Goal: Task Accomplishment & Management: Manage account settings

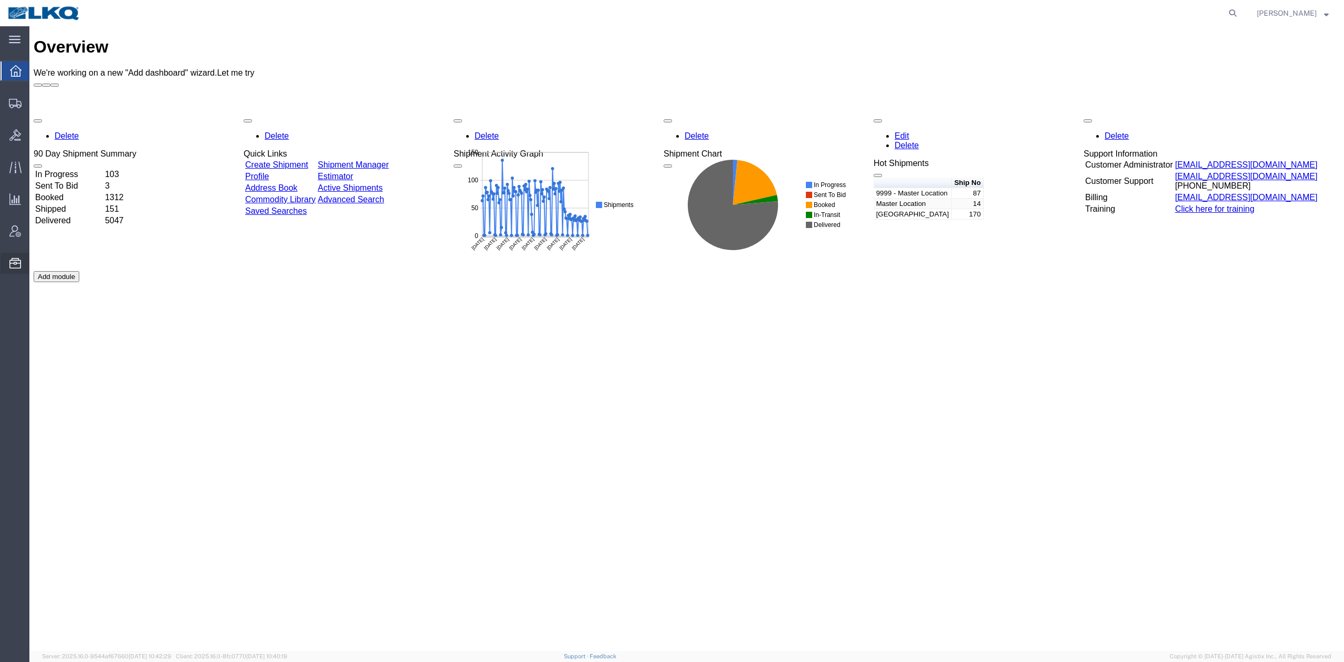
click at [0, 0] on span "Bid Groups" at bounding box center [0, 0] width 0 height 0
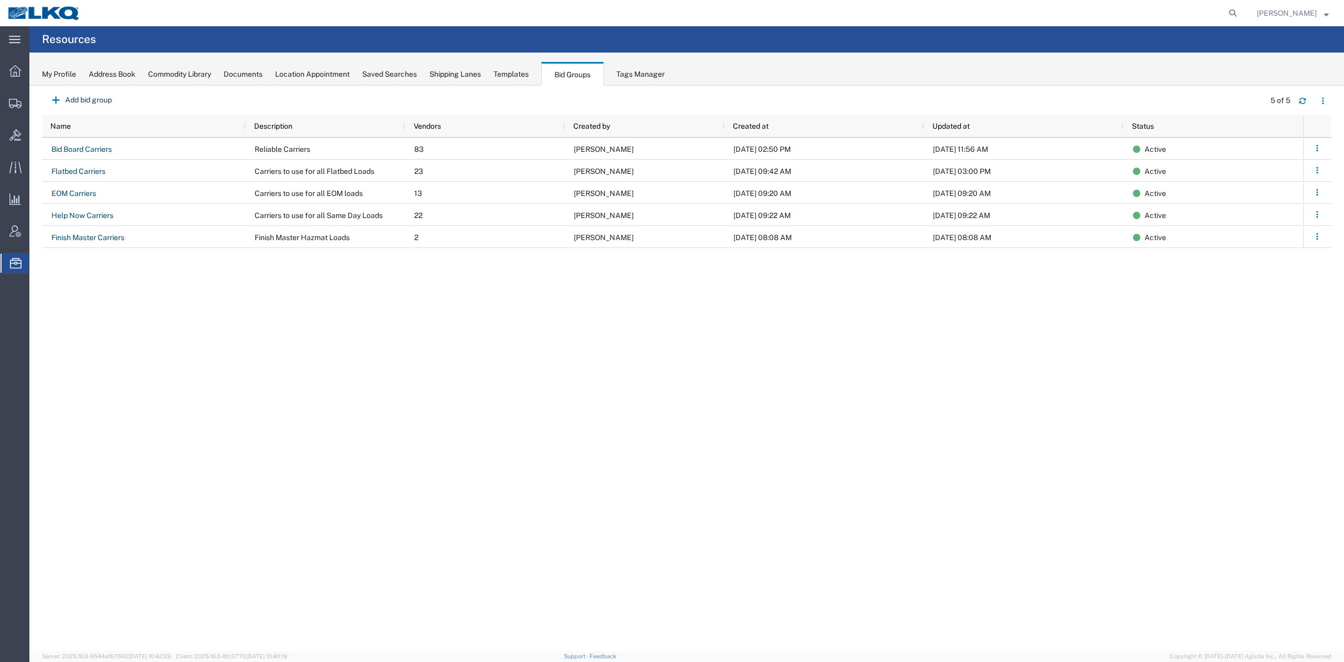
click at [533, 487] on div "Bid Board Carriers Reliable Carriers 83 Matt Harvey 08/04/2025, 02:50 PM 08/11/…" at bounding box center [672, 392] width 1261 height 508
click at [15, 75] on icon at bounding box center [15, 71] width 12 height 12
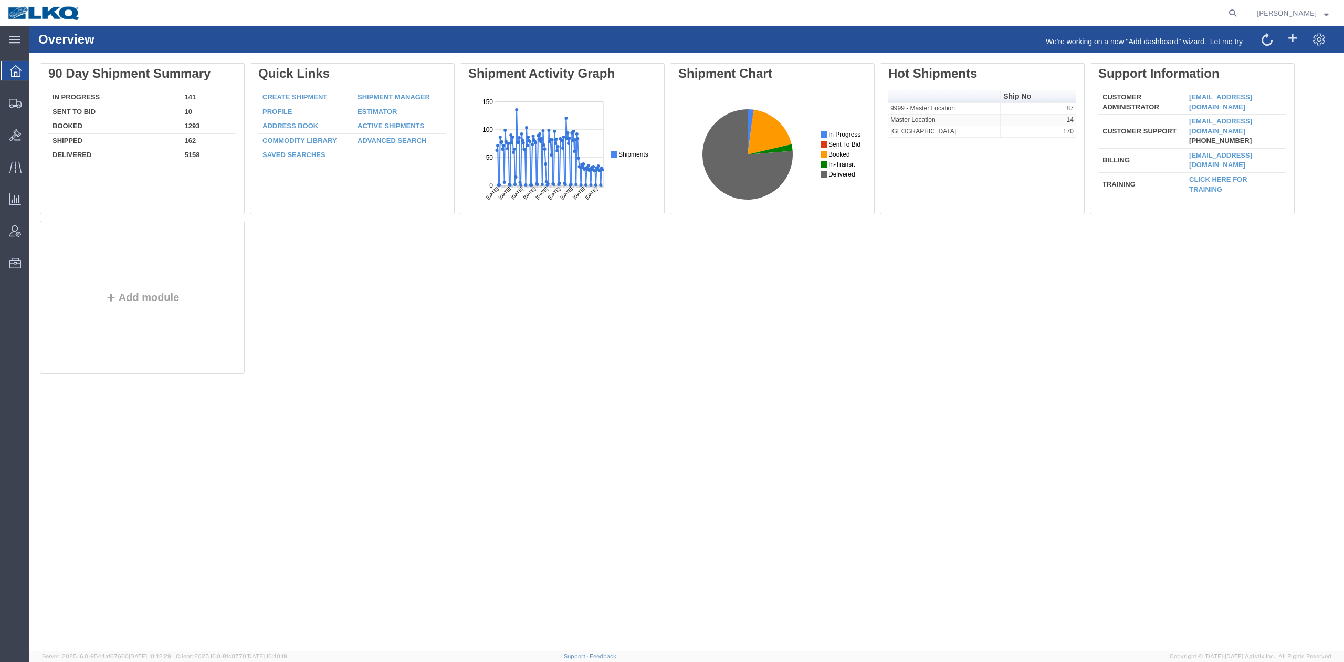
click at [1242, 17] on form at bounding box center [1233, 13] width 17 height 26
click at [1240, 16] on icon at bounding box center [1232, 13] width 15 height 15
paste input "56459962"
type input "56459962"
click at [1240, 17] on icon at bounding box center [1232, 13] width 15 height 15
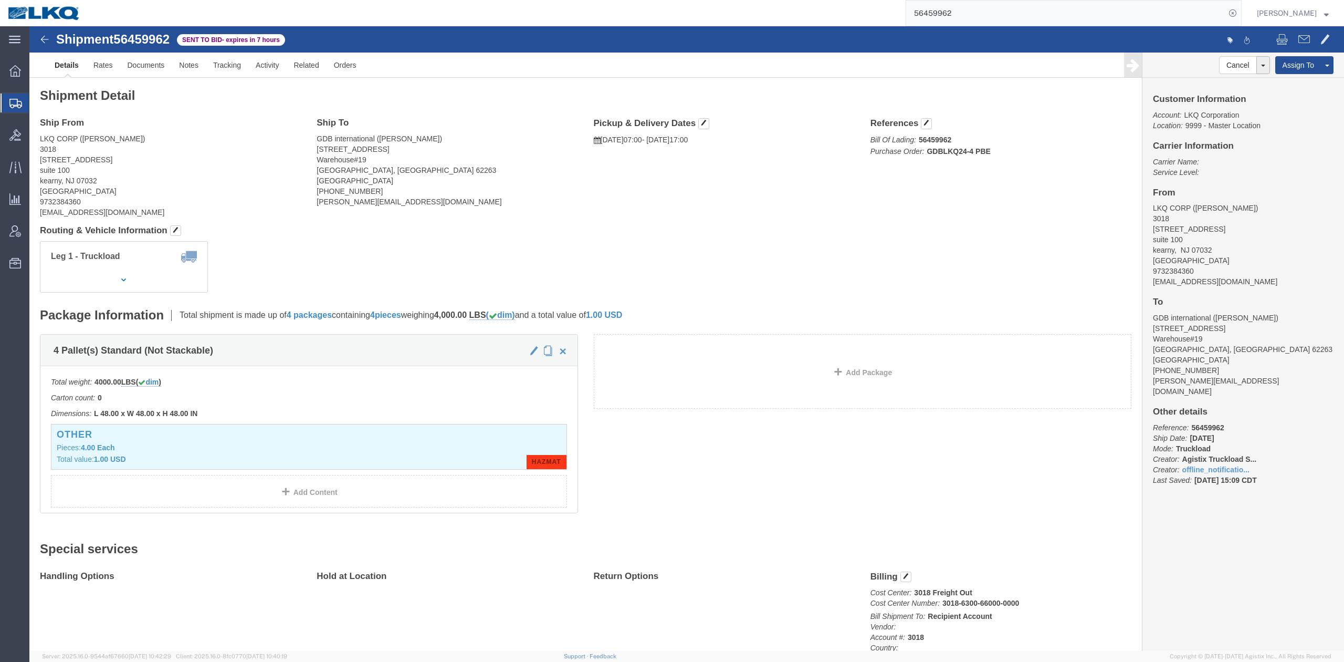
click div "Leg 1 - Truckload Vehicle 1: Standard Dry Van (53 Feet) Number of trucks: 1"
click link "Withdraw Bid"
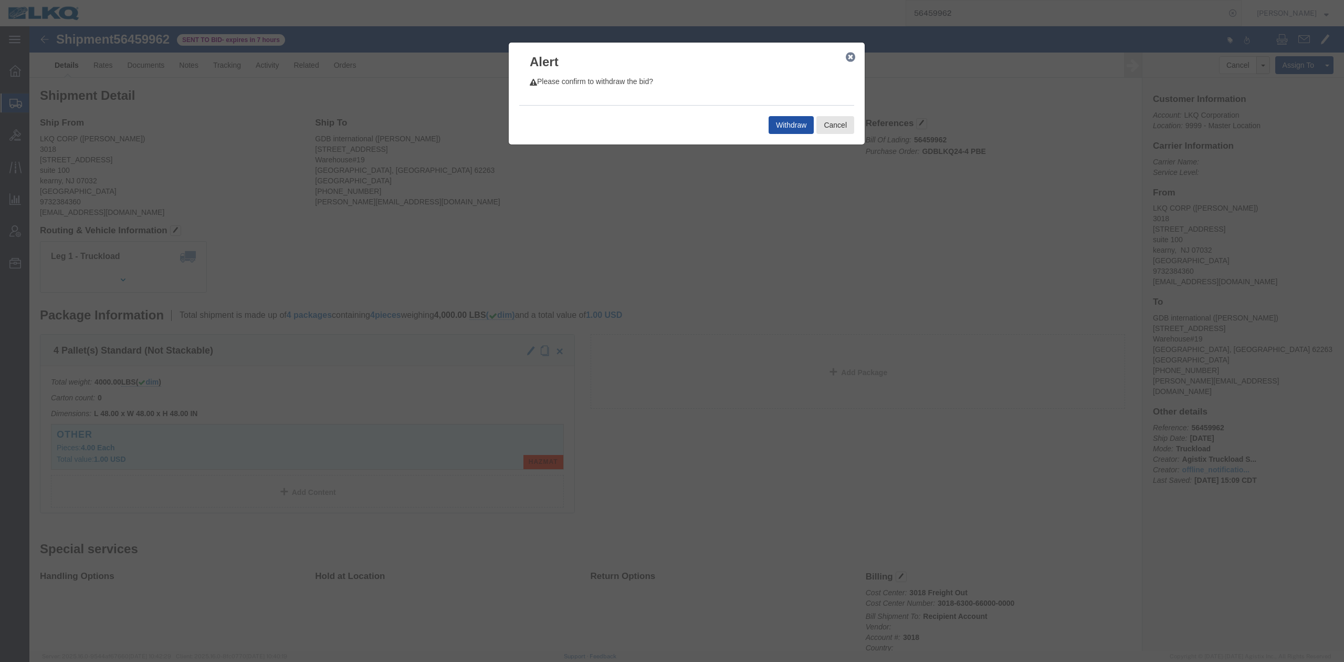
click button "Withdraw"
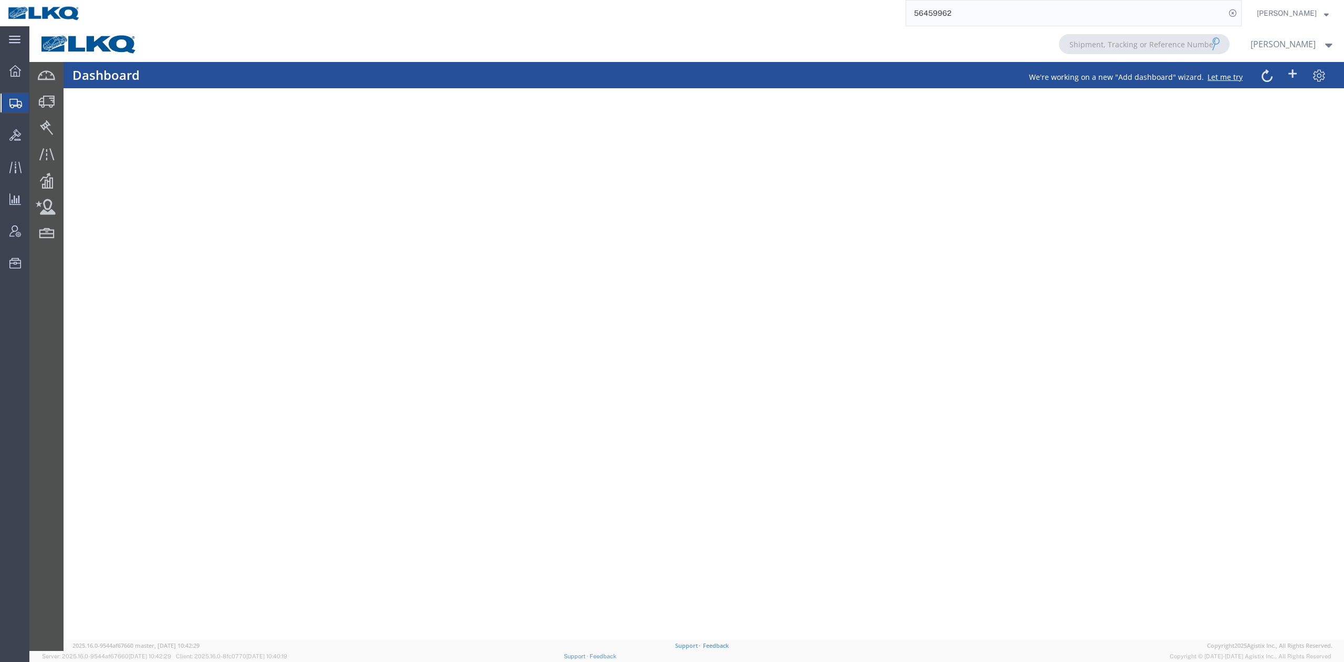
click at [984, 11] on input "56459962" at bounding box center [1065, 13] width 319 height 25
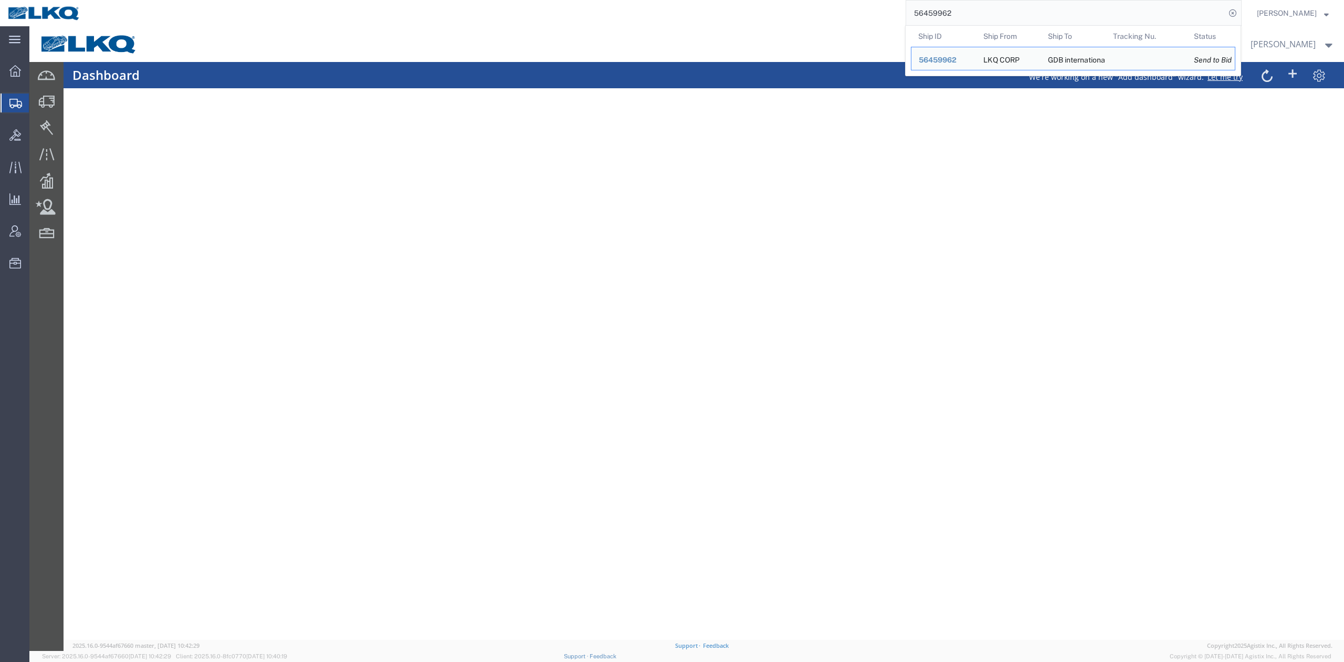
paste input "6802"
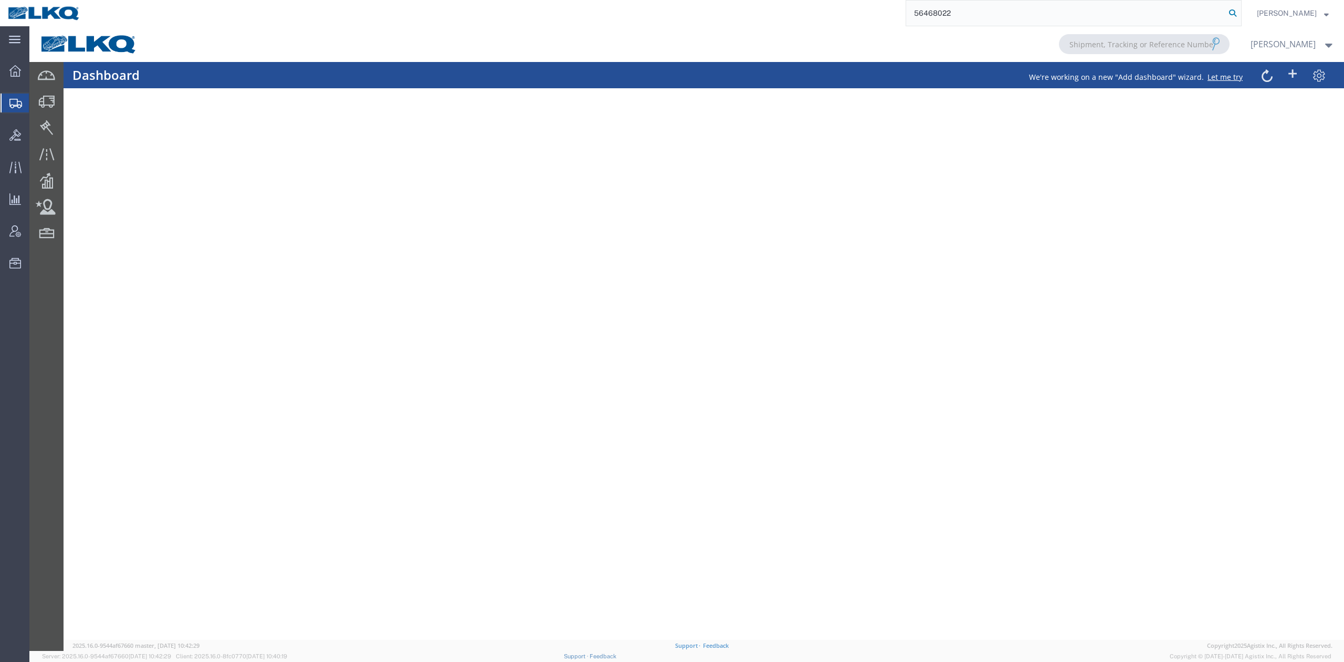
type input "56468022"
click at [1240, 19] on icon at bounding box center [1232, 13] width 15 height 15
drag, startPoint x: 1040, startPoint y: 9, endPoint x: 985, endPoint y: 15, distance: 55.4
click at [1040, 8] on input "56468022" at bounding box center [1065, 13] width 319 height 25
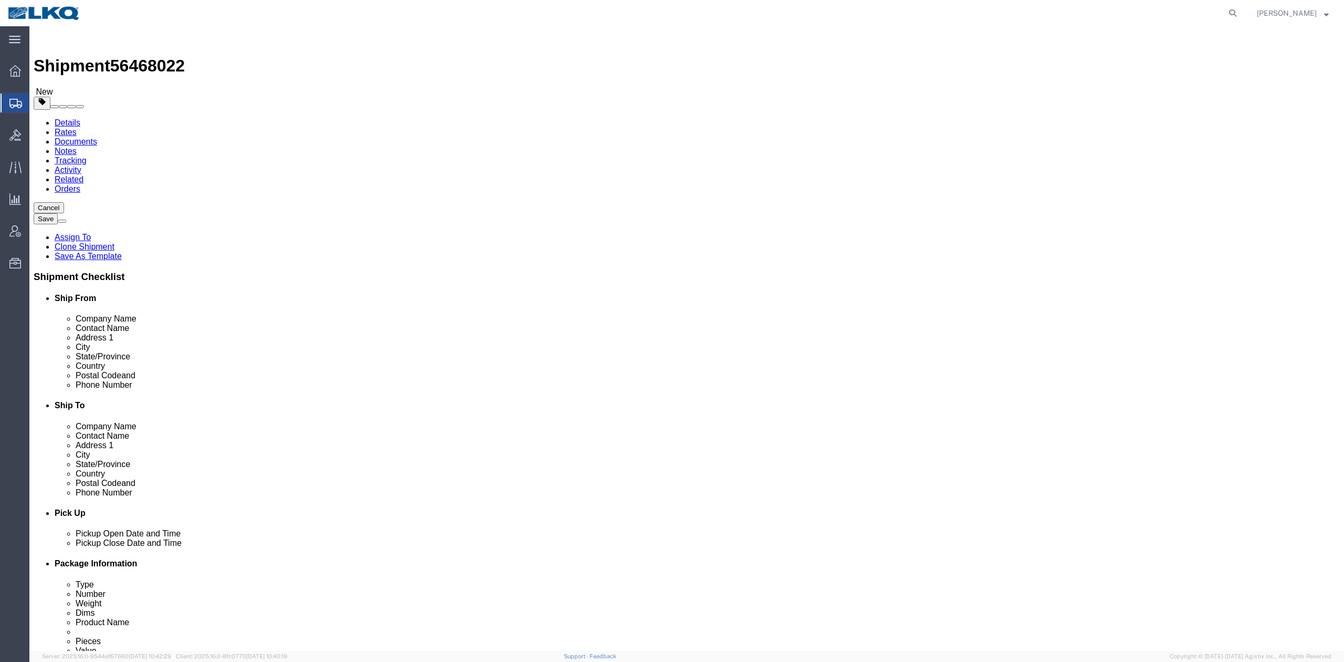
select select "64479"
select select "27738"
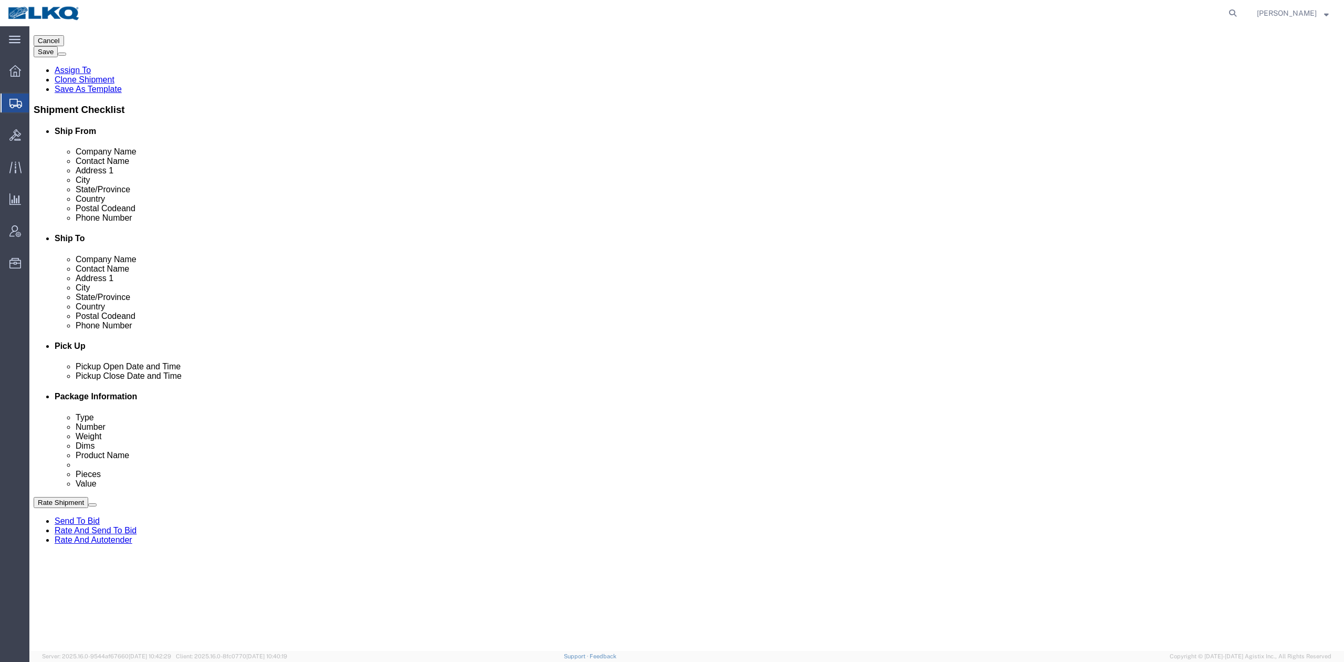
scroll to position [350, 0]
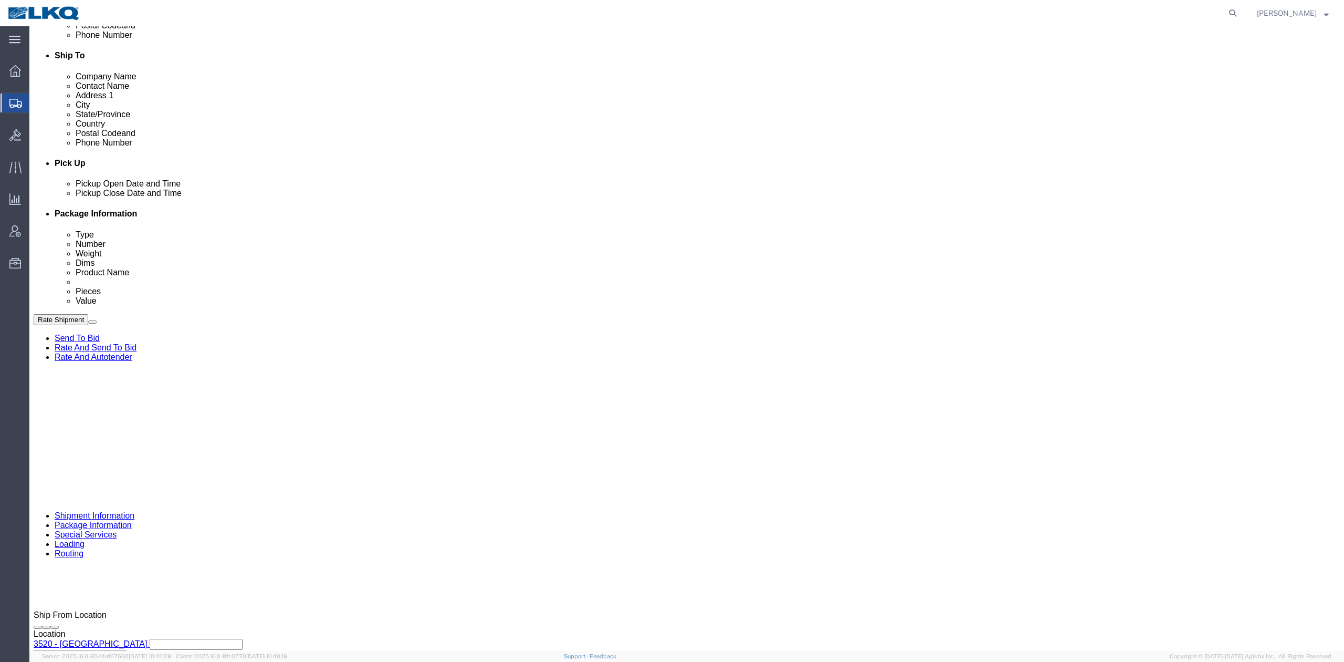
click select "Select Account Type Activity ID Airline Appointment Number ASN Batch Request # …"
select select "GENERAL"
click select "Select Account Type Activity ID Airline Appointment Number ASN Batch Request # …"
type input "HAZMAT"
click link "Special Services"
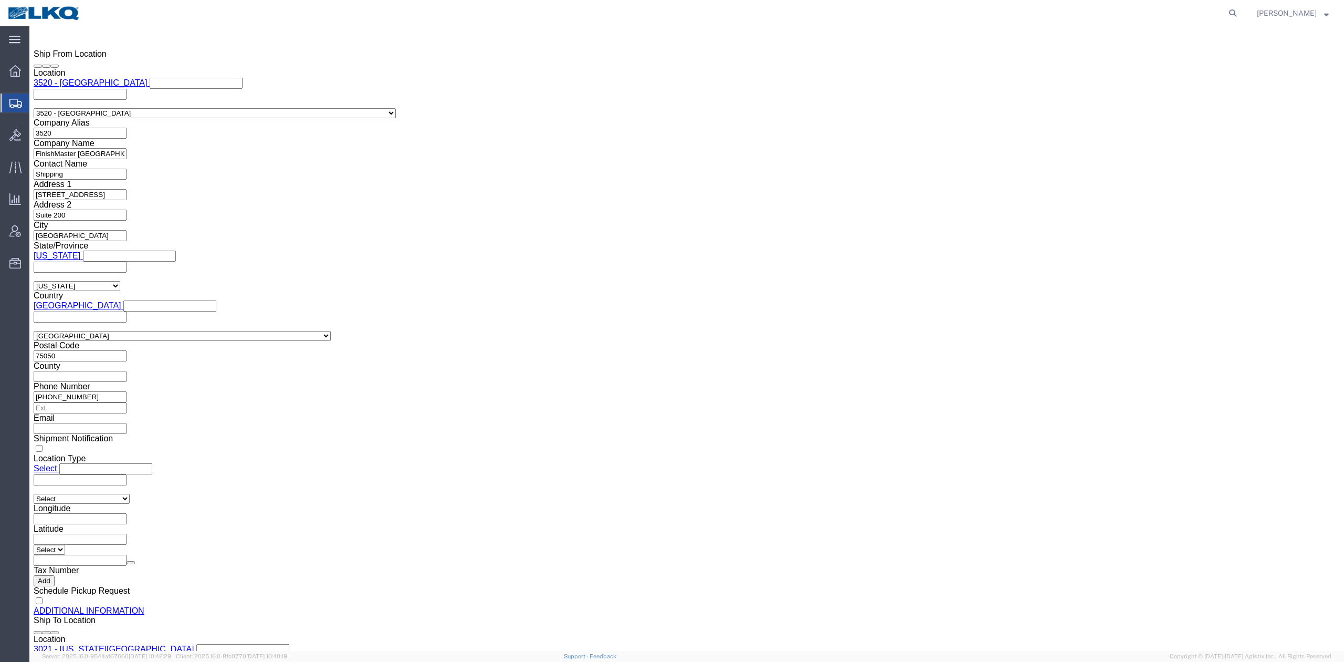
scroll to position [971, 0]
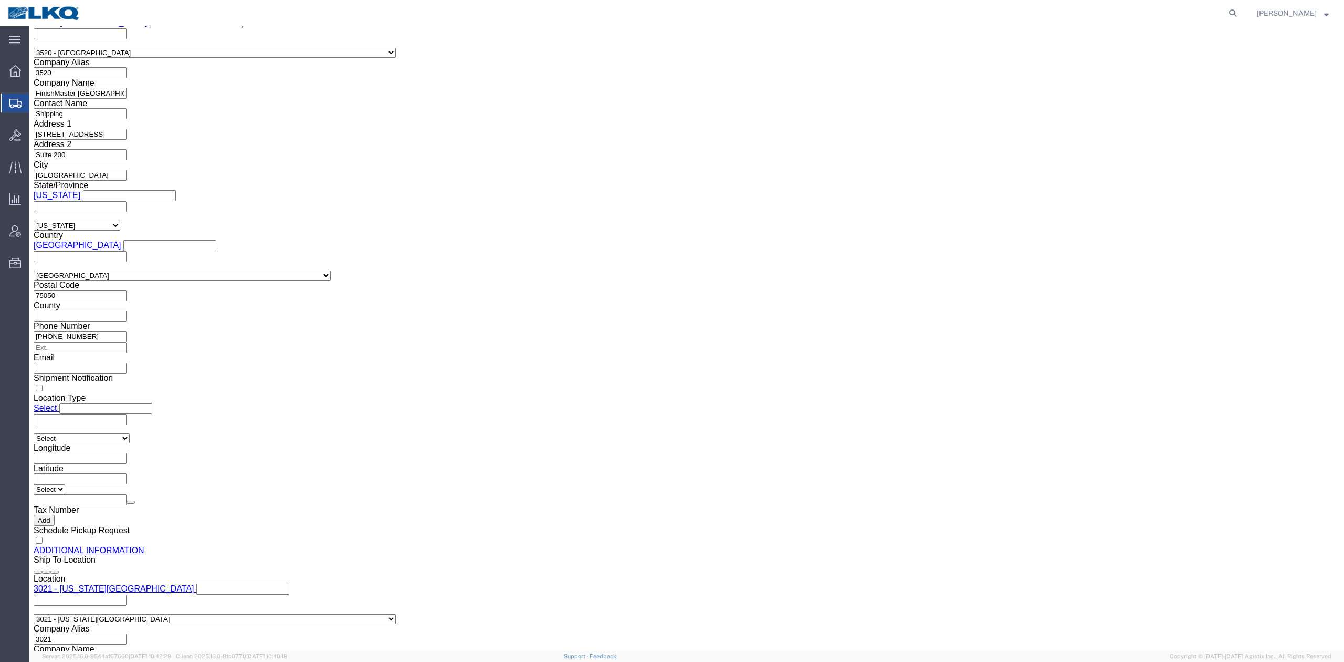
click button "Upload"
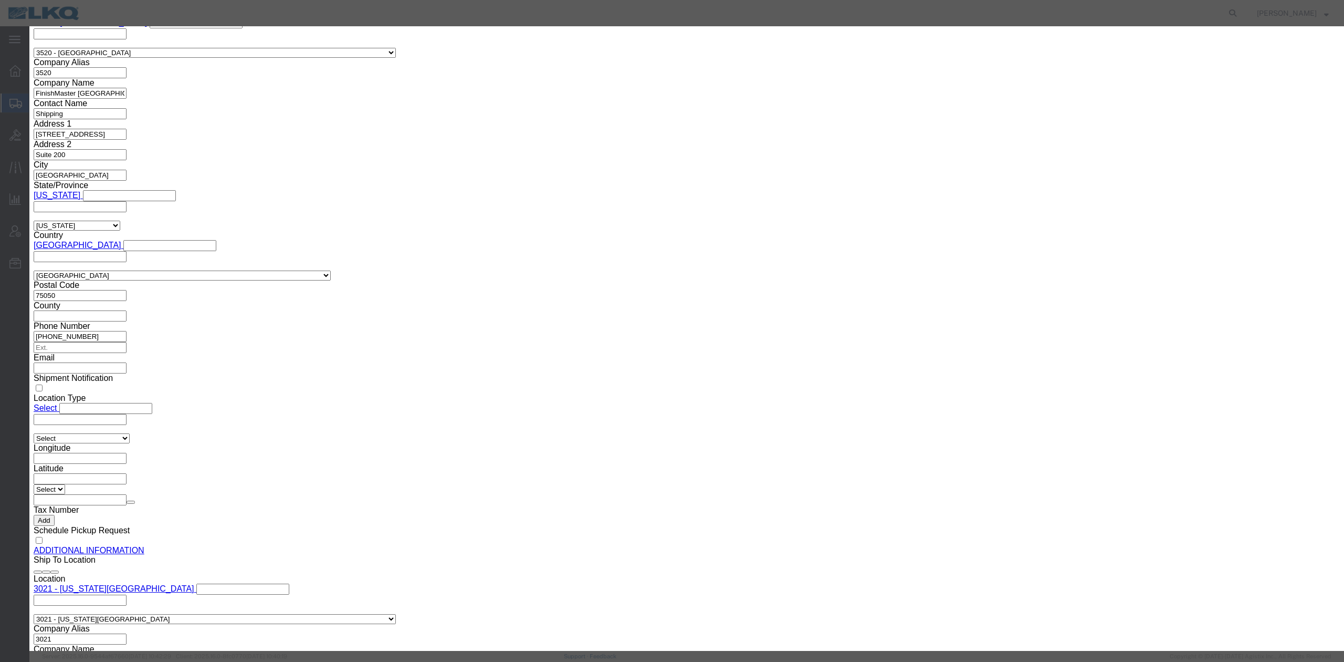
click button "Browse"
type input "C:\fakepath\Hazmat Required.jpg"
click input "Name"
type input "HAZMAT REQUIRED"
drag, startPoint x: 860, startPoint y: 81, endPoint x: 862, endPoint y: 92, distance: 11.2
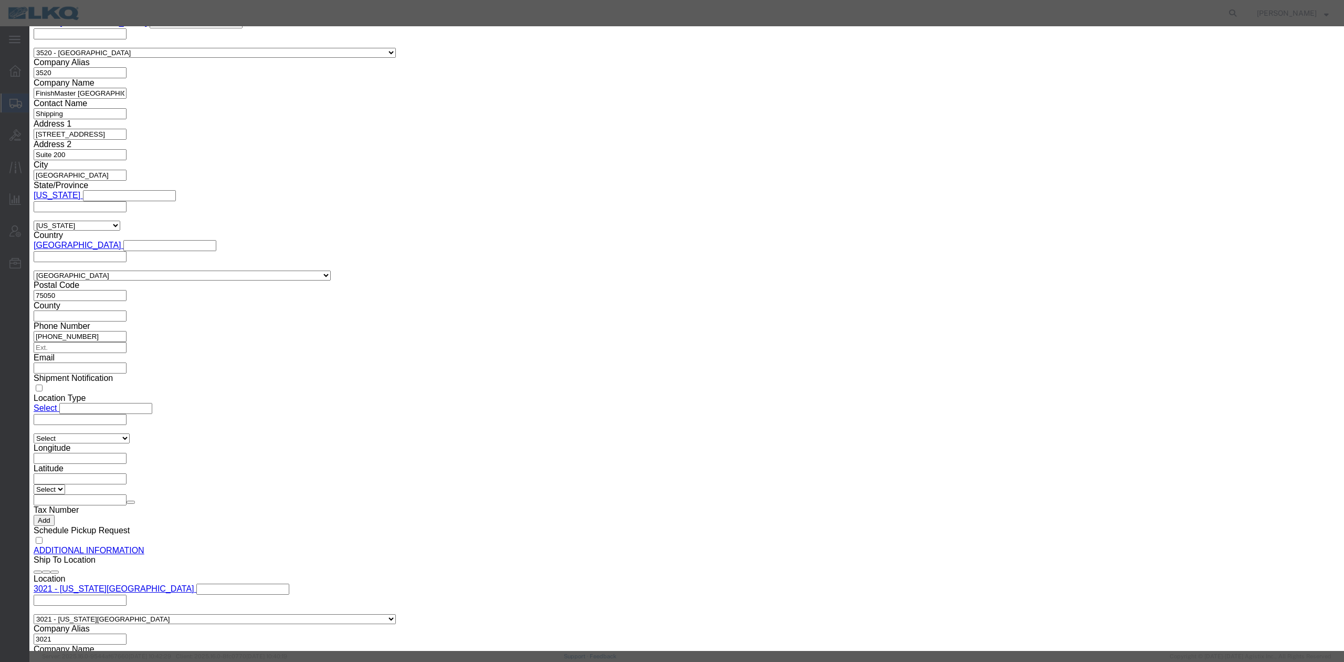
click input "Description"
type input "HAZMAT REQUIRED"
click button "Upload"
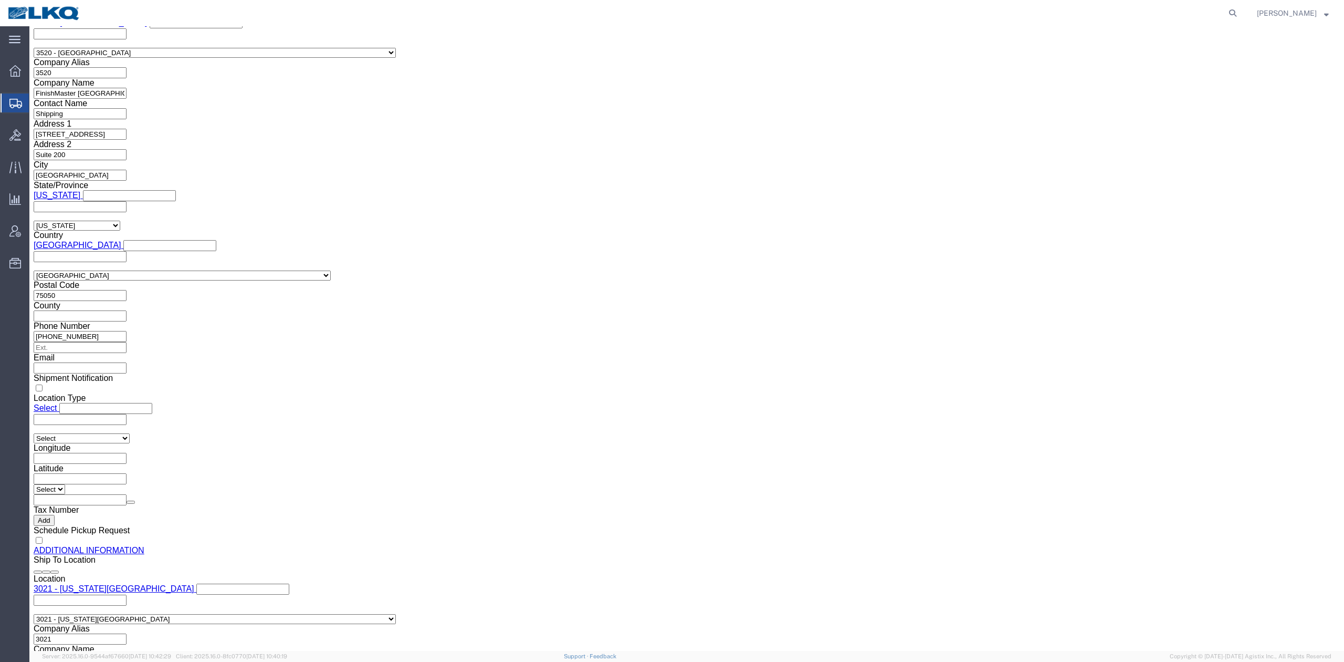
click link "Documents"
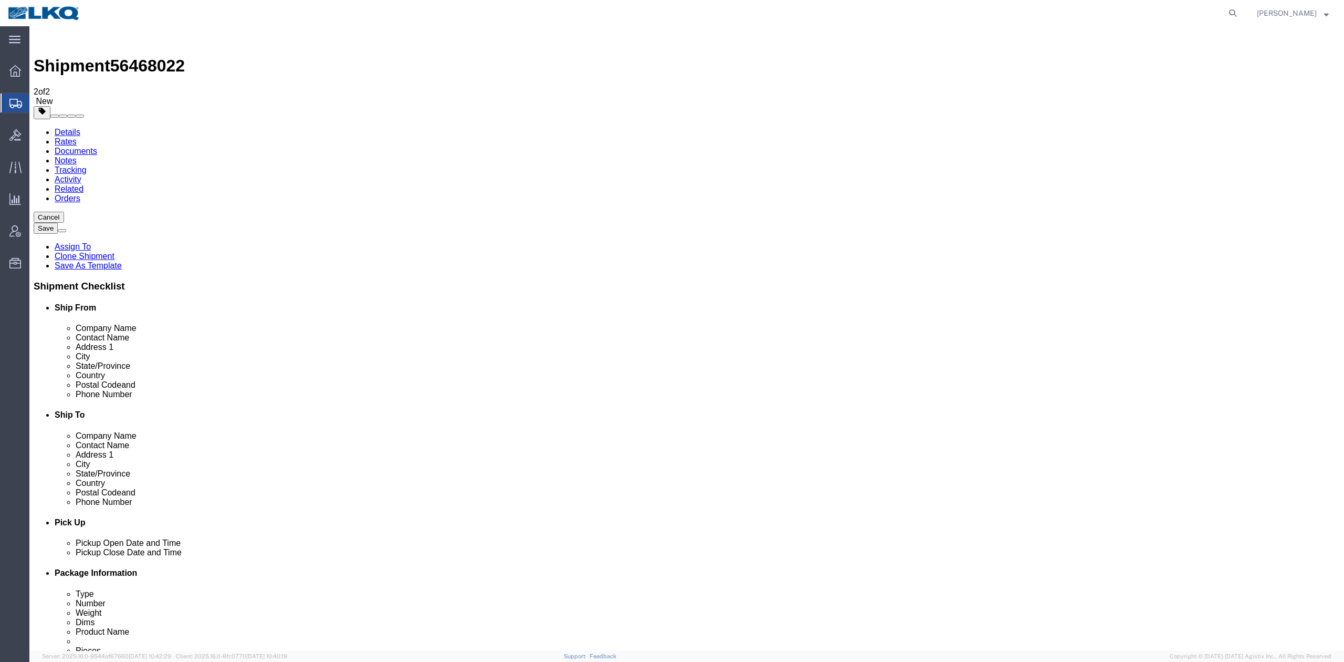
checkbox input "true"
click at [55, 128] on link "Details" at bounding box center [68, 132] width 26 height 9
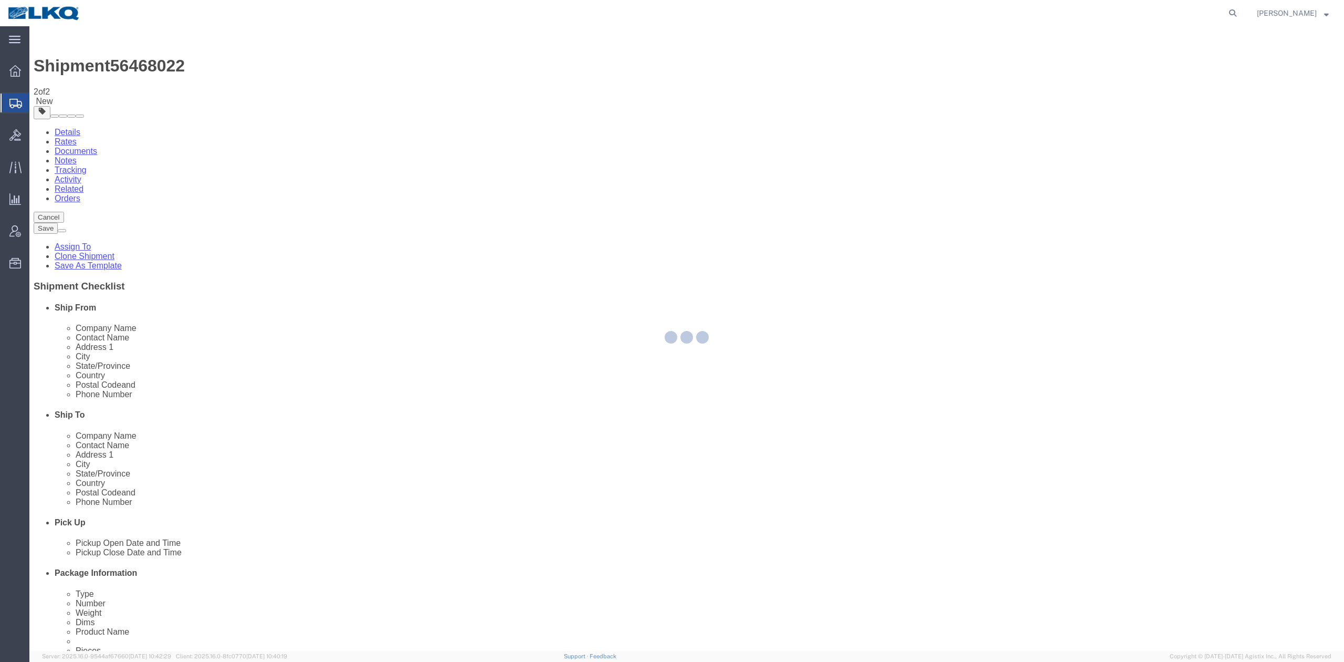
select select "64479"
select select "27738"
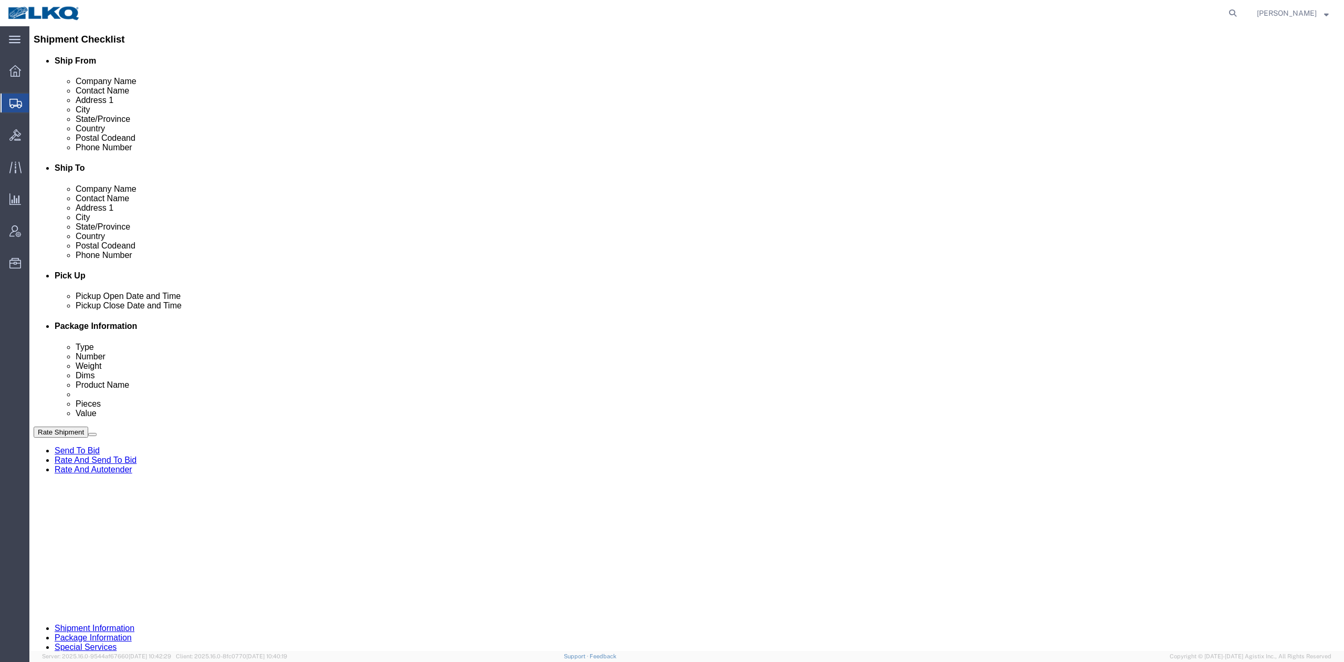
scroll to position [420, 0]
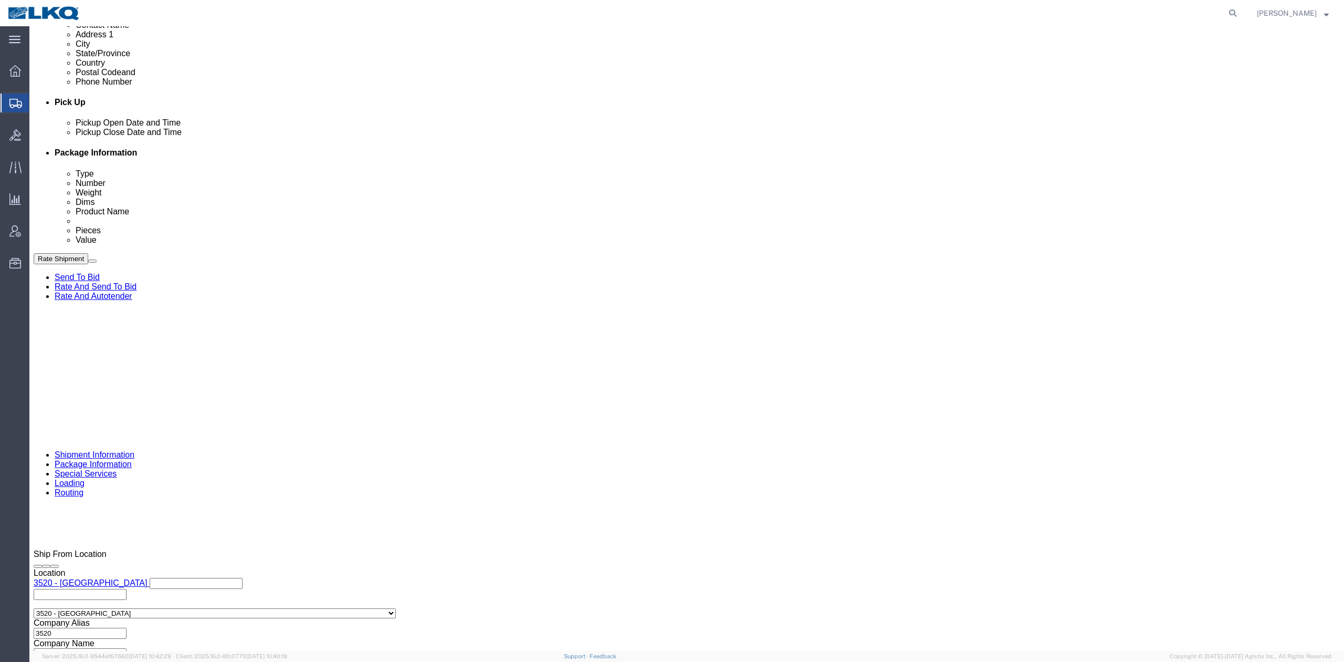
click link "Special Services"
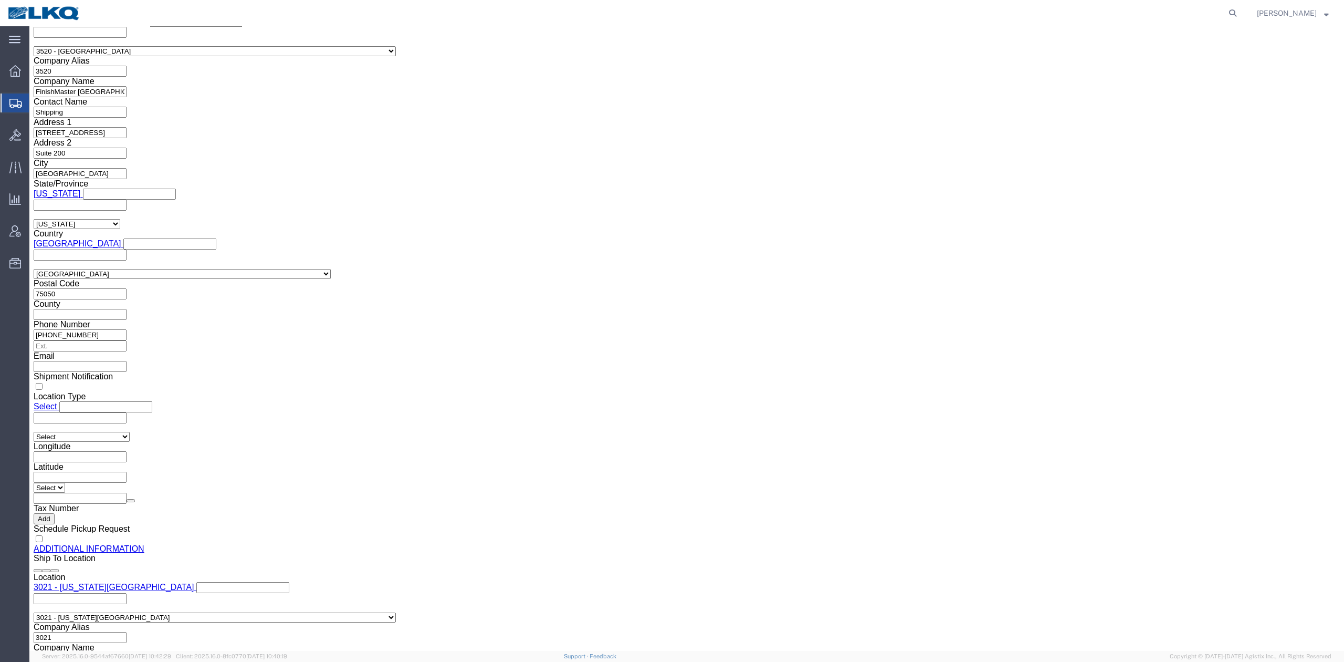
click input "checkbox"
checkbox input "true"
click link "Send To Bid"
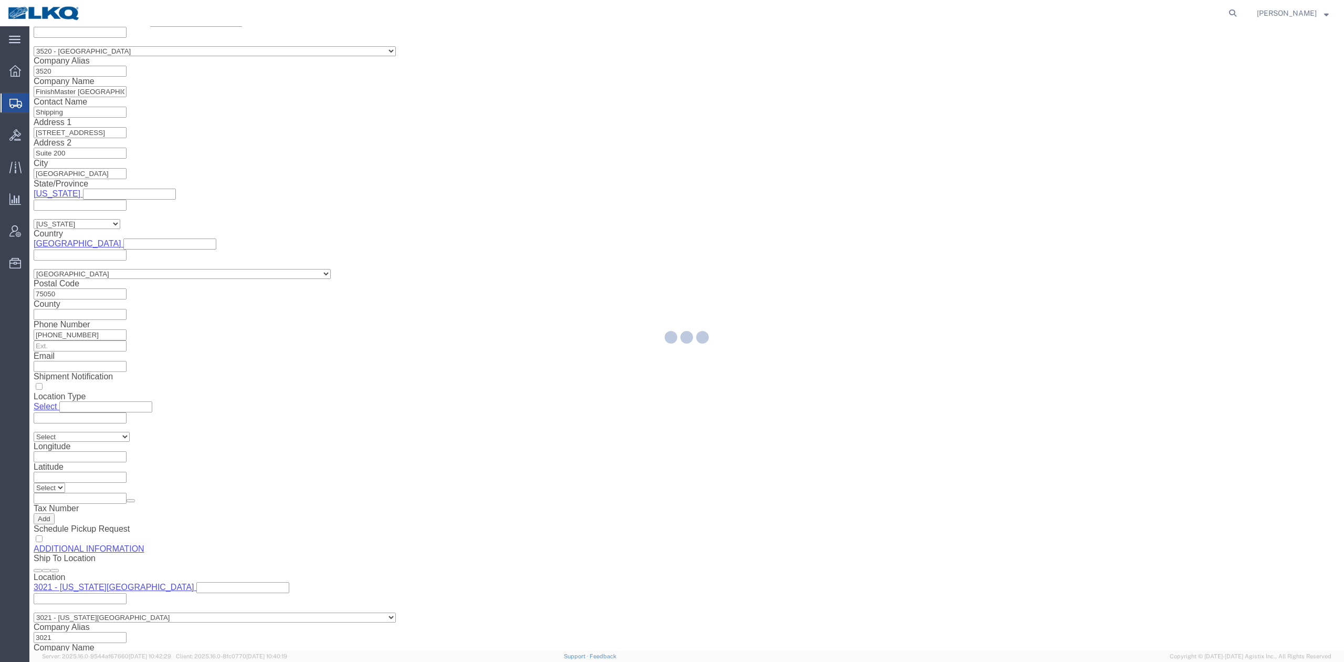
select select "TL"
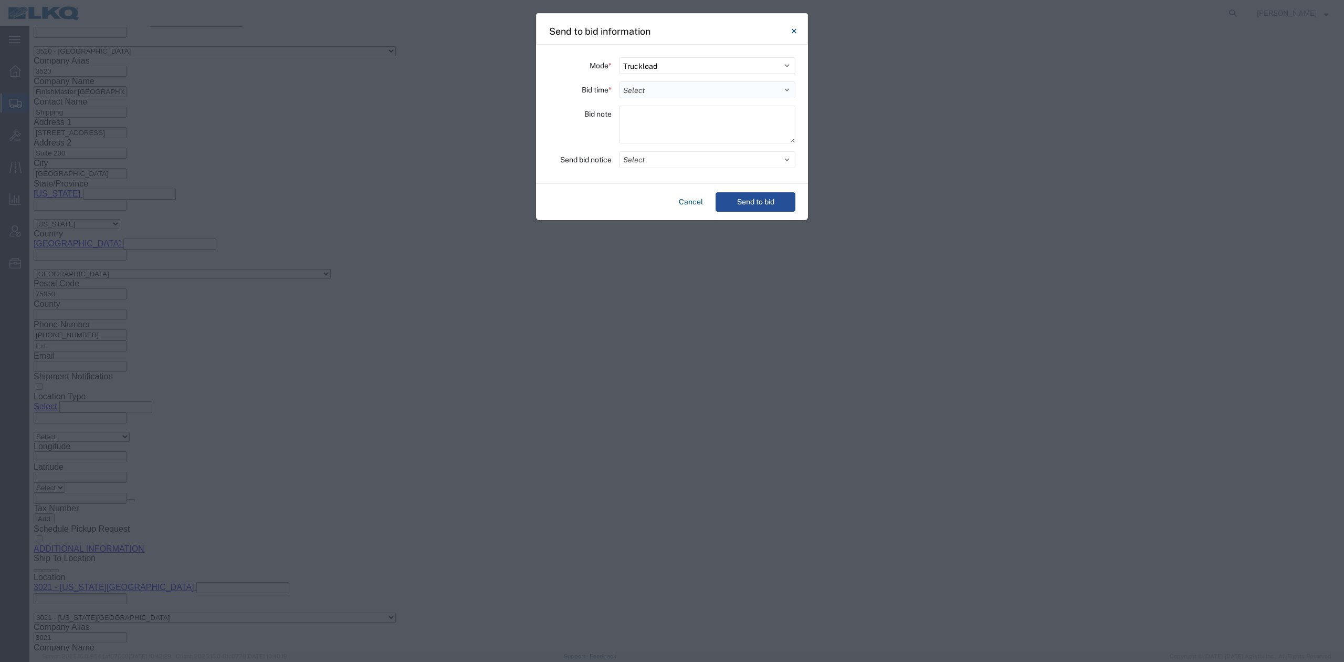
drag, startPoint x: 658, startPoint y: 87, endPoint x: 656, endPoint y: 93, distance: 7.0
click at [658, 87] on select "Select 30 Min (Rush) 1 Hour (Rush) 2 Hours (Rush) 4 Hours (Rush) 8 Hours (Rush)…" at bounding box center [707, 89] width 176 height 17
select select "12"
click at [619, 81] on select "Select 30 Min (Rush) 1 Hour (Rush) 2 Hours (Rush) 4 Hours (Rush) 8 Hours (Rush)…" at bounding box center [707, 89] width 176 height 17
click at [654, 163] on button "Select" at bounding box center [707, 159] width 176 height 17
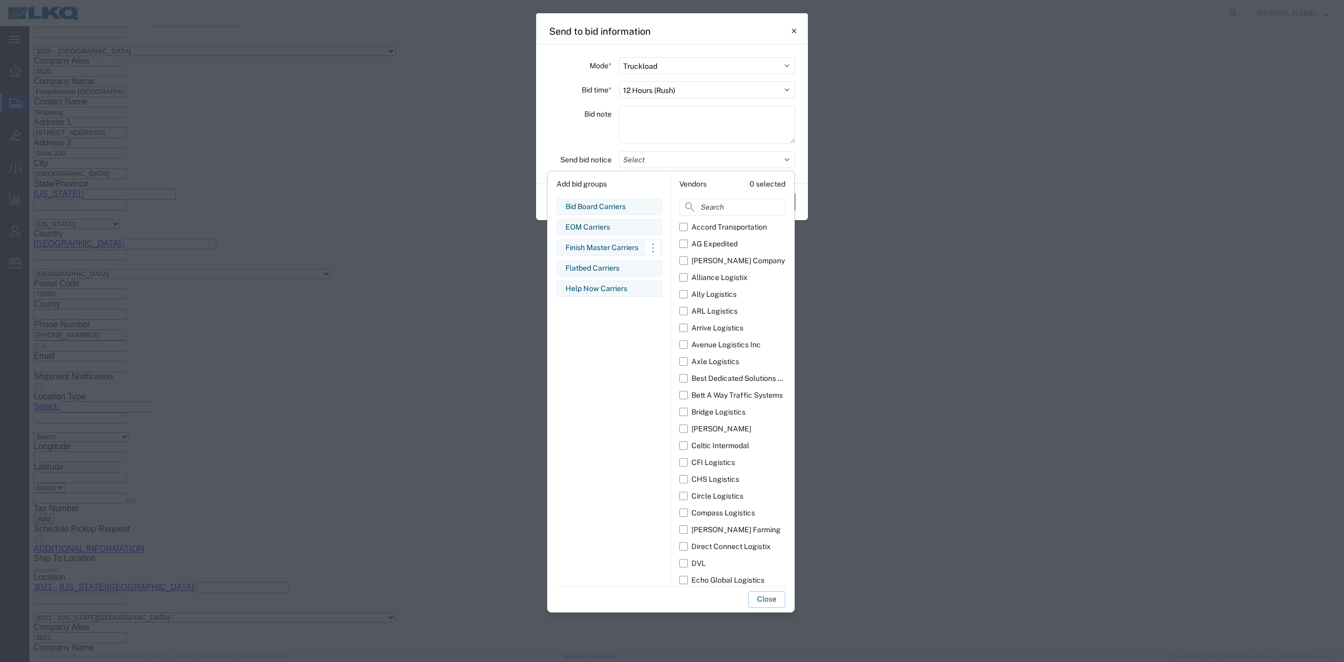
click at [592, 251] on div "Finish Master Carriers" at bounding box center [609, 247] width 88 height 11
click at [773, 601] on button "Close" at bounding box center [766, 599] width 37 height 17
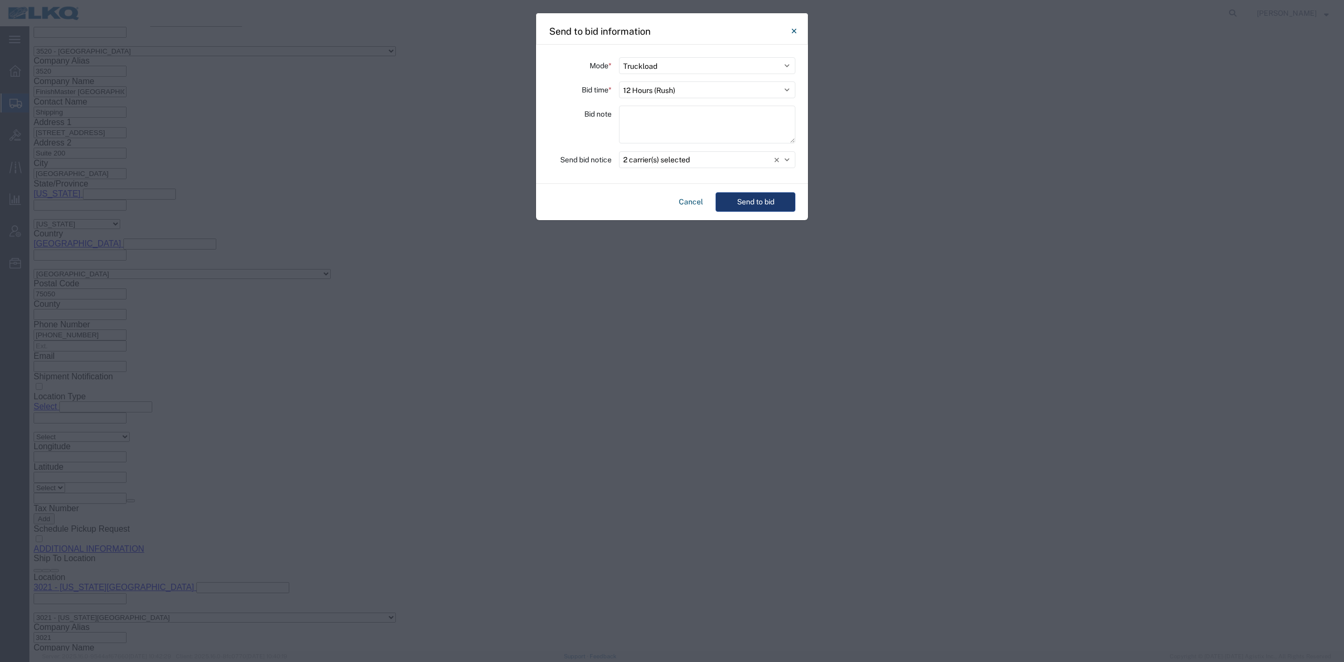
click at [760, 198] on button "Send to bid" at bounding box center [756, 201] width 80 height 19
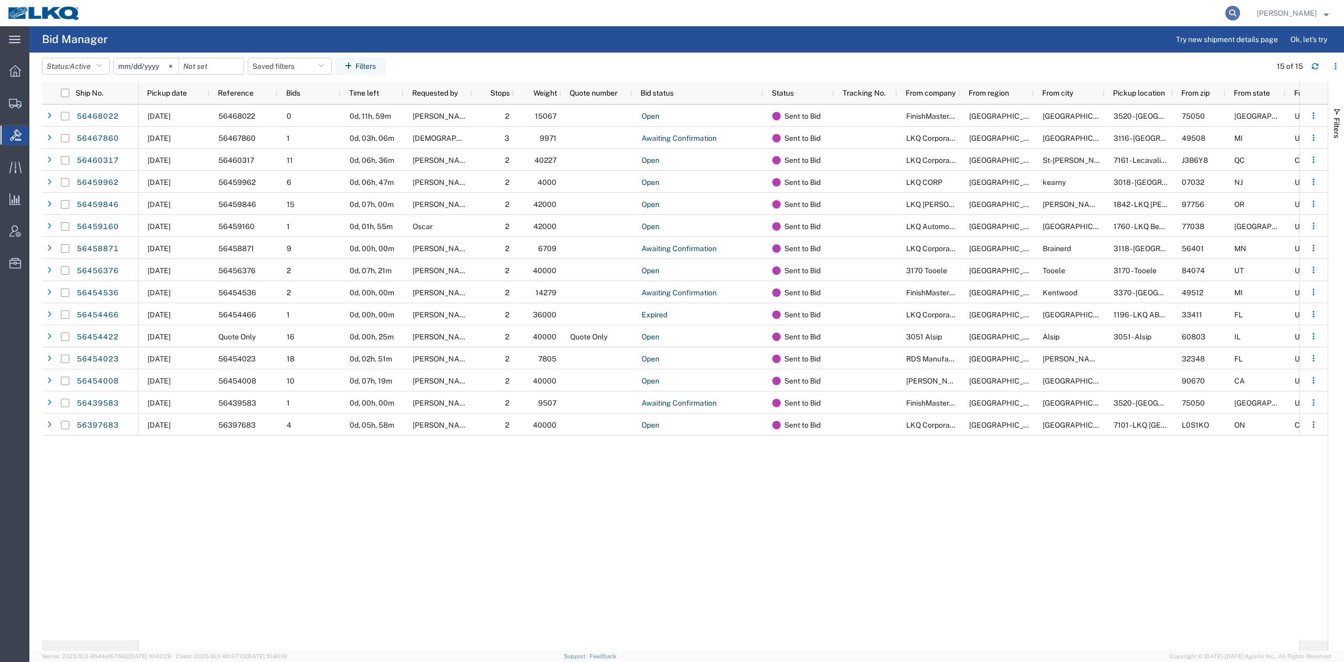
drag, startPoint x: 1248, startPoint y: 5, endPoint x: 1253, endPoint y: 11, distance: 7.5
click at [1242, 8] on form at bounding box center [1233, 13] width 17 height 26
click at [1240, 11] on icon at bounding box center [1232, 13] width 15 height 15
paste input "56468027"
click at [1240, 11] on icon at bounding box center [1232, 13] width 15 height 15
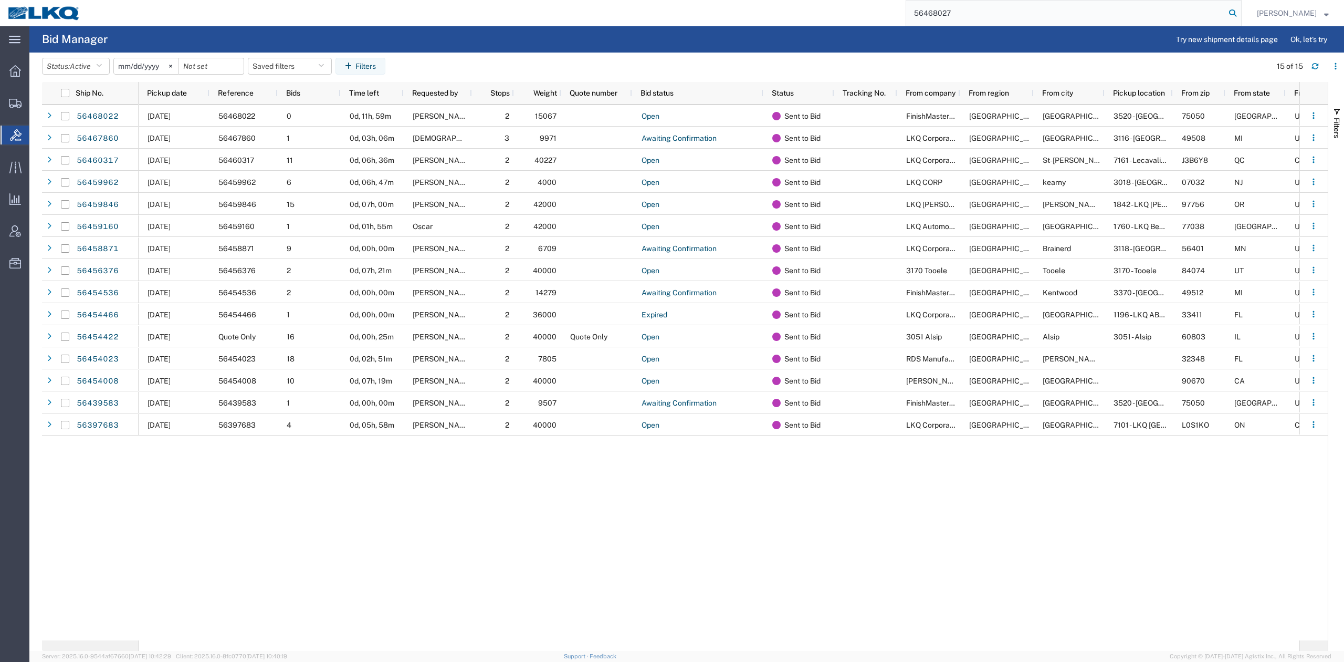
type input "56468027"
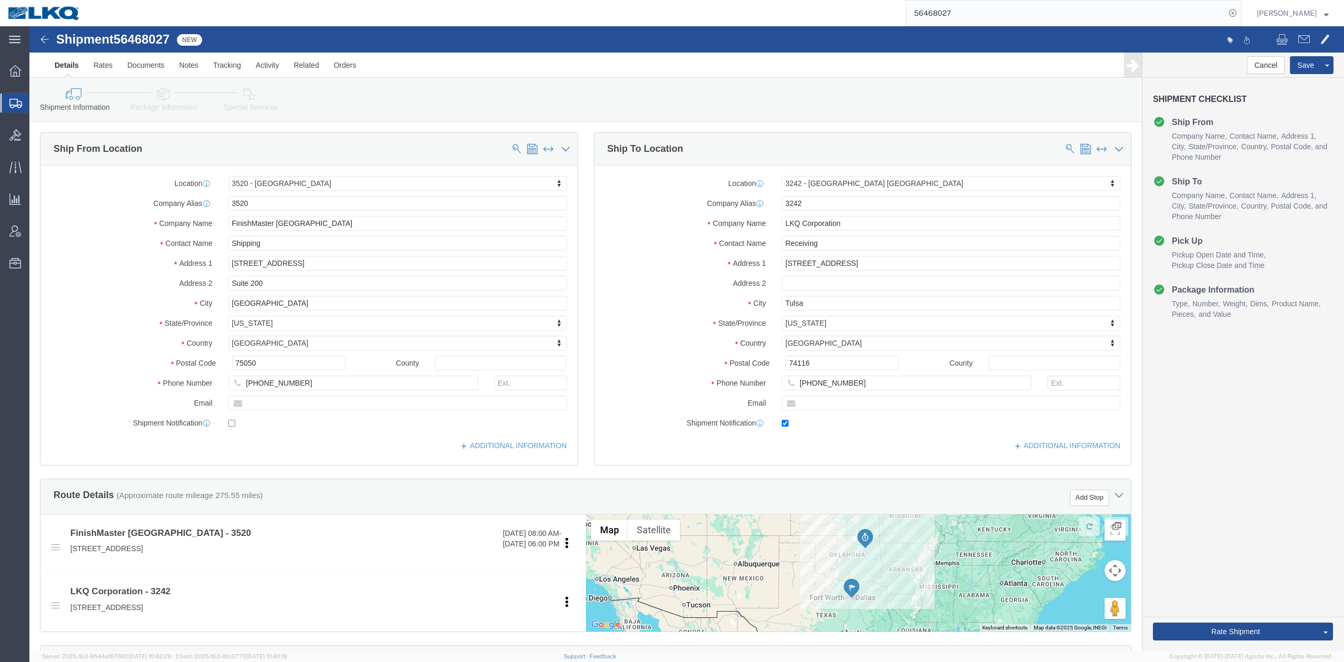
select select "64479"
select select "27946"
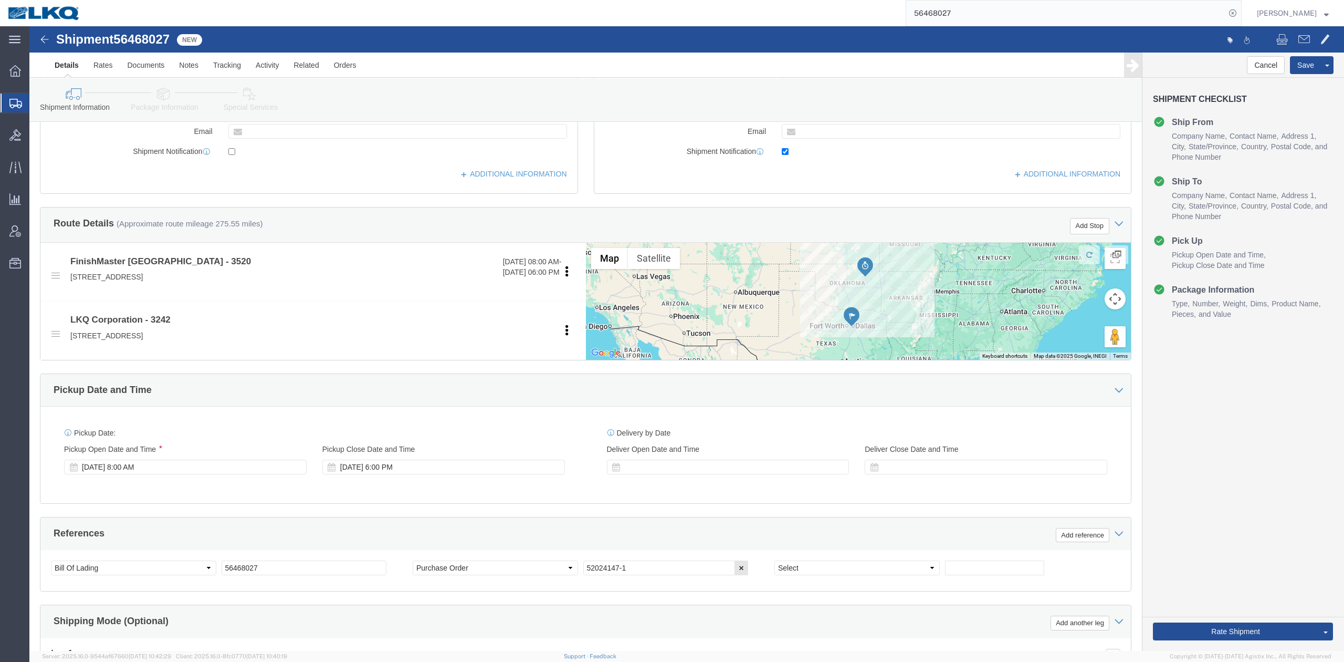
scroll to position [448, 0]
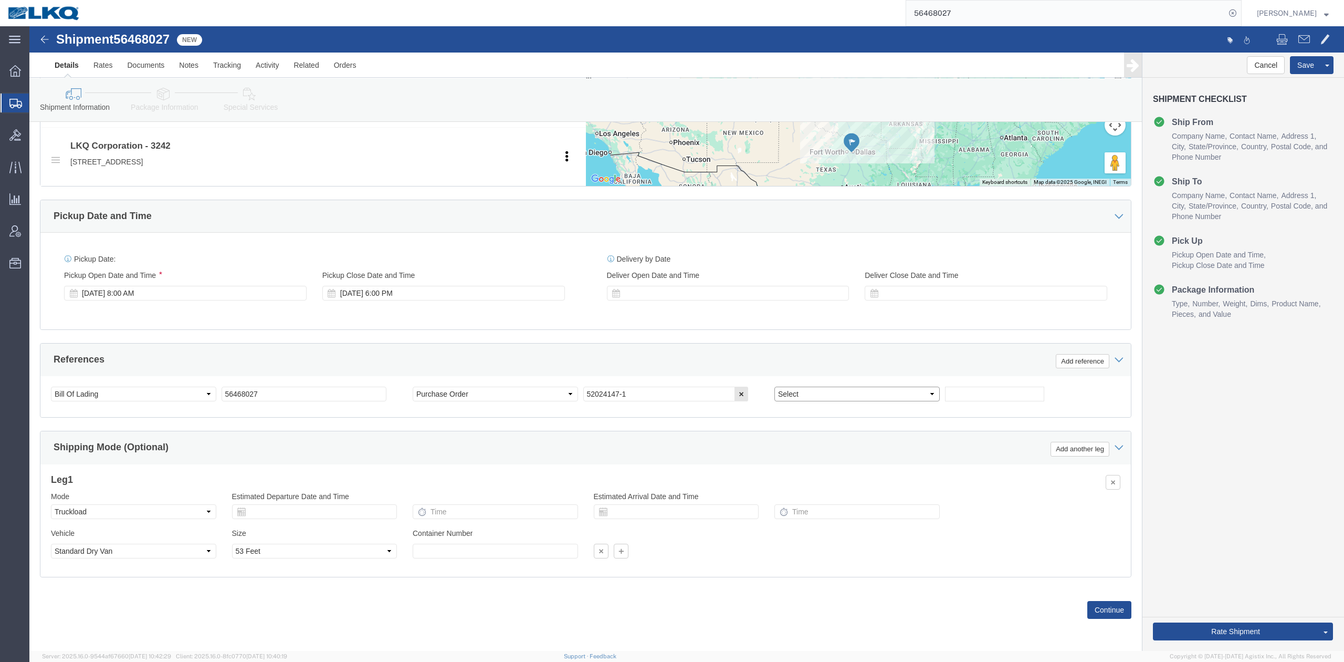
click select "Select Account Type Activity ID Airline Appointment Number ASN Batch Request # …"
select select "GENERAL"
click select "Select Account Type Activity ID Airline Appointment Number ASN Batch Request # …"
type input "HAZMAT"
click icon
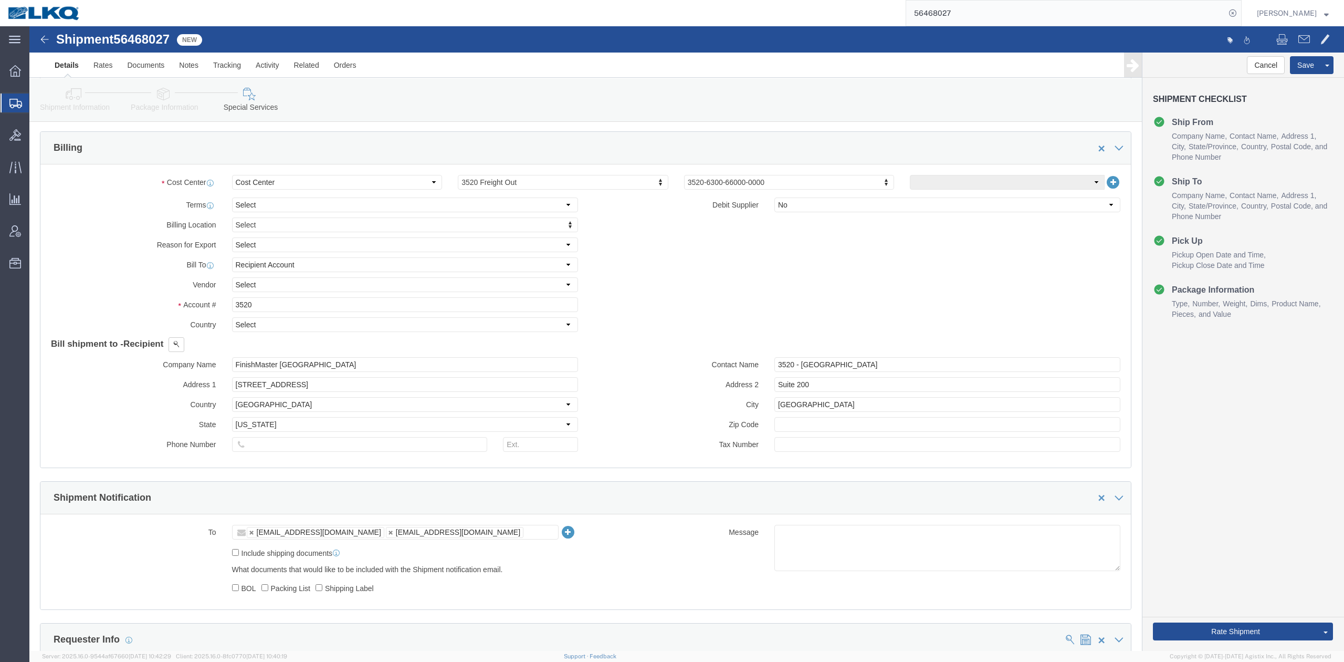
scroll to position [970, 0]
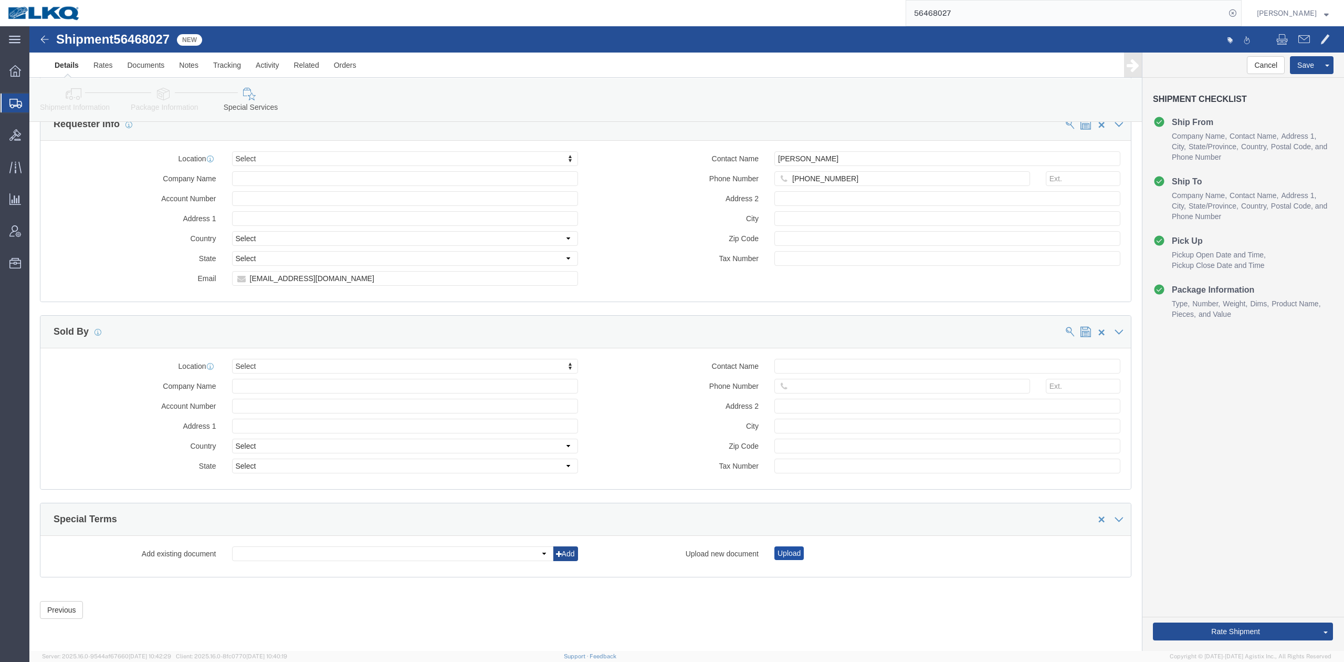
click button "Upload"
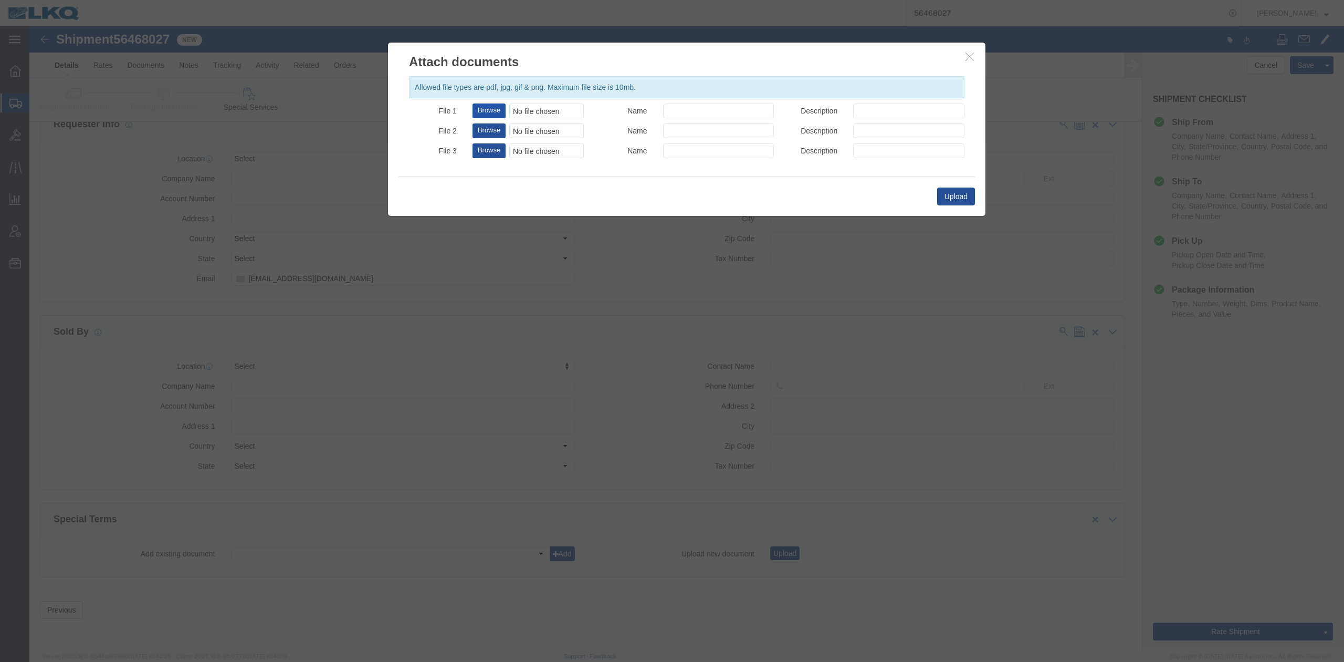
click button "Browse"
type input "C:\fakepath\Hazmat Required.jpg"
click input "Name"
type input "HAZMAT REQUIRED"
drag, startPoint x: 853, startPoint y: 90, endPoint x: 857, endPoint y: 106, distance: 16.4
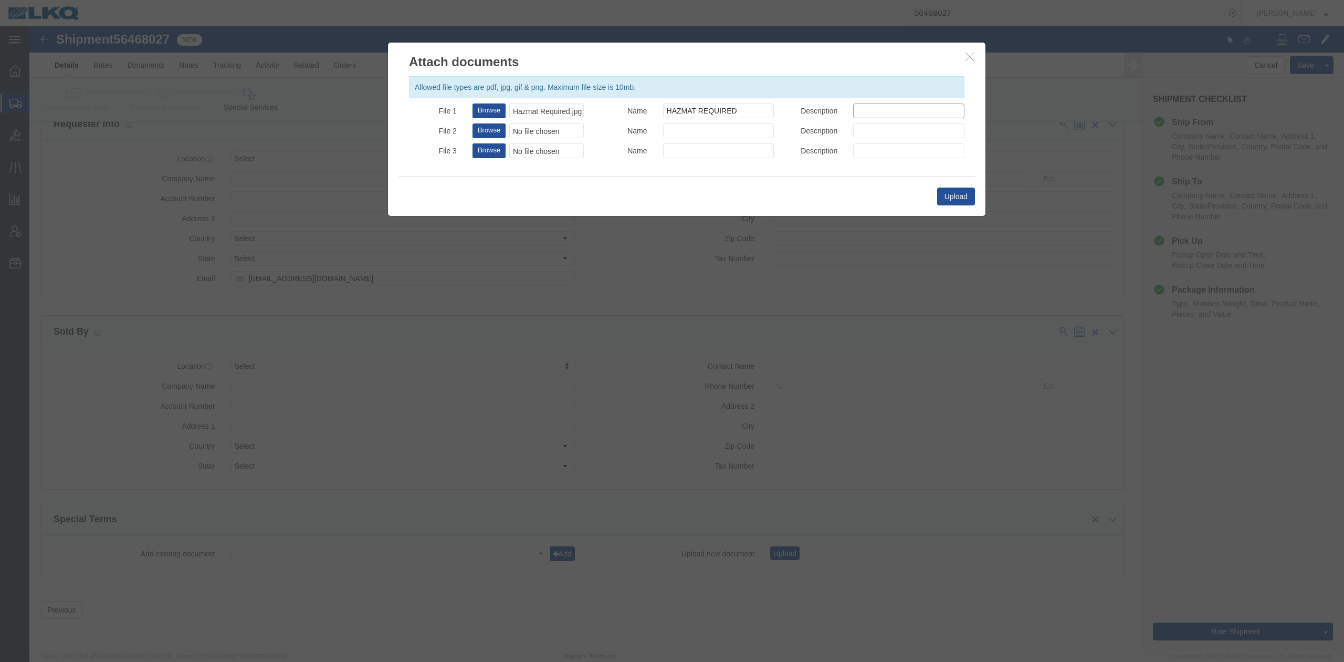
click input "Description"
type input "HAZMAT REQUIRED"
click button "Upload"
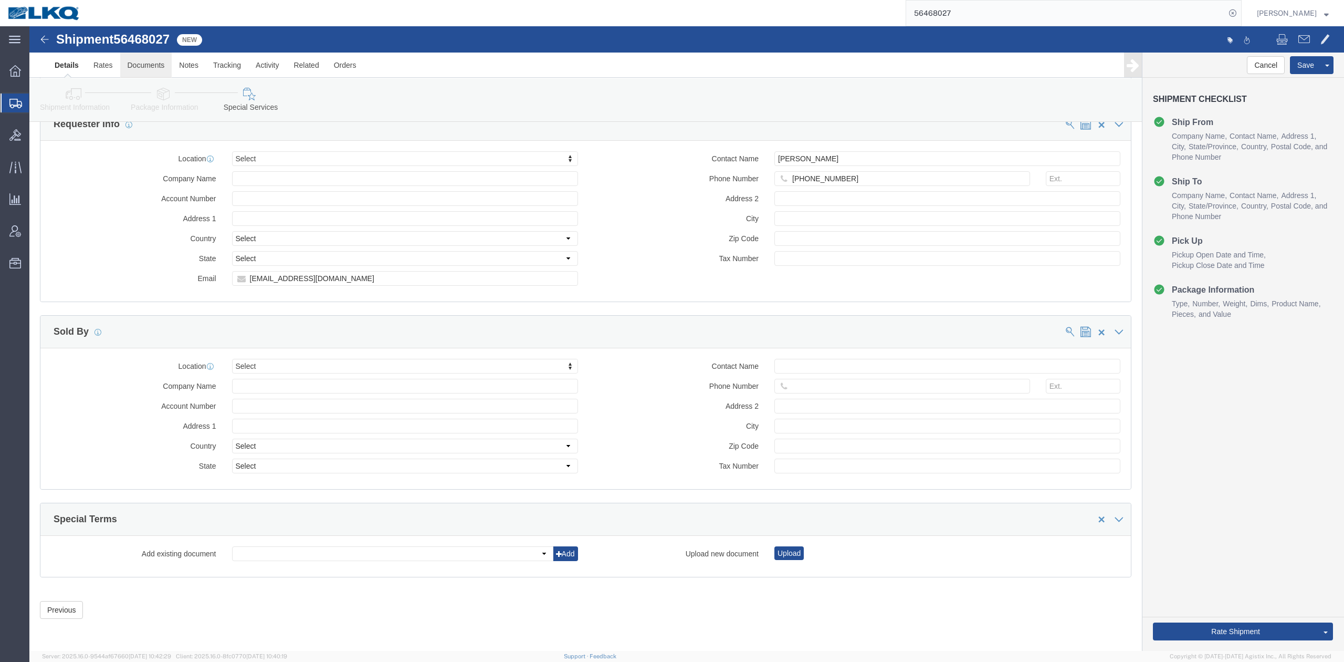
click link "Documents"
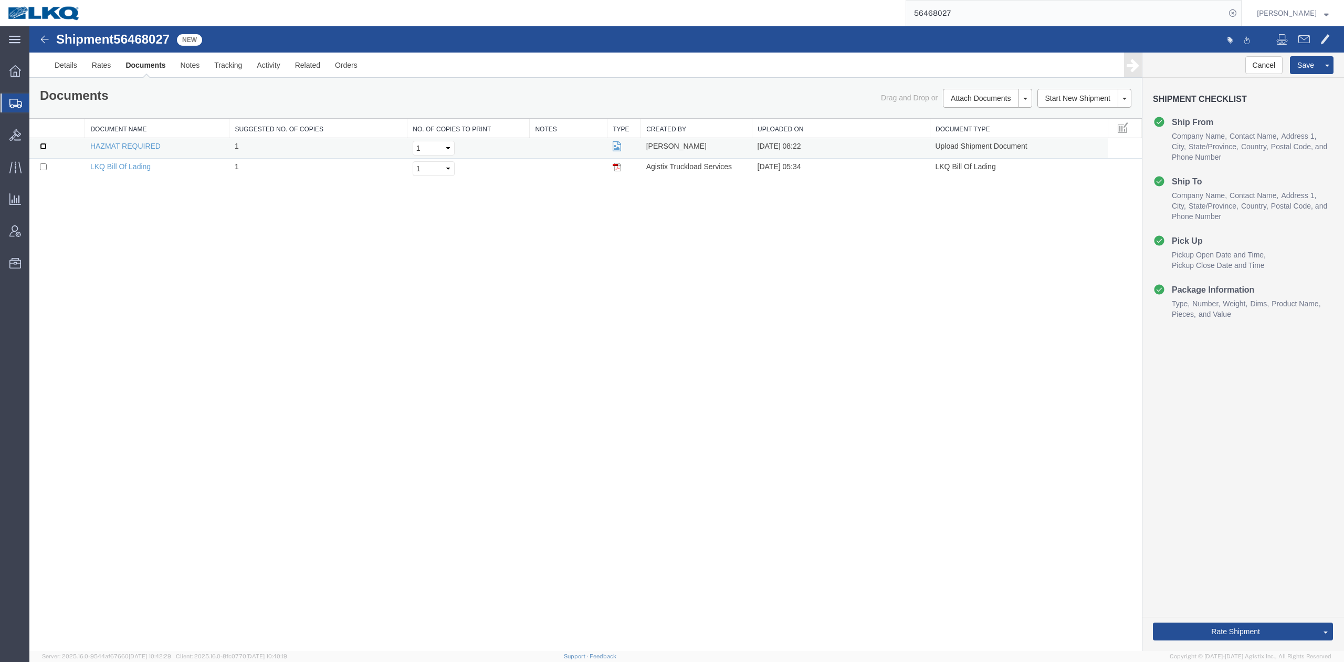
click at [42, 145] on input "checkbox" at bounding box center [43, 146] width 7 height 7
checkbox input "true"
drag, startPoint x: 64, startPoint y: 68, endPoint x: 101, endPoint y: 163, distance: 101.9
click at [64, 67] on link "Details" at bounding box center [65, 65] width 37 height 25
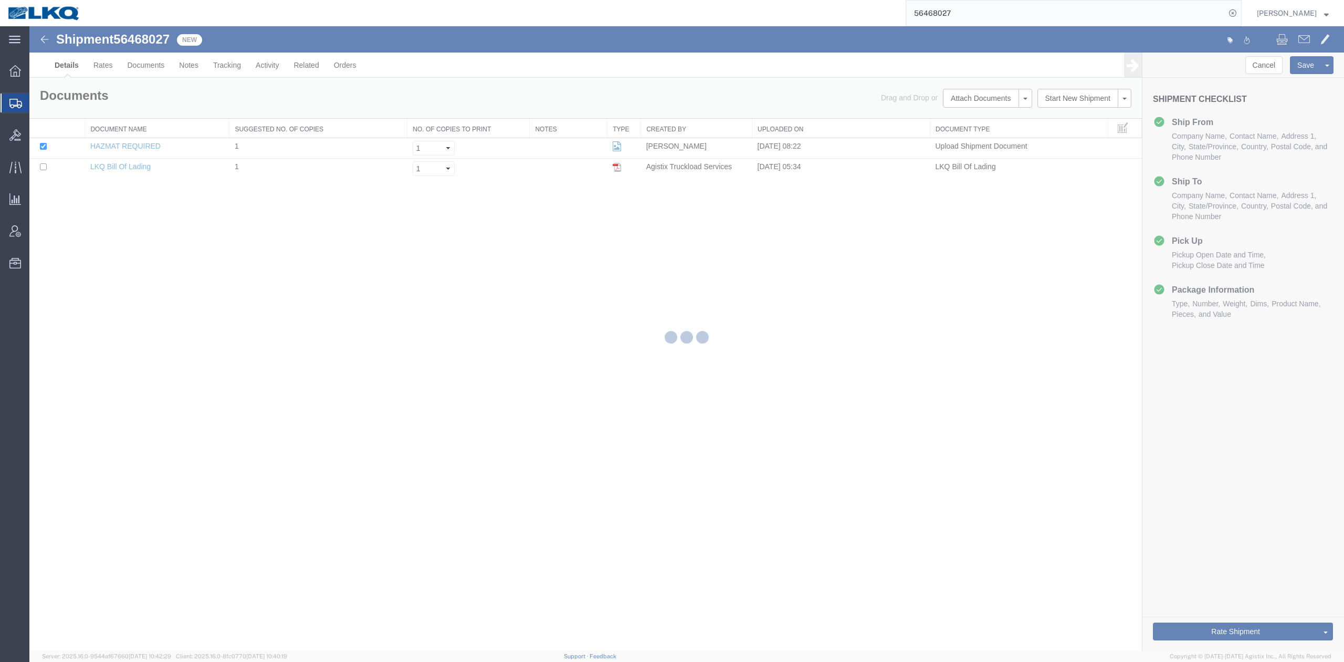
select select "64479"
select select "27946"
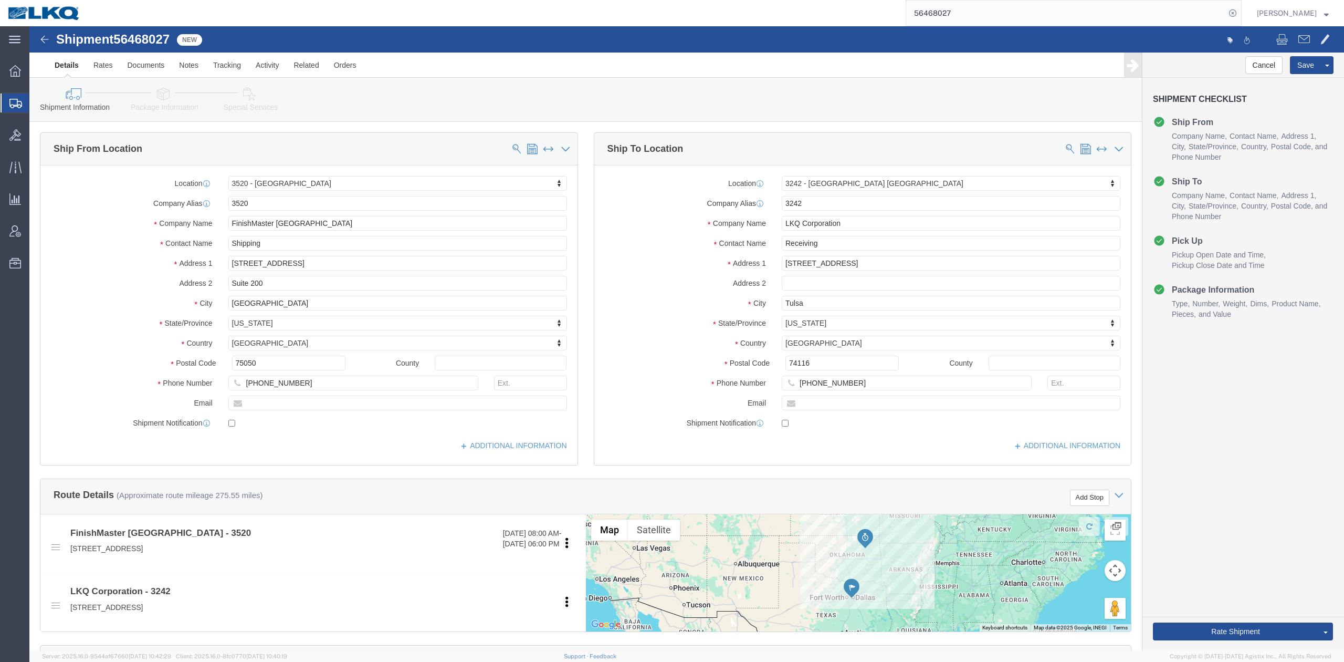
click link "Special Services"
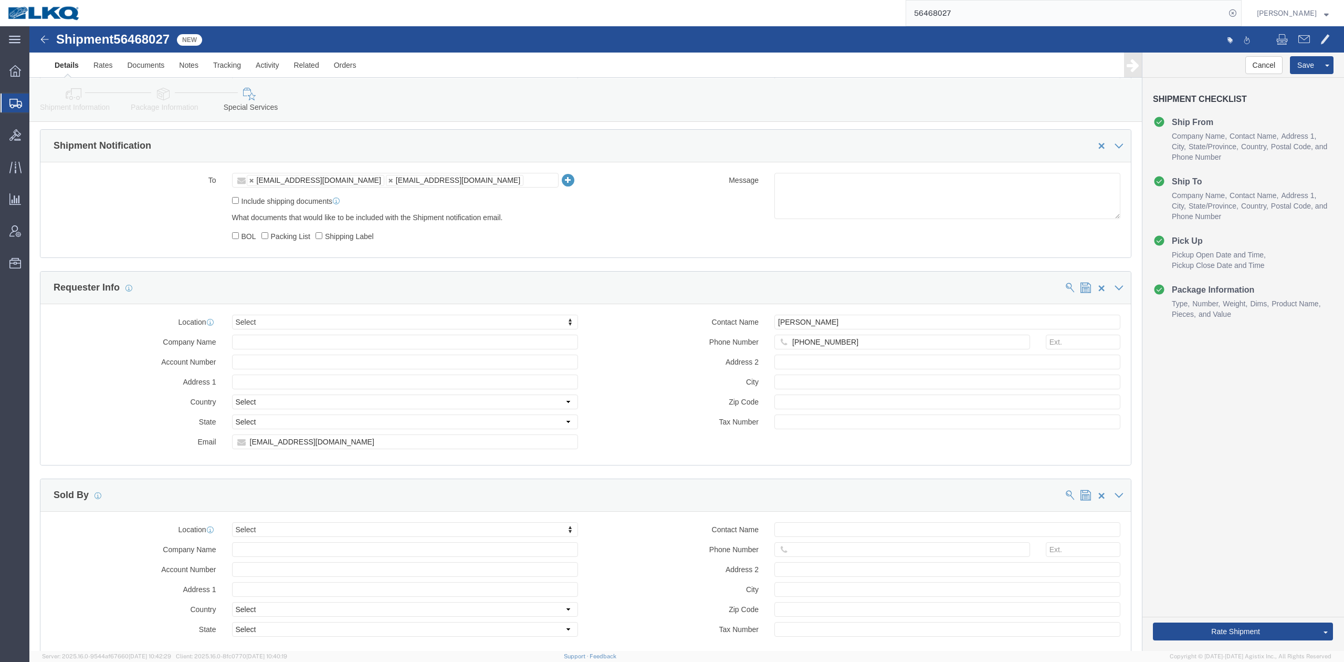
scroll to position [980, 0]
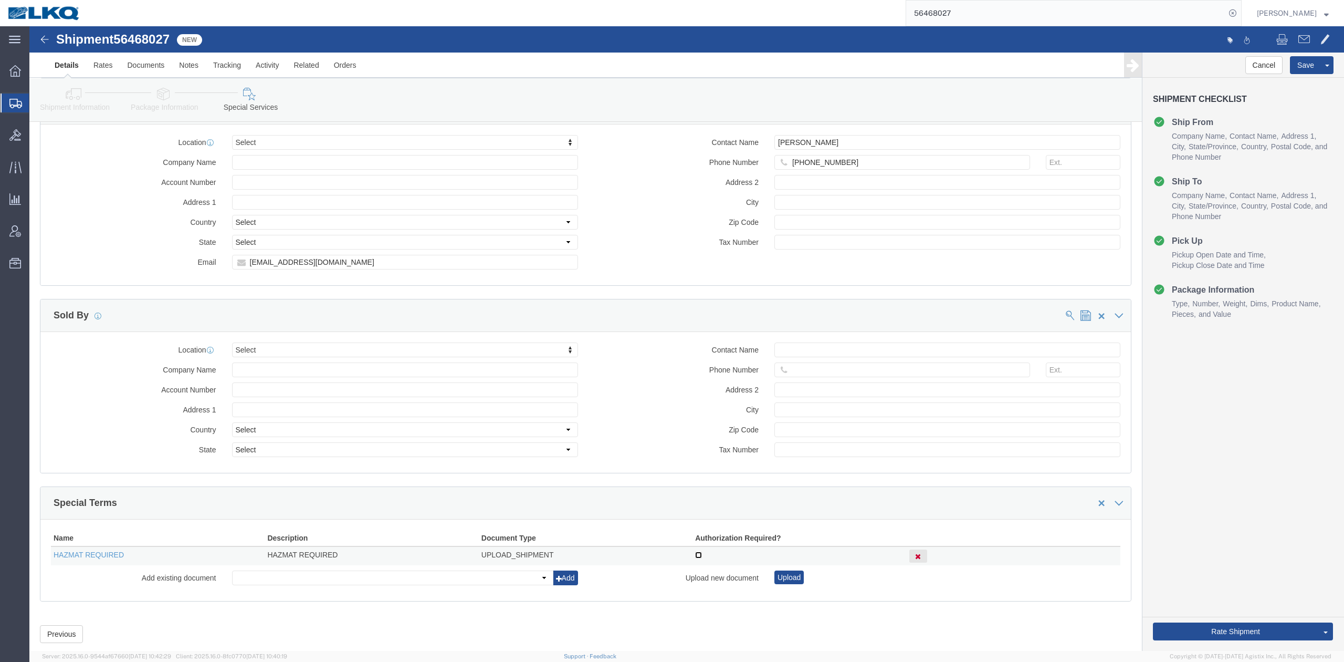
click input "checkbox"
checkbox input "true"
click link "Send To Bid"
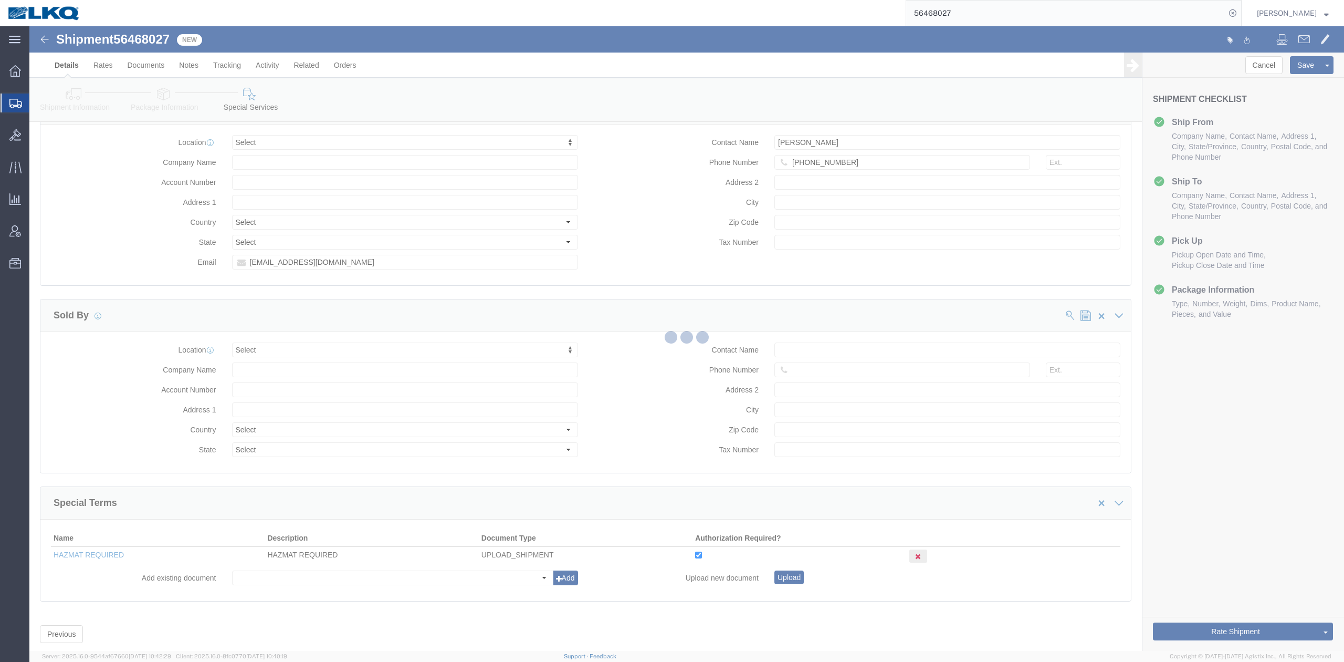
select select "TL"
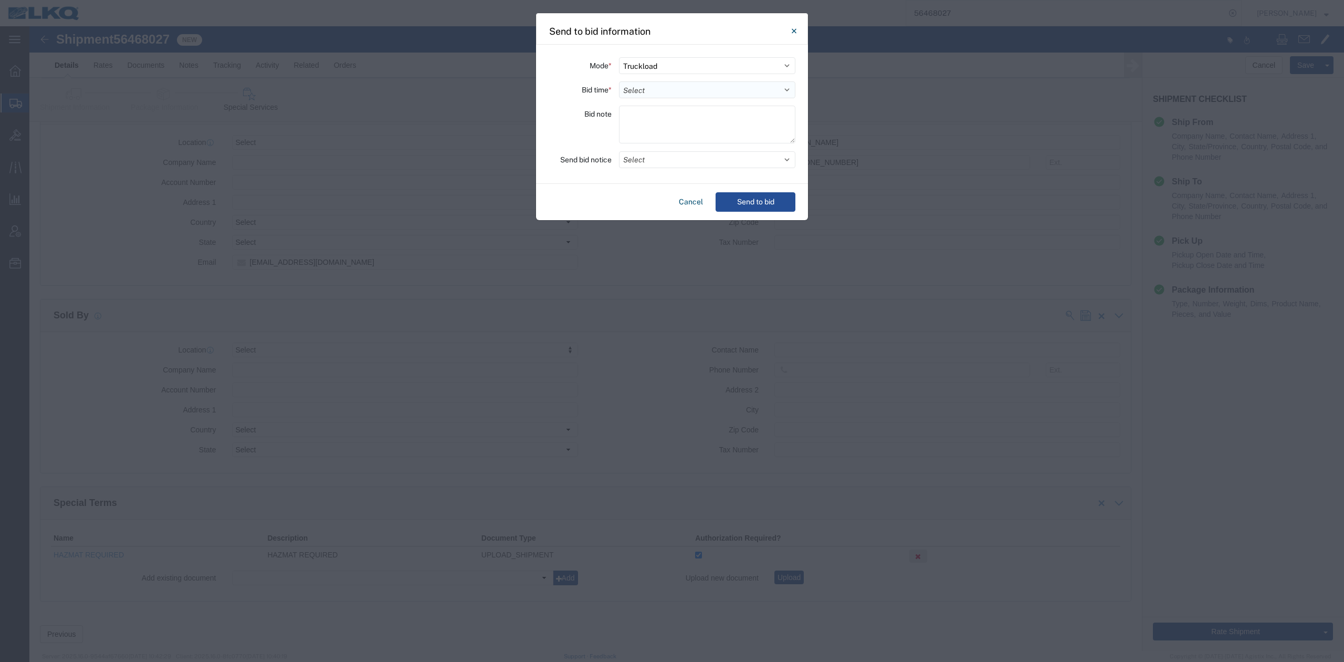
drag, startPoint x: 650, startPoint y: 91, endPoint x: 650, endPoint y: 98, distance: 6.3
click at [650, 91] on select "Select 30 Min (Rush) 1 Hour (Rush) 2 Hours (Rush) 4 Hours (Rush) 8 Hours (Rush)…" at bounding box center [707, 89] width 176 height 17
select select "12"
click at [619, 81] on select "Select 30 Min (Rush) 1 Hour (Rush) 2 Hours (Rush) 4 Hours (Rush) 8 Hours (Rush)…" at bounding box center [707, 89] width 176 height 17
click at [643, 162] on button "Select" at bounding box center [707, 159] width 176 height 17
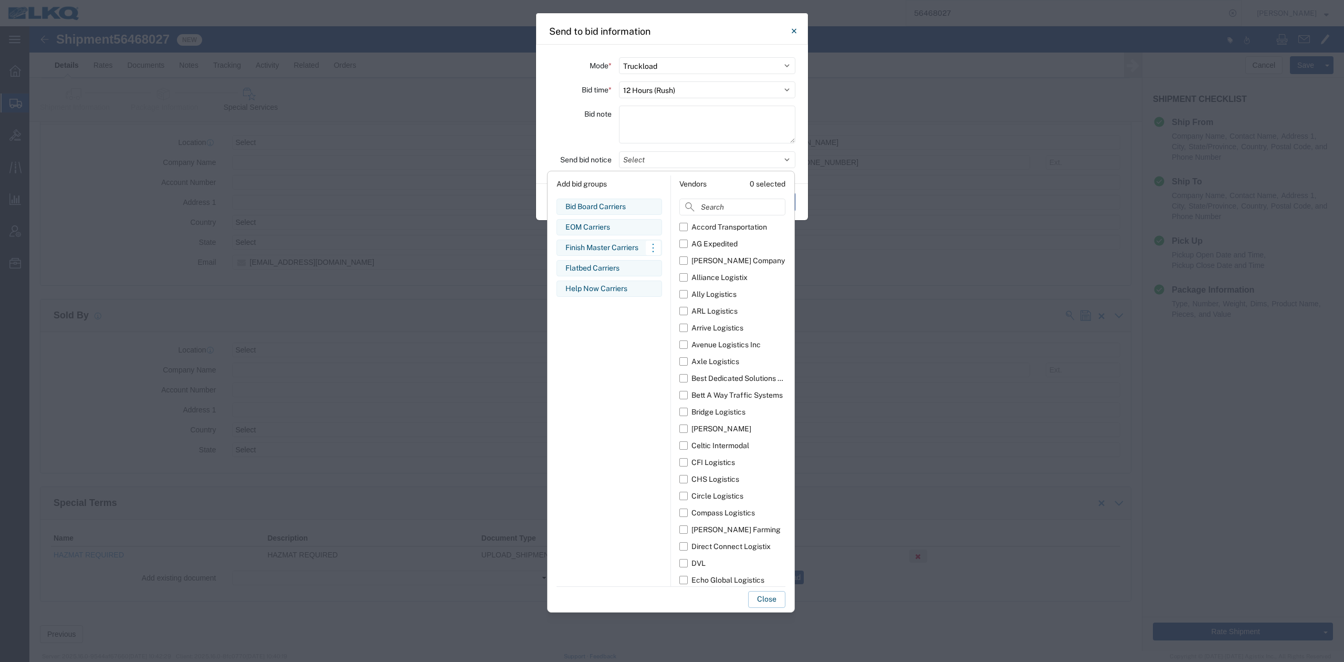
click at [593, 246] on div "Finish Master Carriers" at bounding box center [609, 247] width 88 height 11
click at [770, 599] on button "Close" at bounding box center [766, 599] width 37 height 17
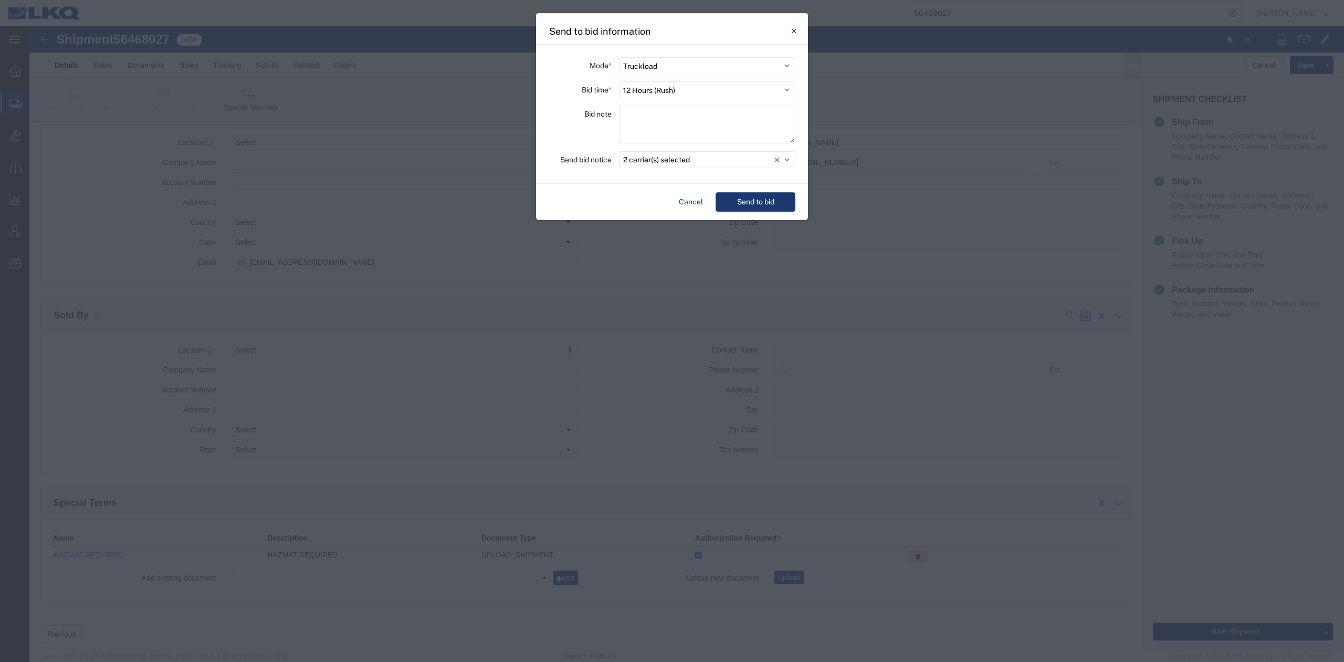
click at [759, 212] on button "Send to bid" at bounding box center [756, 201] width 80 height 19
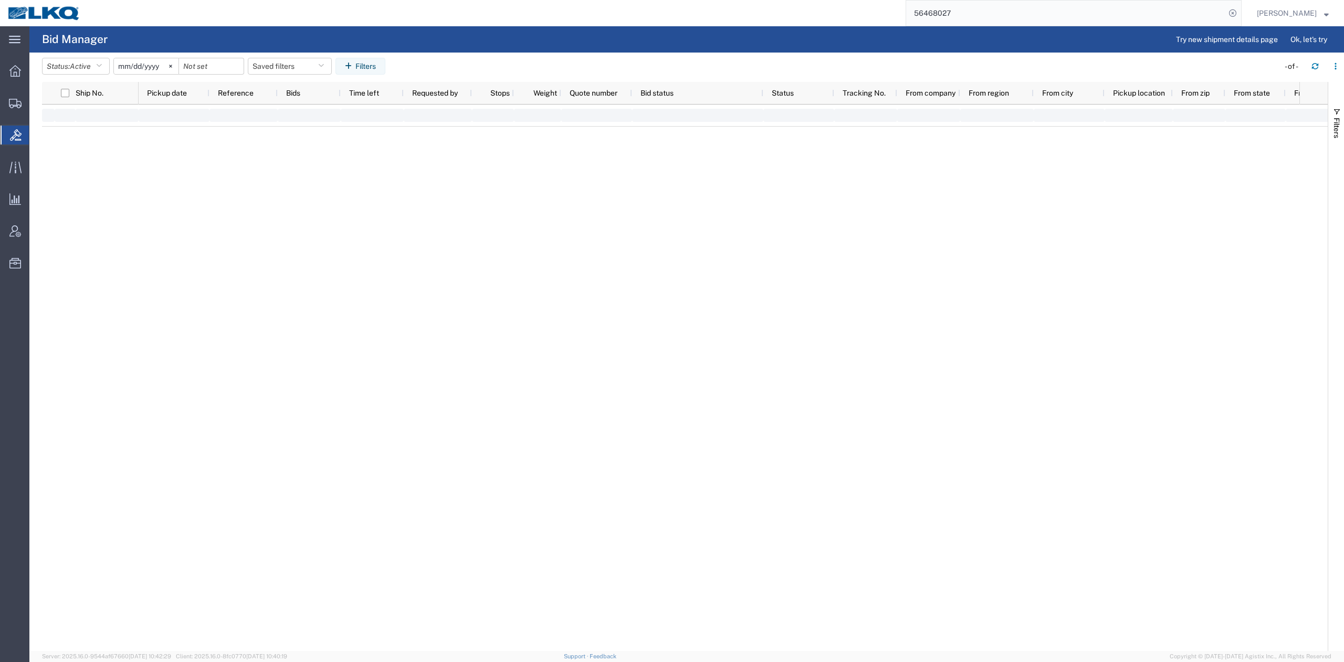
click at [952, 13] on input "56468027" at bounding box center [1065, 13] width 319 height 25
paste input "30"
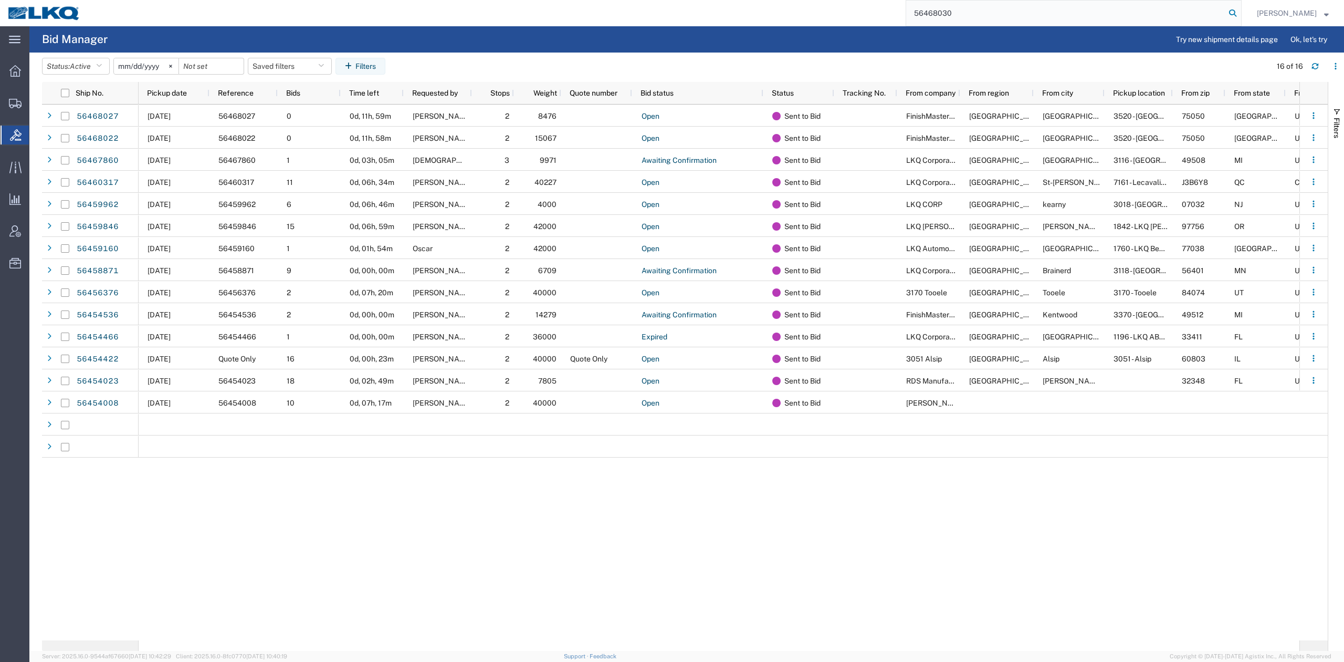
click at [1240, 9] on icon at bounding box center [1232, 13] width 15 height 15
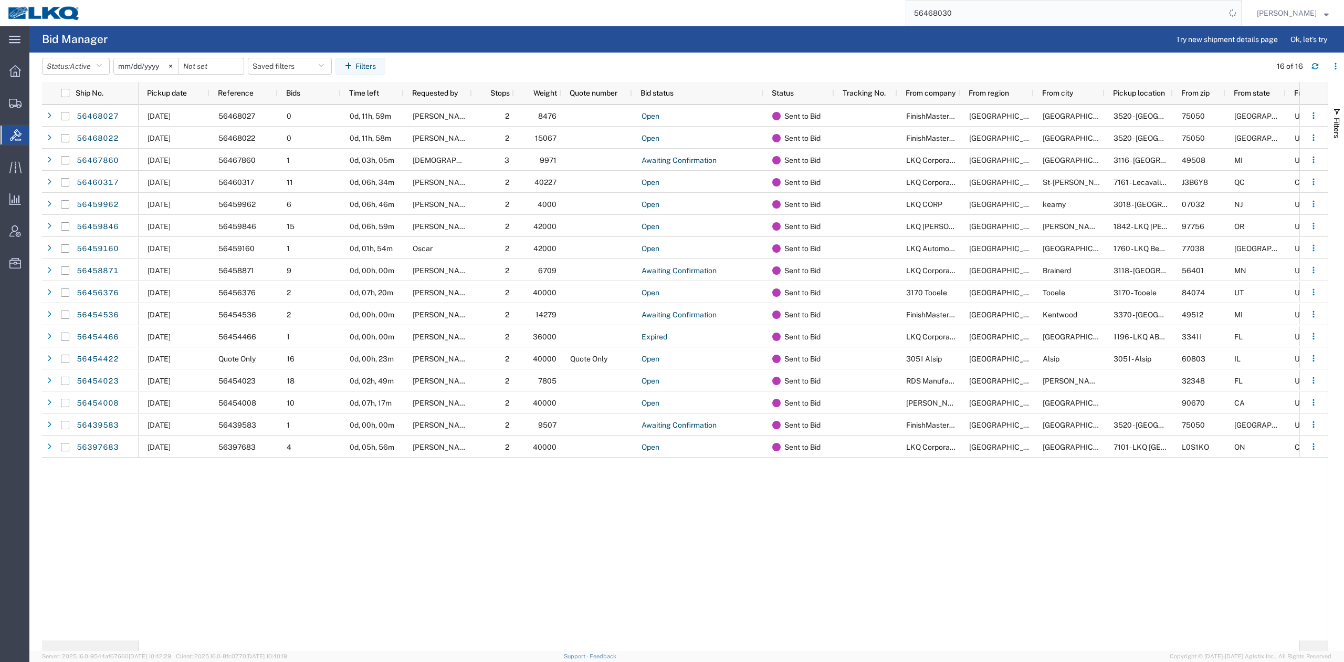
type input "56468030"
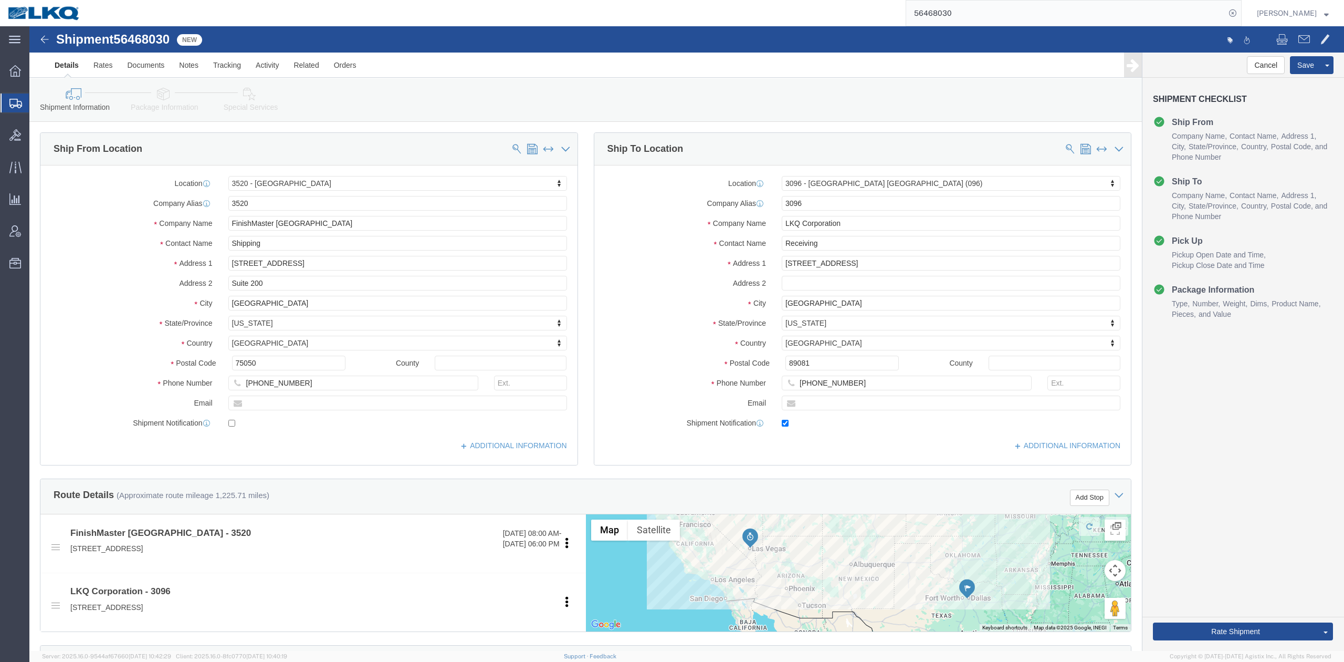
select select "64479"
select select "27834"
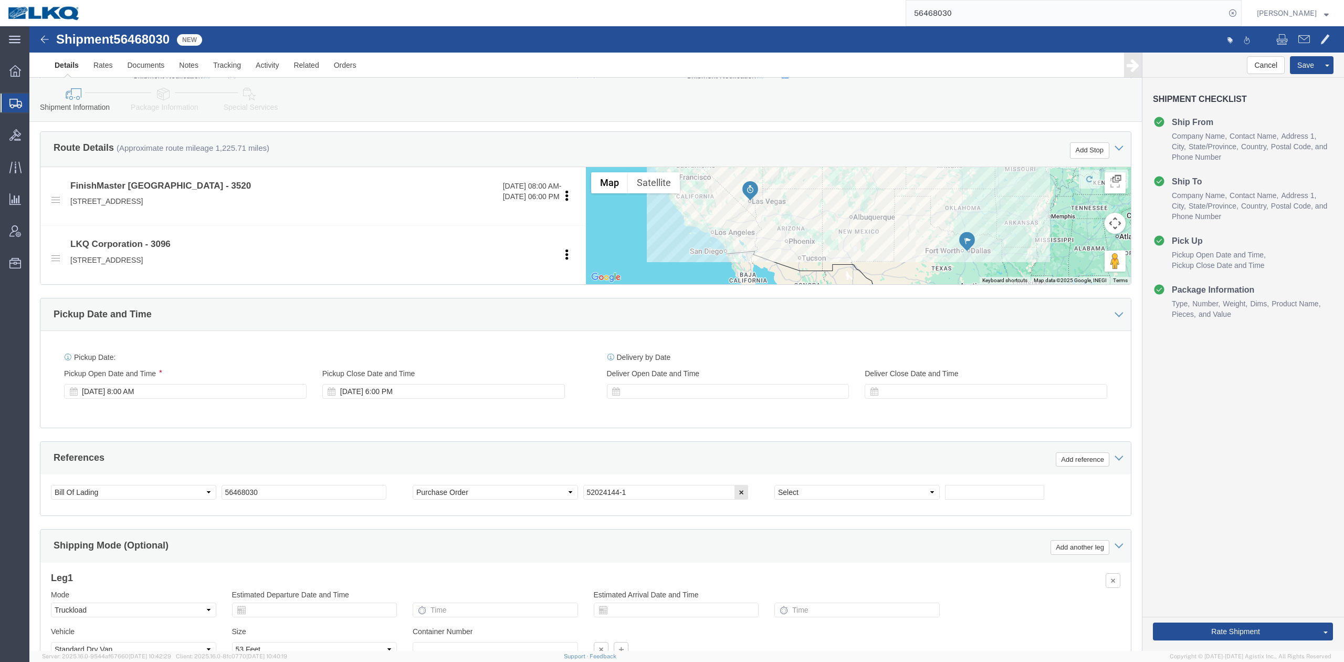
scroll to position [350, 0]
click select "Select Account Type Activity ID Airline Appointment Number ASN Batch Request # …"
select select "GENERAL"
click select "Select Account Type Activity ID Airline Appointment Number ASN Batch Request # …"
type input "HAZMAT"
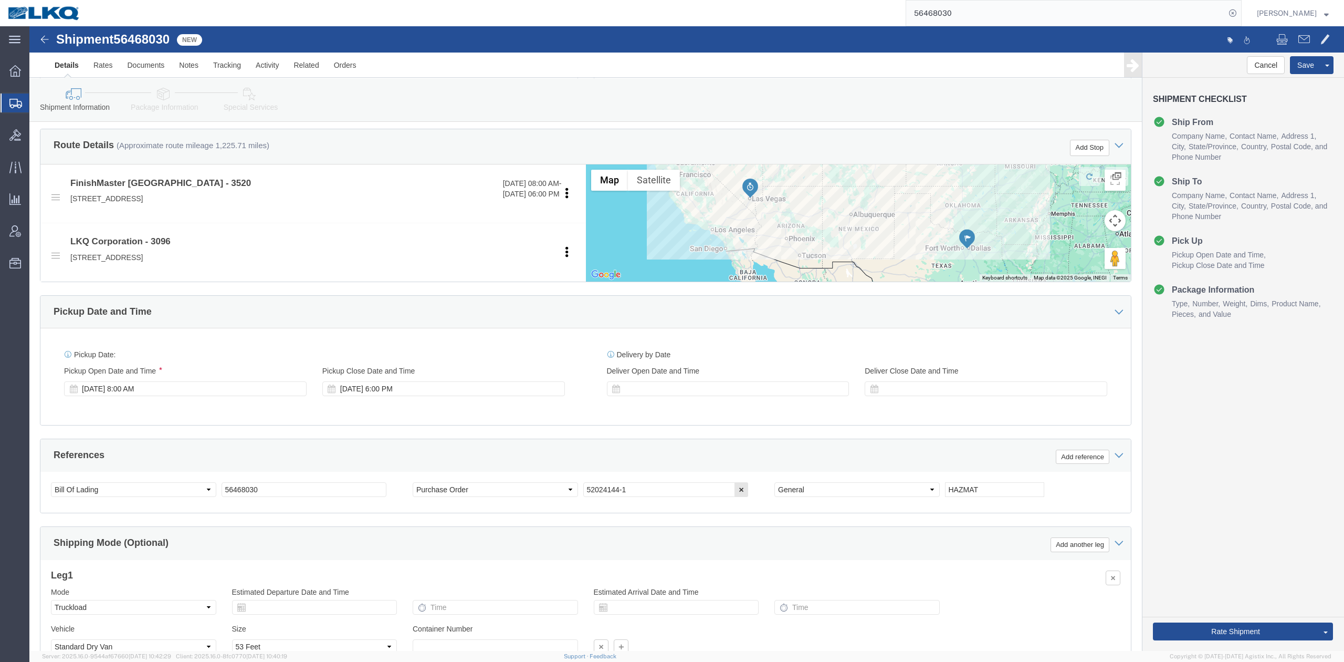
click link "Special Services"
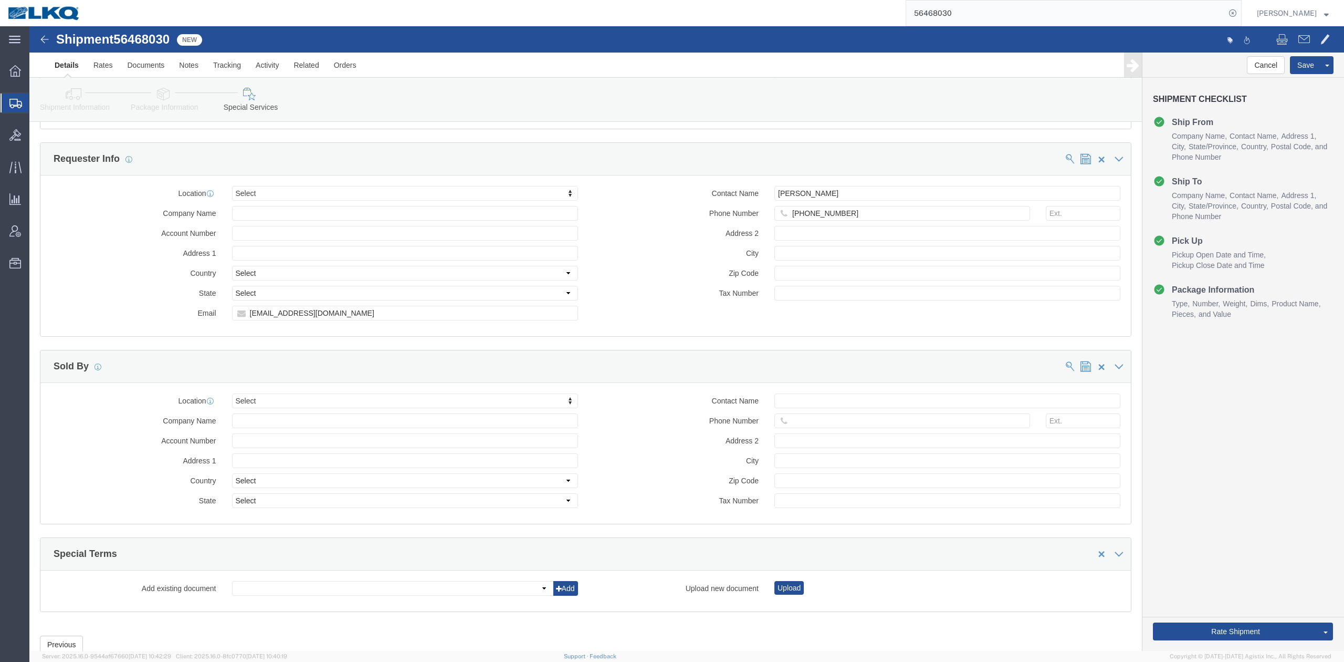
scroll to position [971, 0]
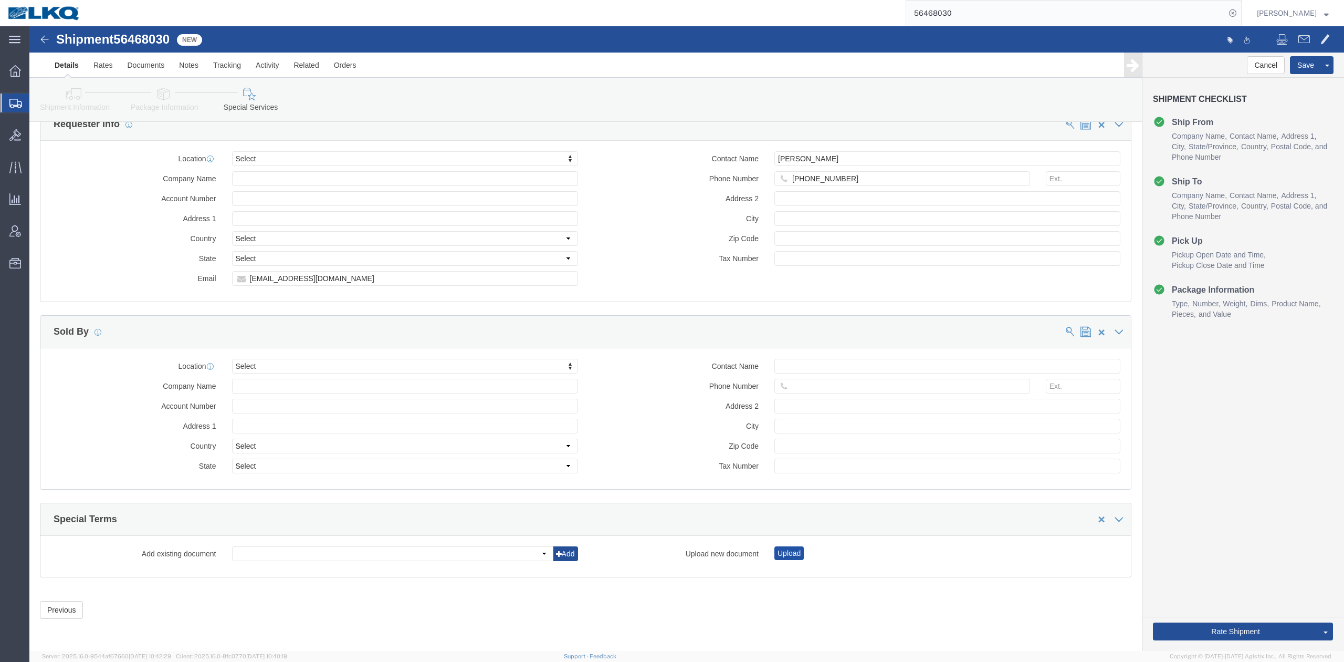
click button "Upload"
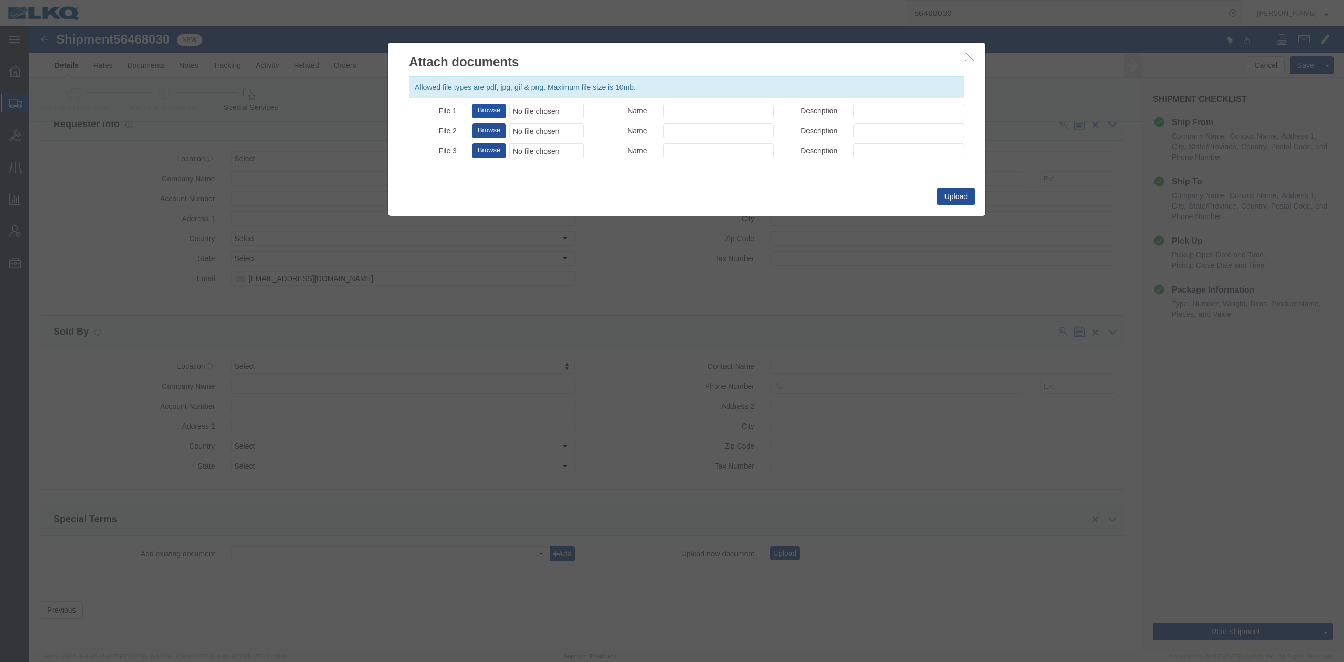
click button "Browse"
type input "C:\fakepath\Hazmat Required.jpg"
drag, startPoint x: 654, startPoint y: 88, endPoint x: 668, endPoint y: 104, distance: 20.8
click input "Name"
type input "HAZMAT REQUIRED"
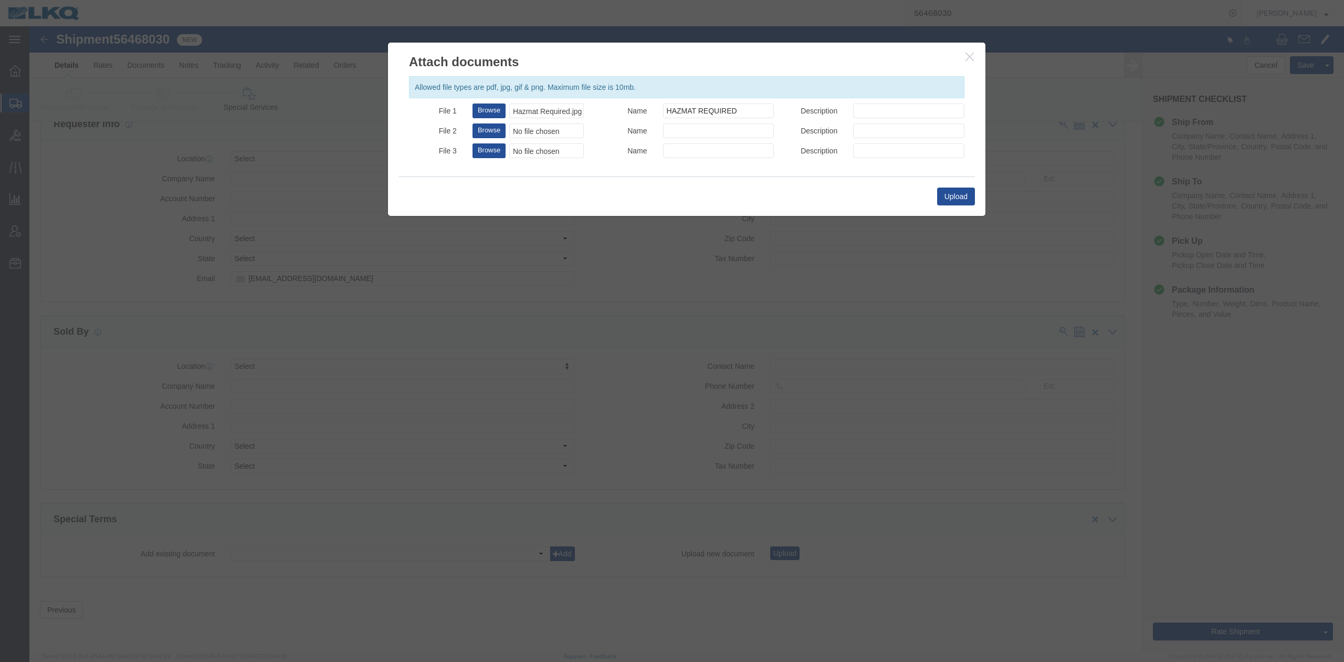
click div "Allowed file types are pdf, jpg, gif & png. Maximum file size is 10mb. File 1 B…"
click input "Description"
type input "HAZMAT REQUIRED"
click button "Upload"
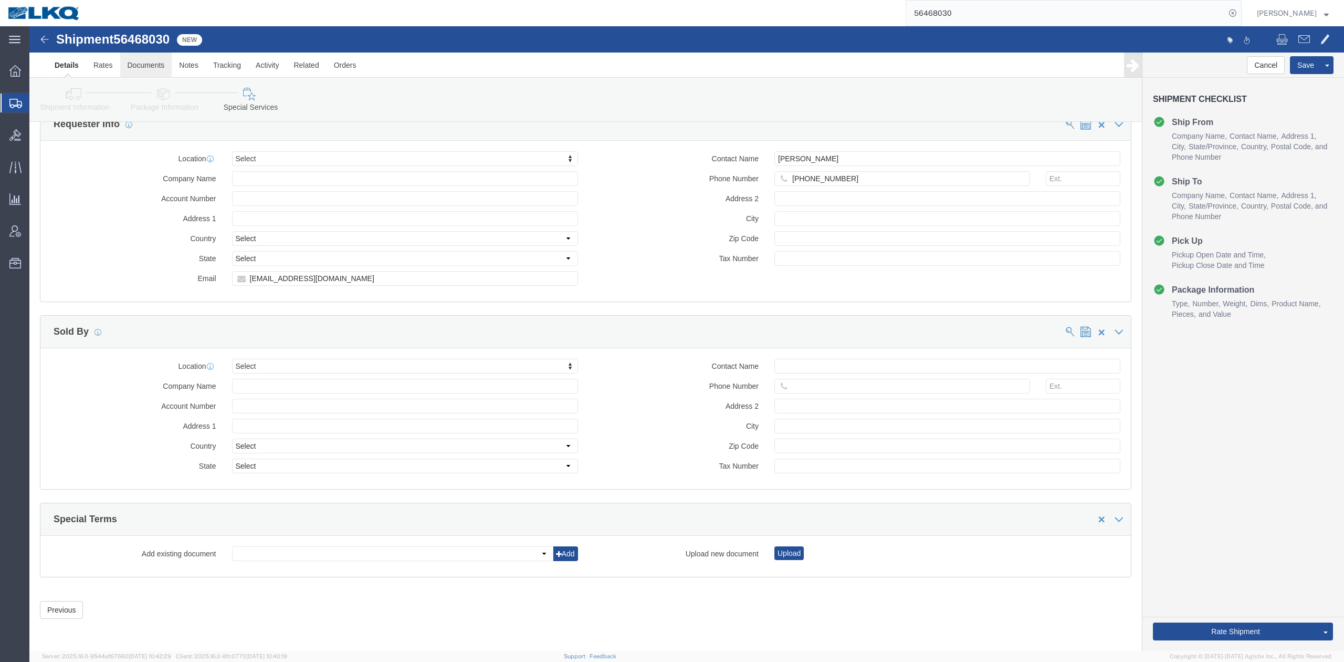
click link "Documents"
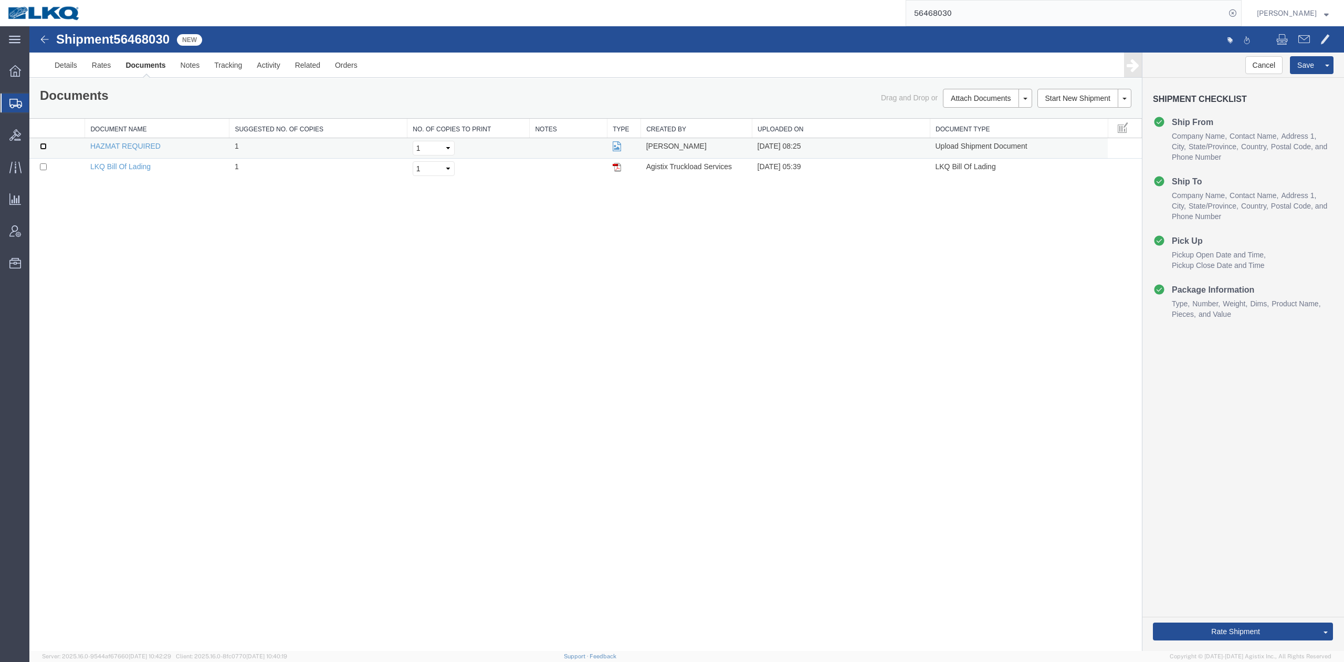
click at [43, 148] on input "checkbox" at bounding box center [43, 146] width 7 height 7
checkbox input "true"
click at [67, 66] on link "Details" at bounding box center [65, 65] width 37 height 25
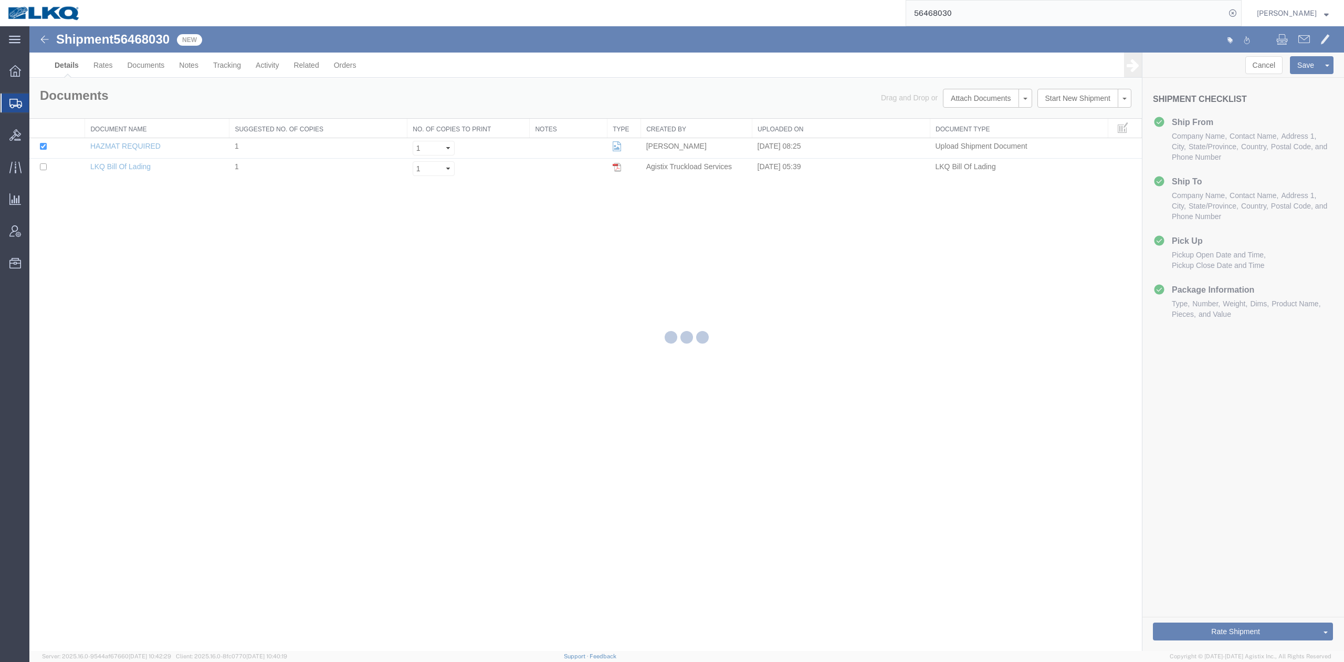
select select "64479"
select select "27834"
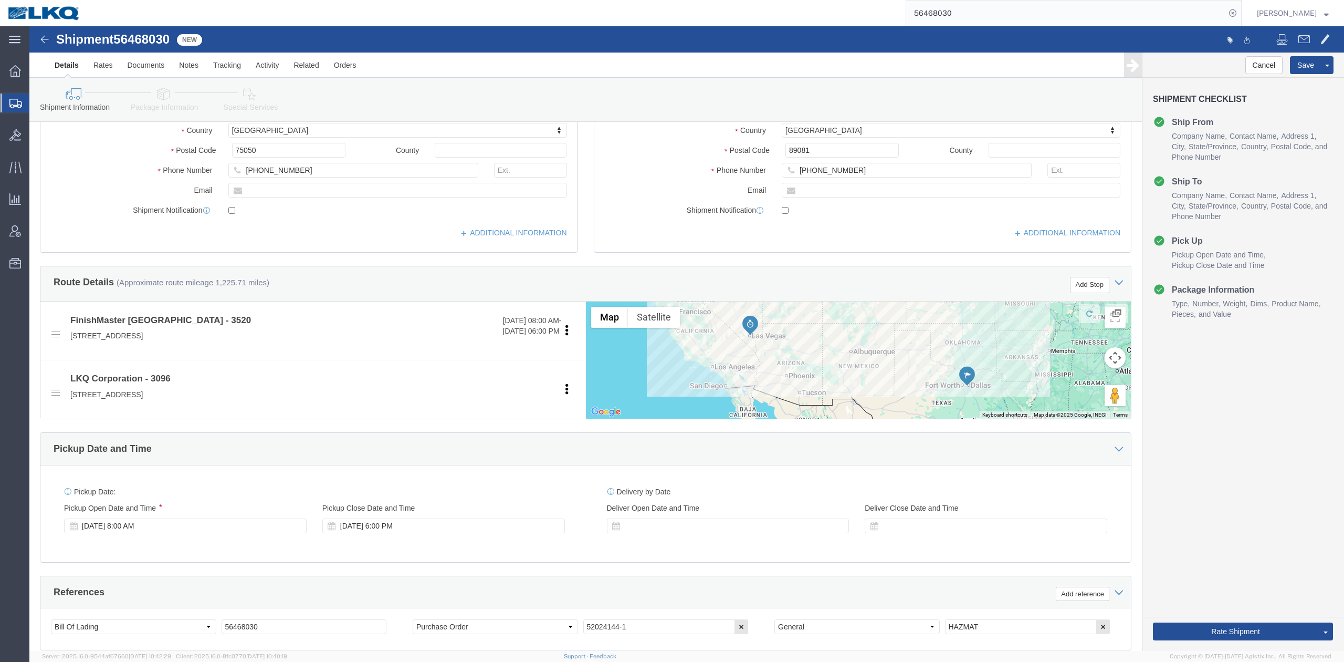
scroll to position [448, 0]
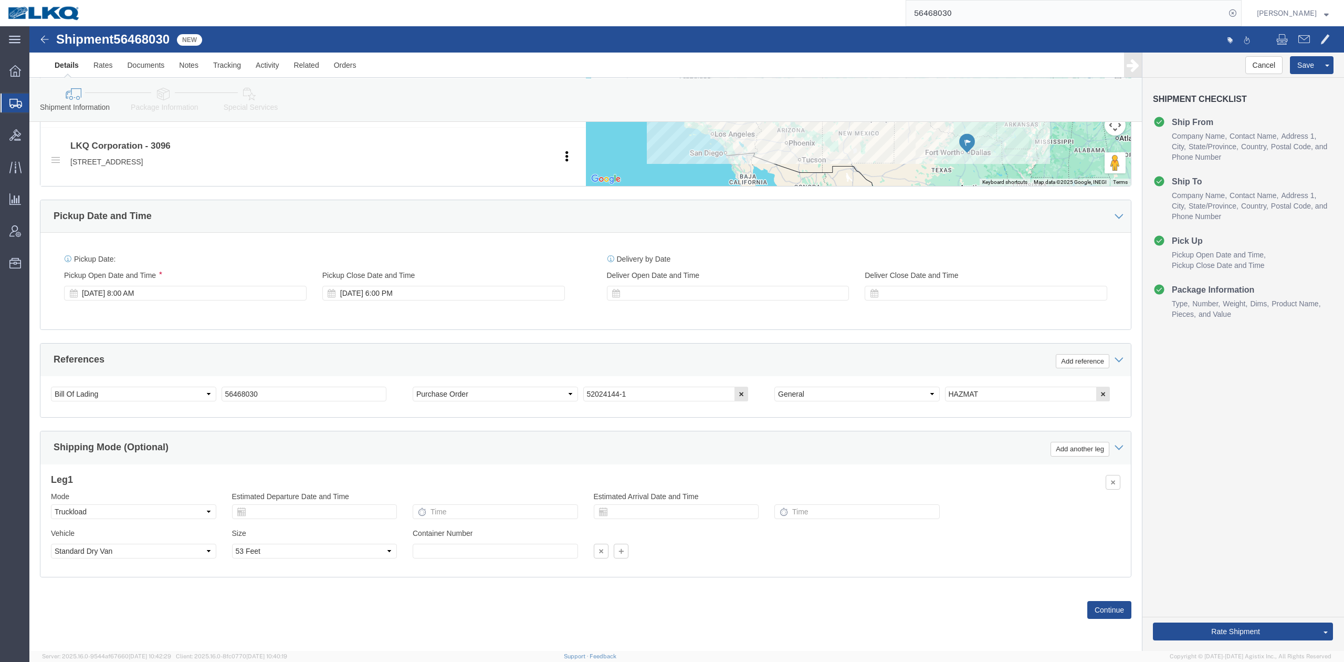
drag, startPoint x: 221, startPoint y: 66, endPoint x: 511, endPoint y: 298, distance: 371.3
click icon
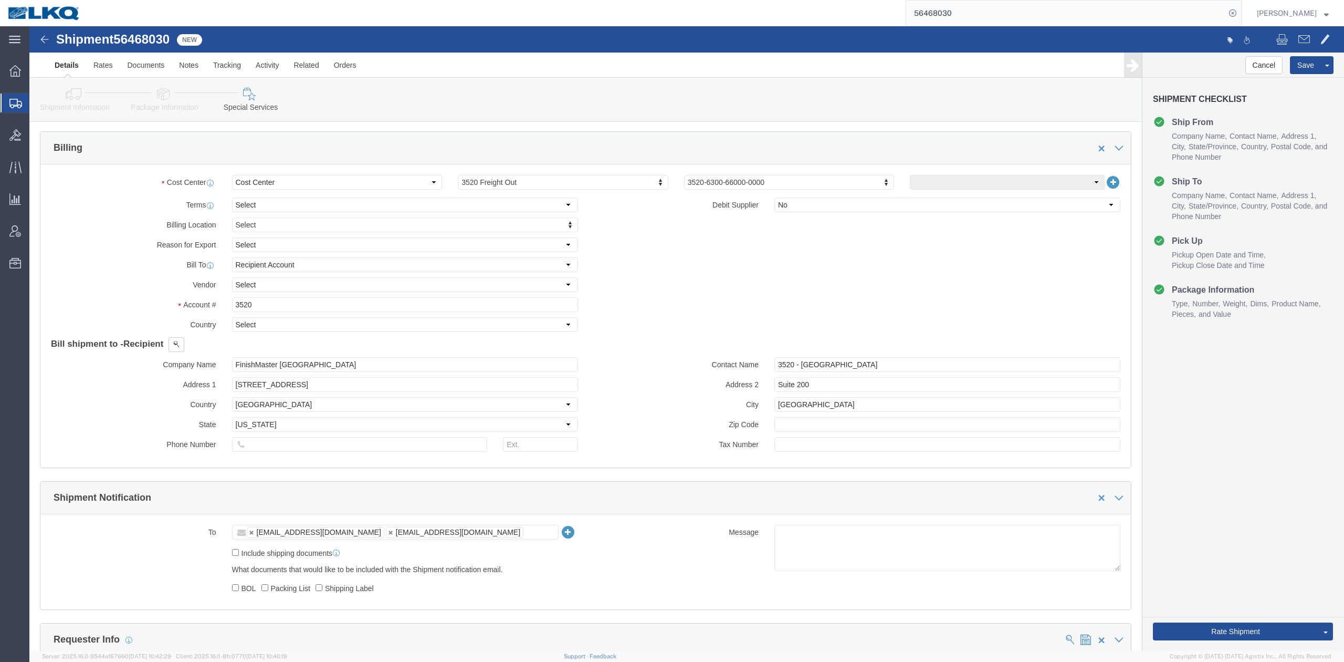
scroll to position [1011, 0]
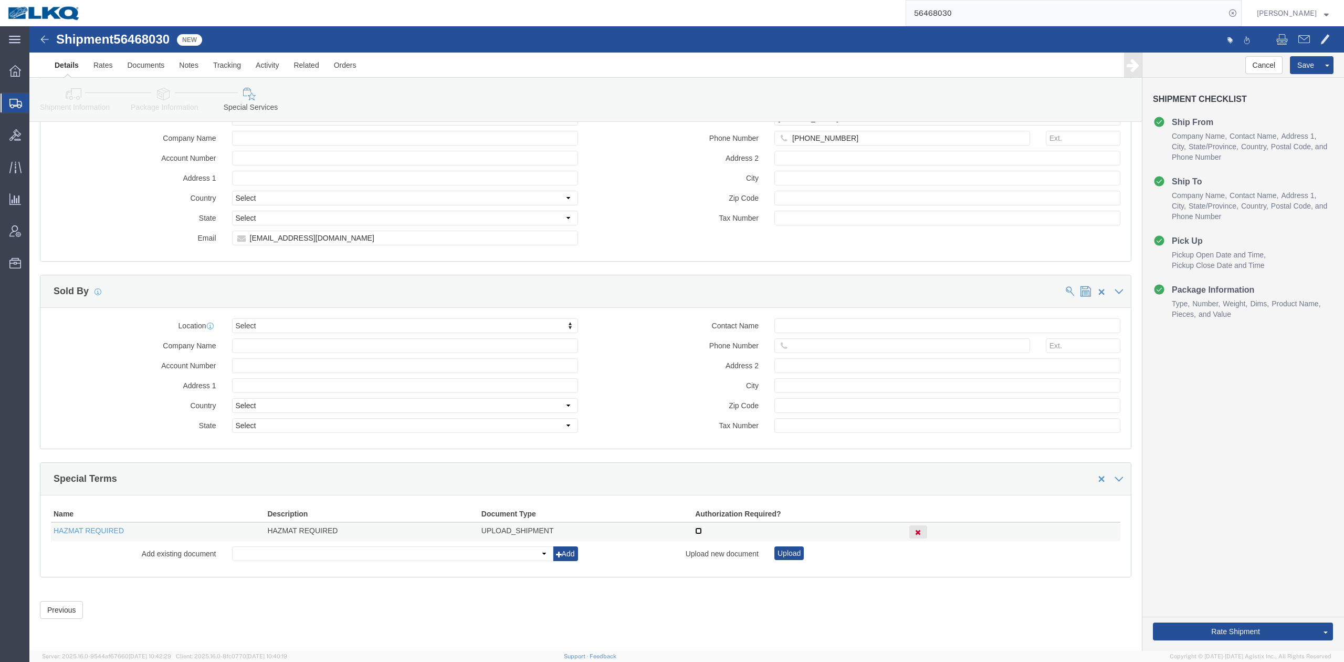
click input "checkbox"
checkbox input "true"
click link "Send To Bid"
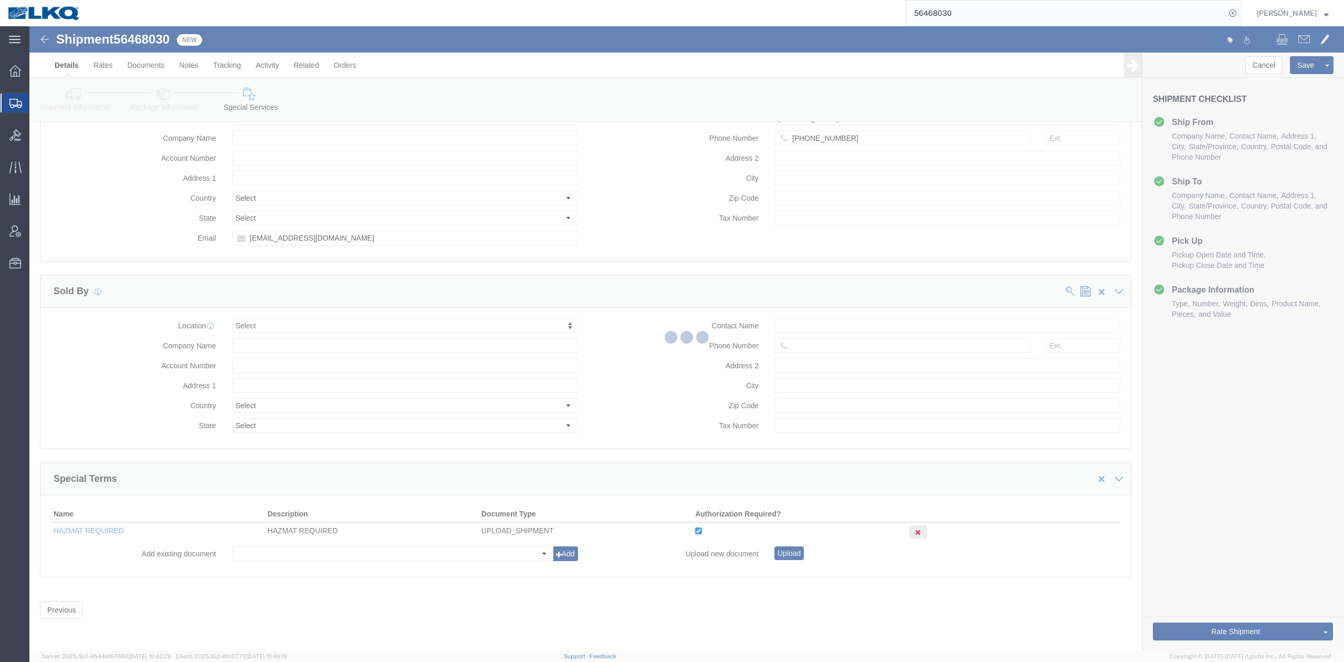
select select "TL"
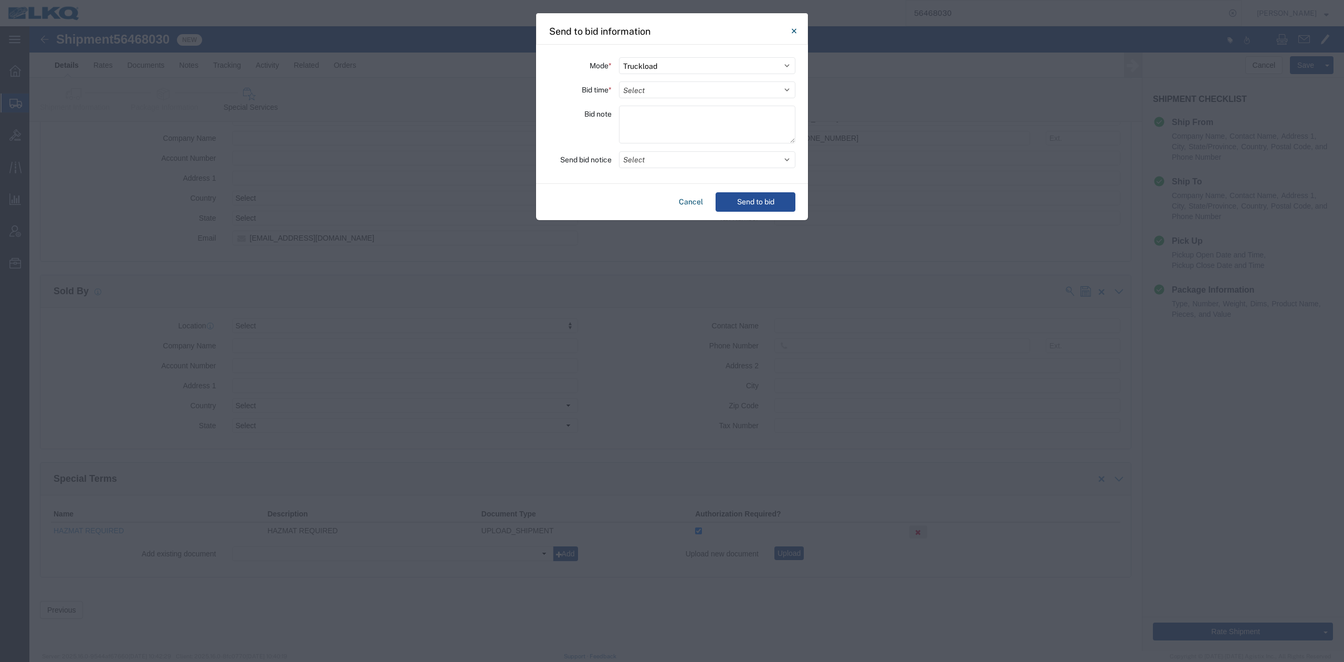
drag, startPoint x: 635, startPoint y: 83, endPoint x: 642, endPoint y: 99, distance: 17.2
click at [635, 85] on select "Select 30 Min (Rush) 1 Hour (Rush) 2 Hours (Rush) 4 Hours (Rush) 8 Hours (Rush)…" at bounding box center [707, 89] width 176 height 17
select select "12"
click at [619, 81] on select "Select 30 Min (Rush) 1 Hour (Rush) 2 Hours (Rush) 4 Hours (Rush) 8 Hours (Rush)…" at bounding box center [707, 89] width 176 height 17
click at [638, 155] on button "Select" at bounding box center [707, 159] width 176 height 17
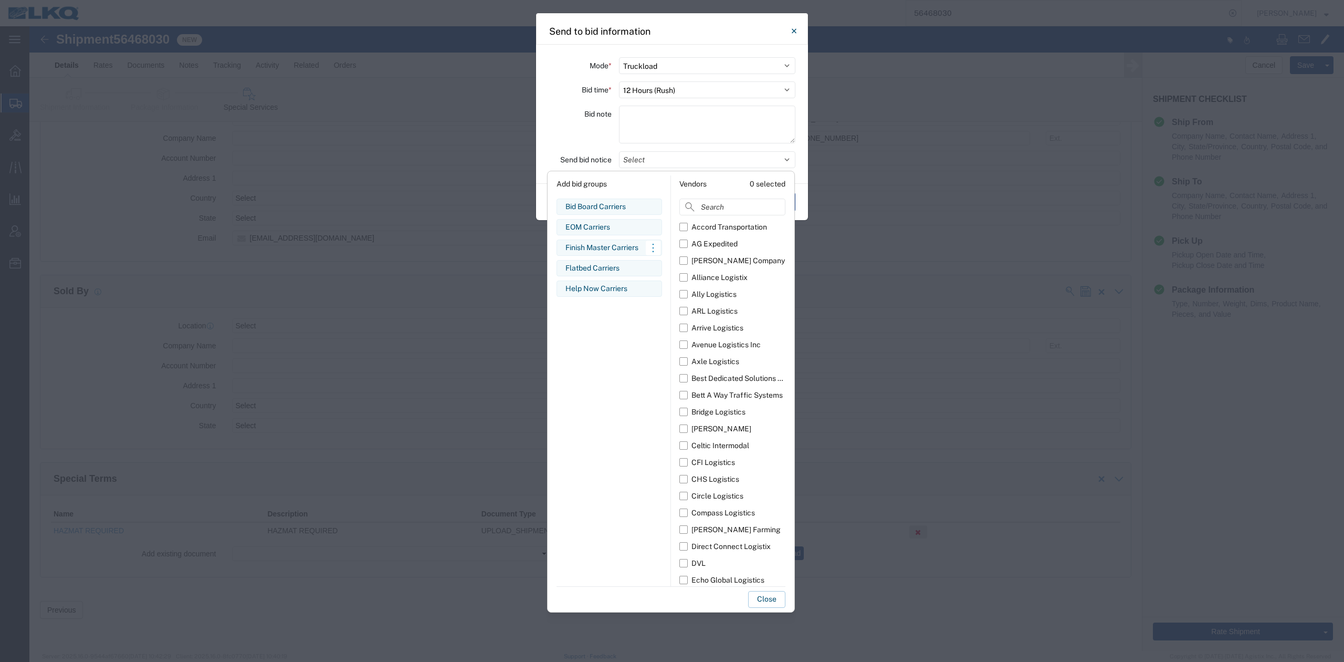
click at [593, 244] on div "Finish Master Carriers" at bounding box center [609, 247] width 88 height 11
click at [776, 597] on button "Close" at bounding box center [766, 599] width 37 height 17
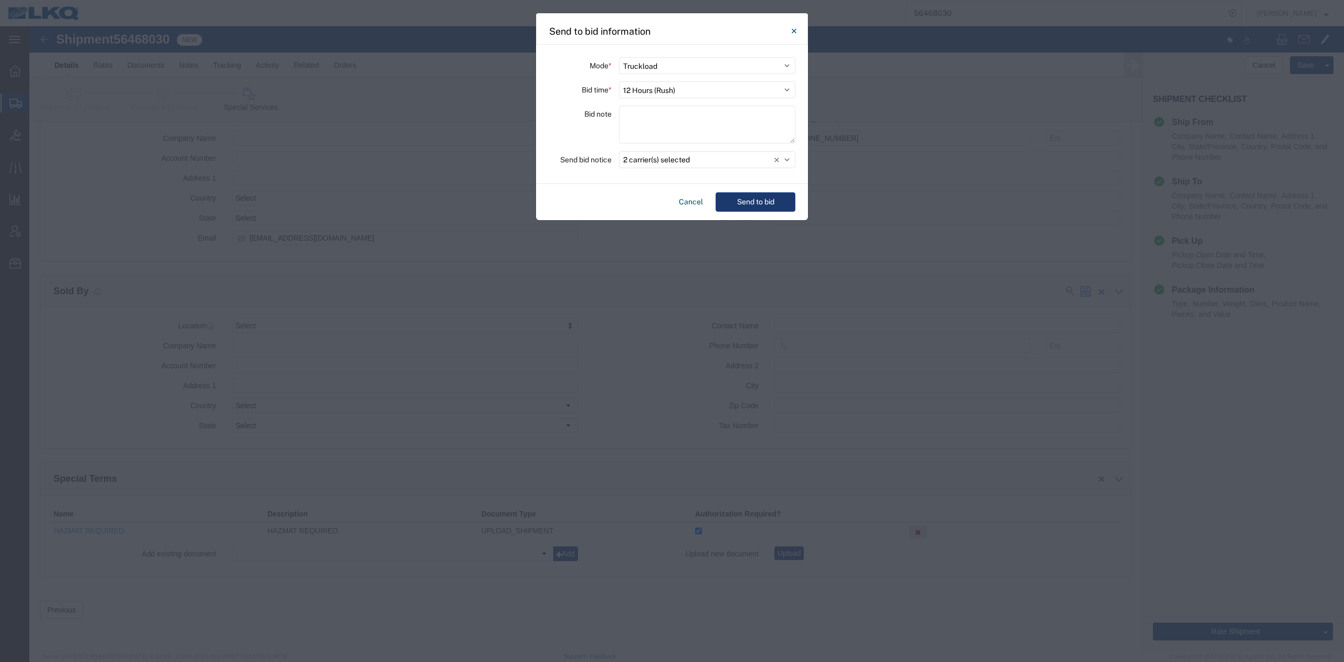
click at [752, 194] on button "Send to bid" at bounding box center [756, 201] width 80 height 19
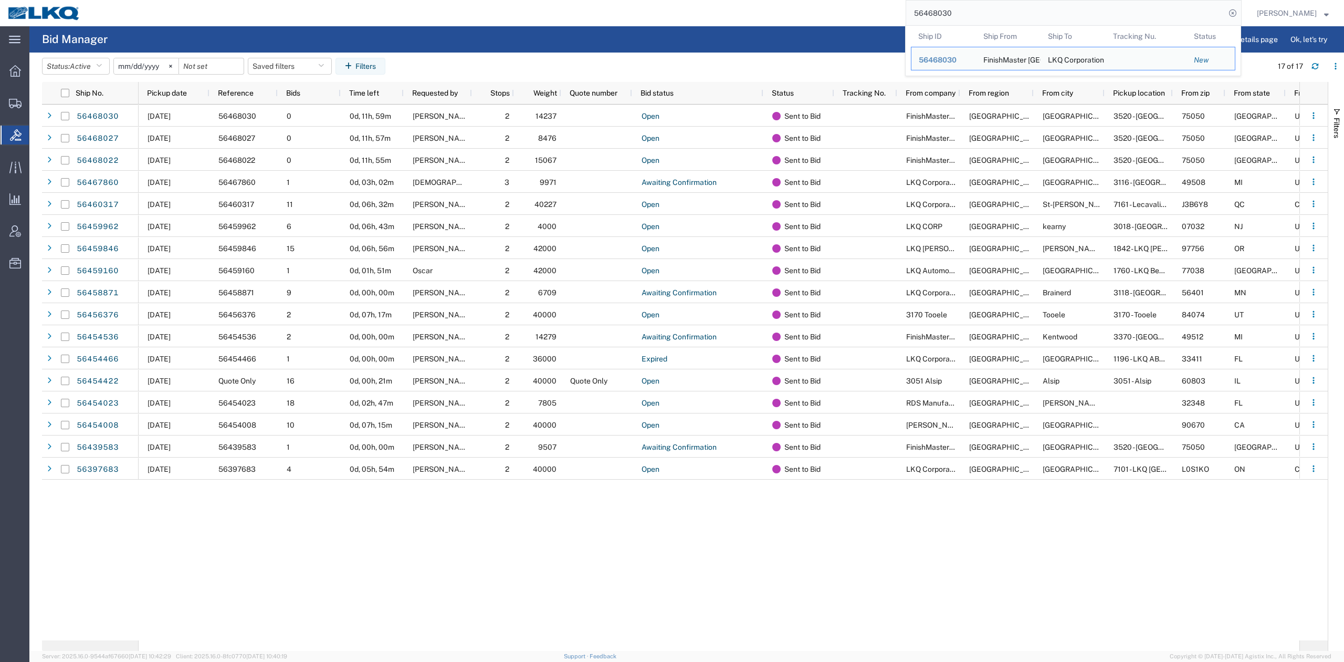
click at [950, 21] on input "56468030" at bounding box center [1065, 13] width 319 height 25
paste input "4557034"
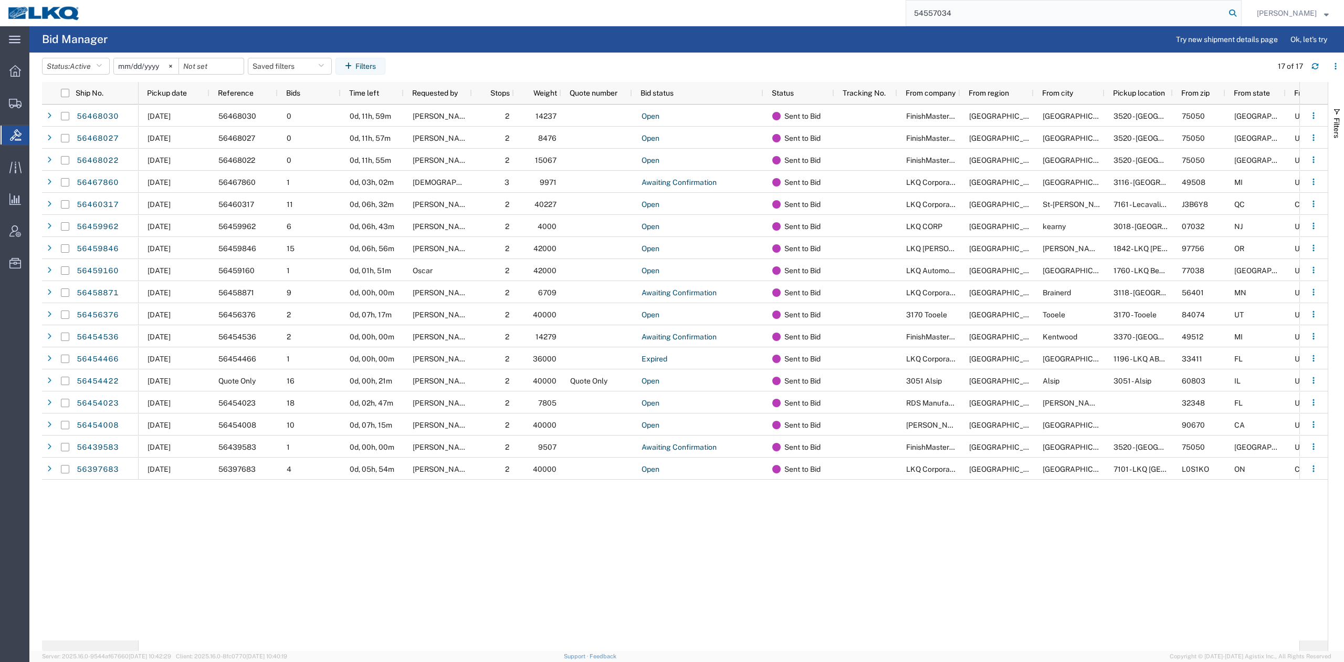
click at [1240, 13] on icon at bounding box center [1232, 13] width 15 height 15
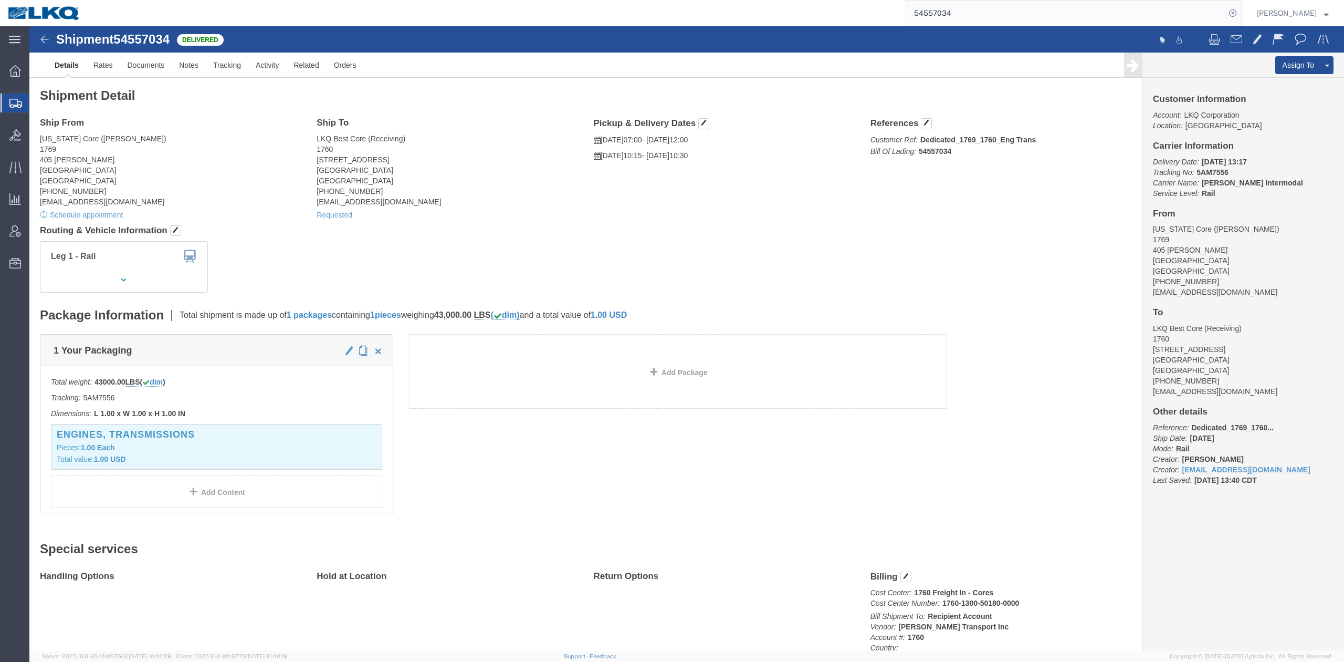
click at [987, 19] on input "54557034" at bounding box center [1065, 13] width 319 height 25
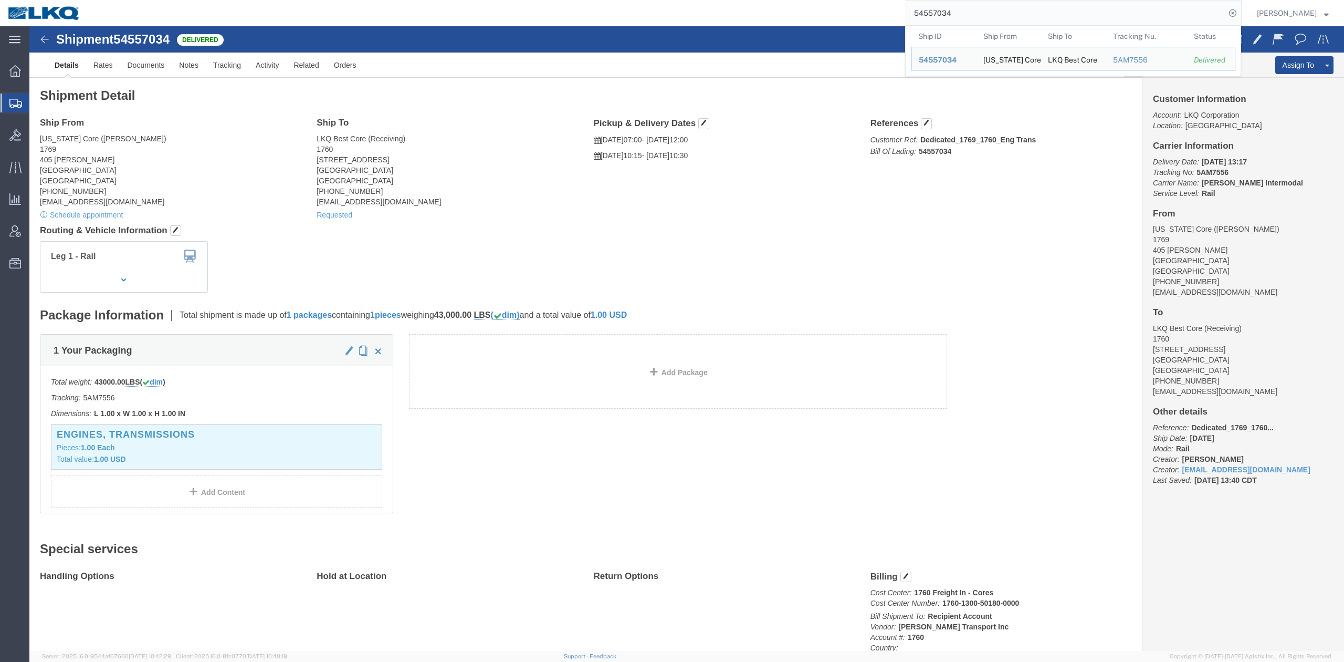
click at [987, 19] on input "54557034" at bounding box center [1065, 13] width 319 height 25
paste input "5114309"
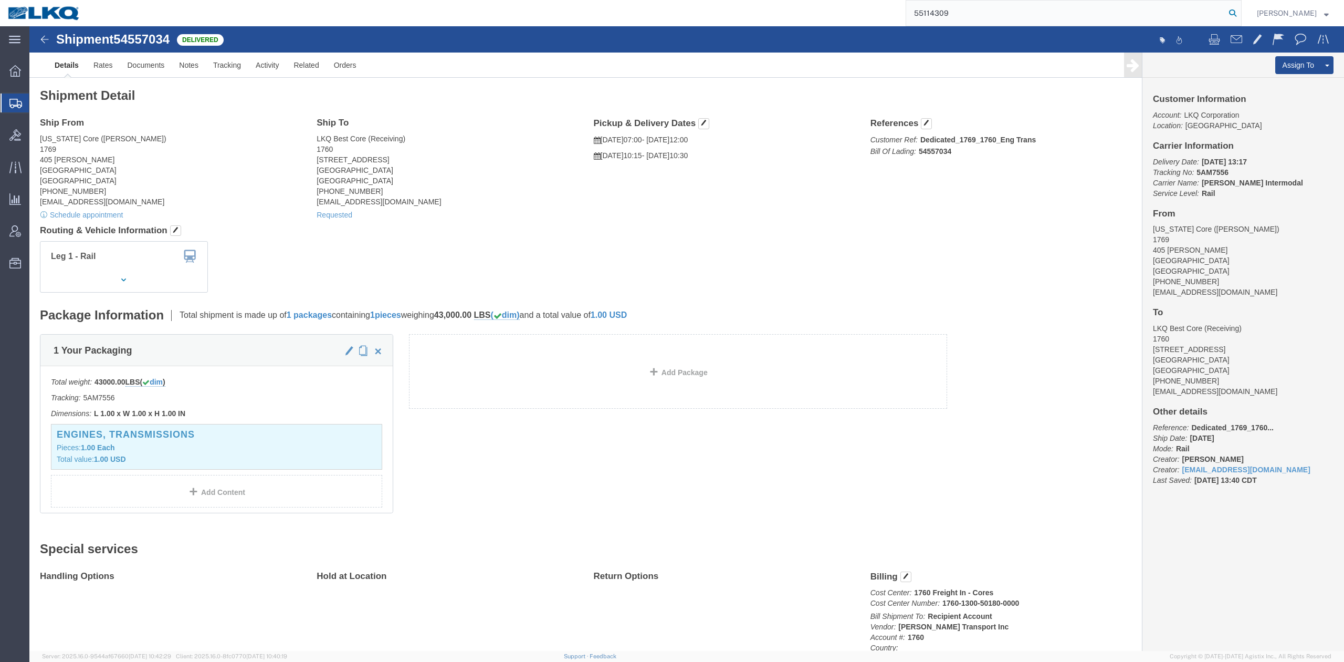
click at [1240, 17] on icon at bounding box center [1232, 13] width 15 height 15
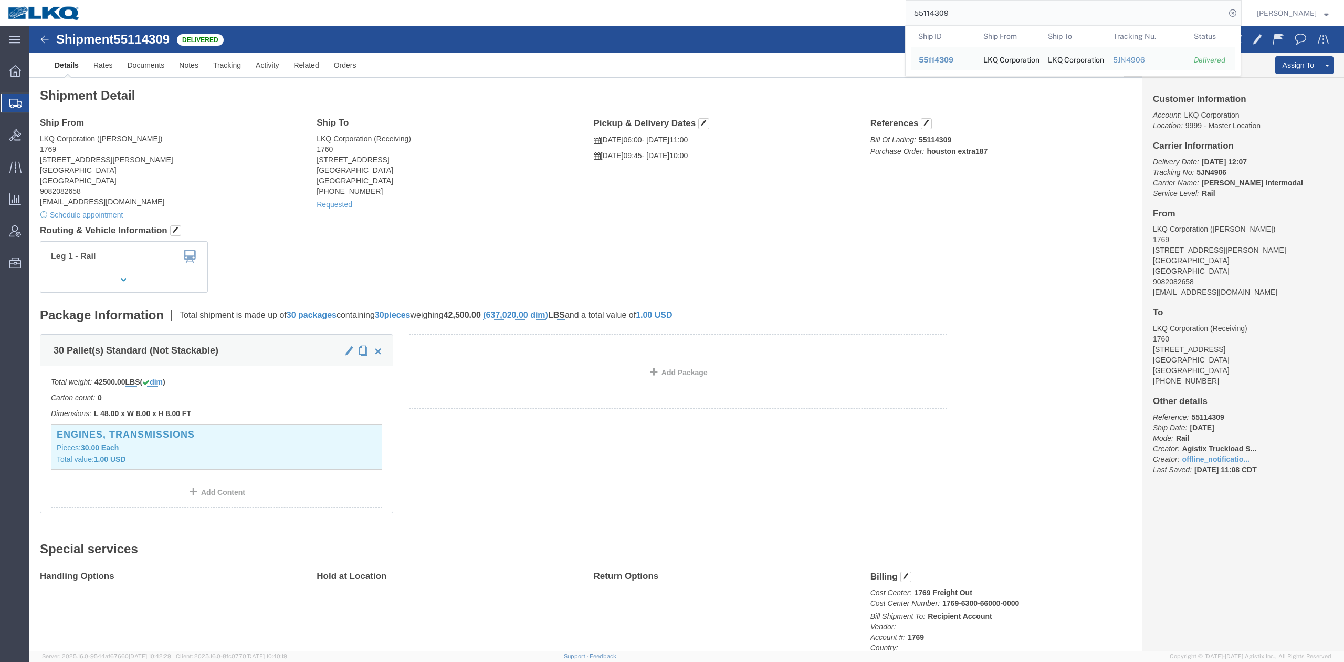
click at [1022, 7] on input "55114309" at bounding box center [1065, 13] width 319 height 25
paste input "272200"
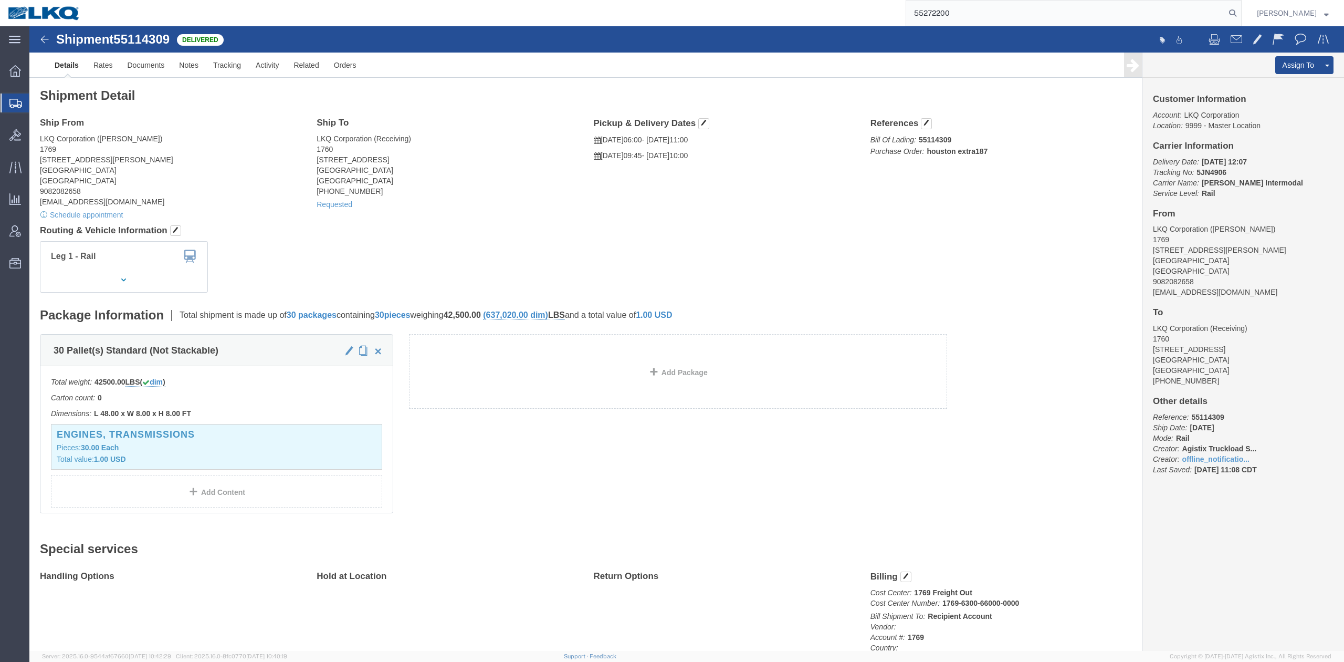
click at [1242, 21] on form "55272200" at bounding box center [1074, 13] width 336 height 26
click at [1240, 14] on icon at bounding box center [1232, 13] width 15 height 15
click at [992, 7] on input "55272200" at bounding box center [1065, 13] width 319 height 25
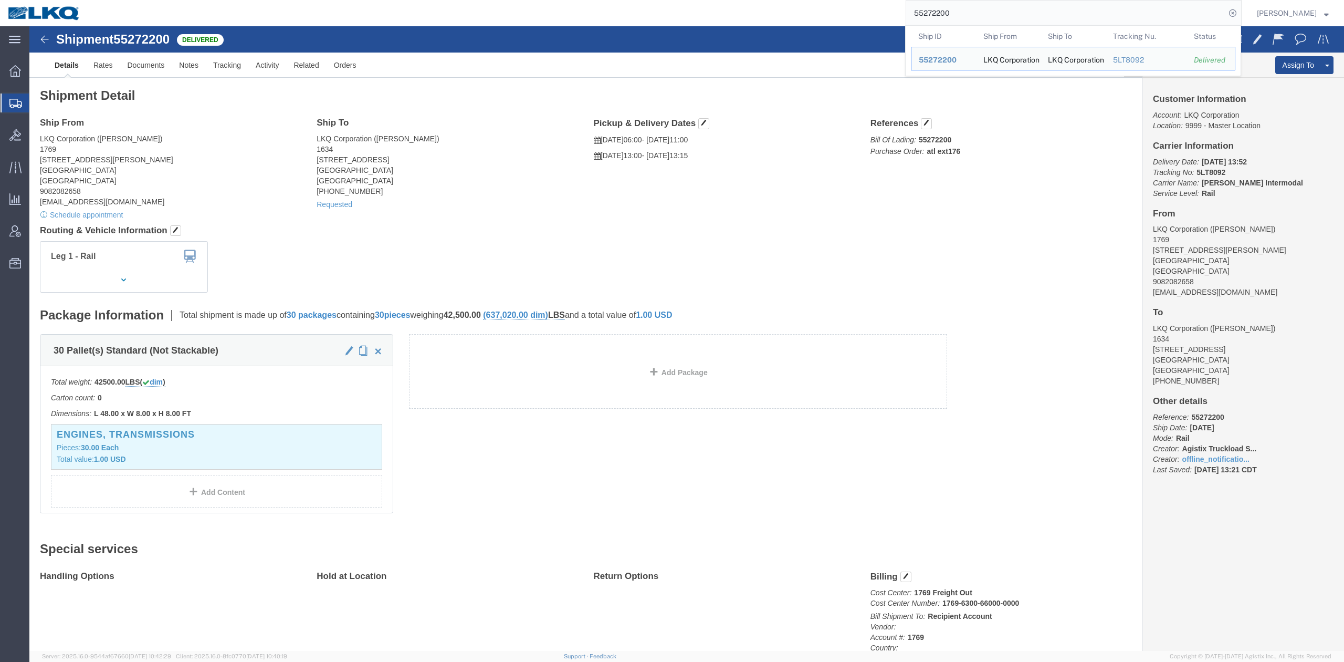
click at [992, 7] on input "55272200" at bounding box center [1065, 13] width 319 height 25
paste input "604764"
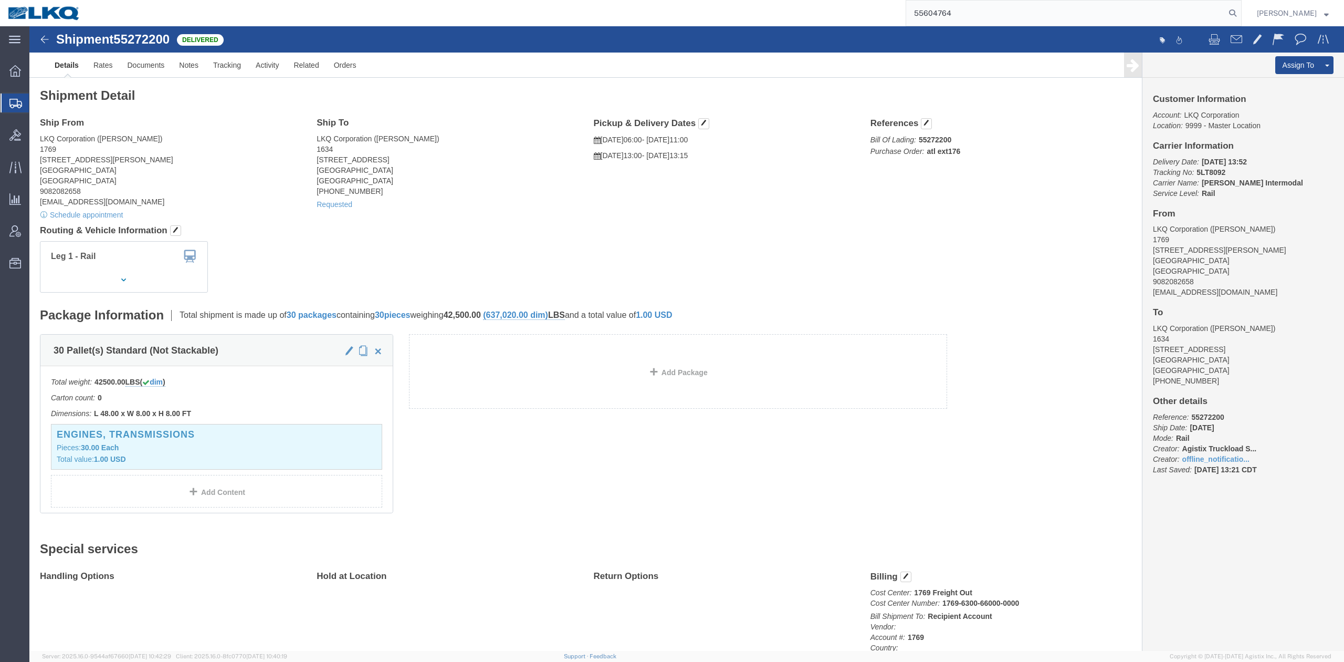
click at [1242, 21] on form "55604764" at bounding box center [1074, 13] width 336 height 26
click at [1240, 13] on icon at bounding box center [1232, 13] width 15 height 15
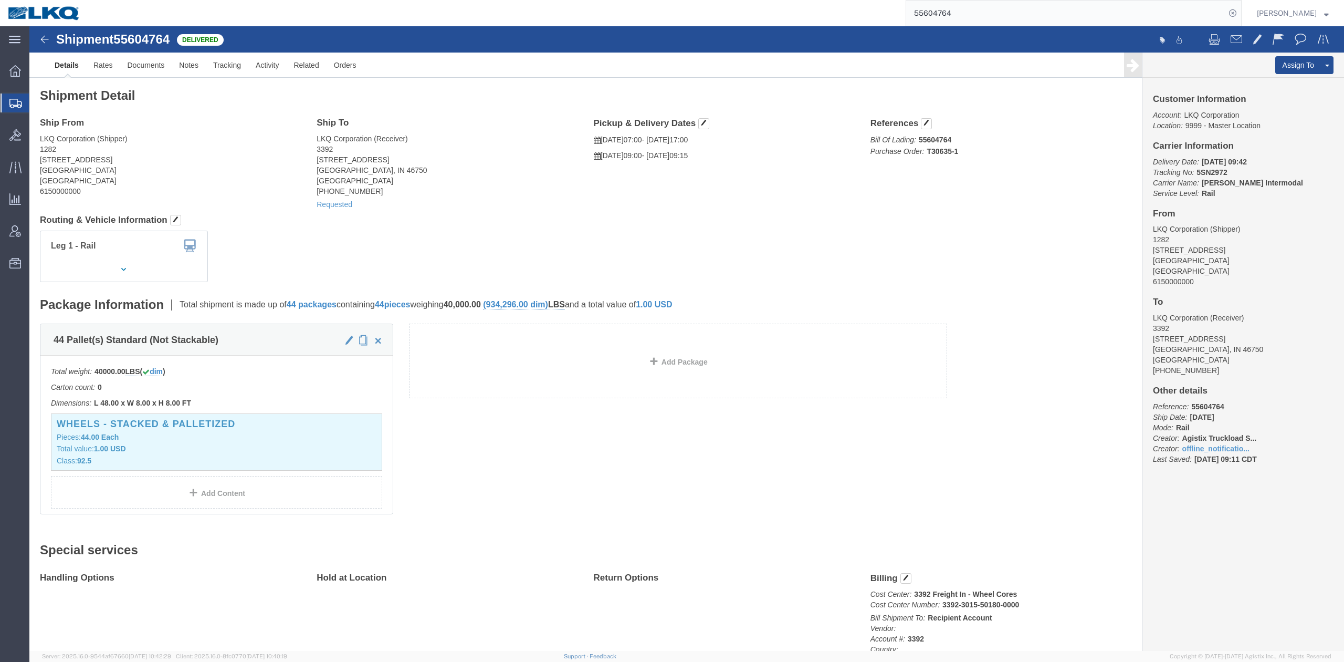
click at [1005, 17] on input "55604764" at bounding box center [1065, 13] width 319 height 25
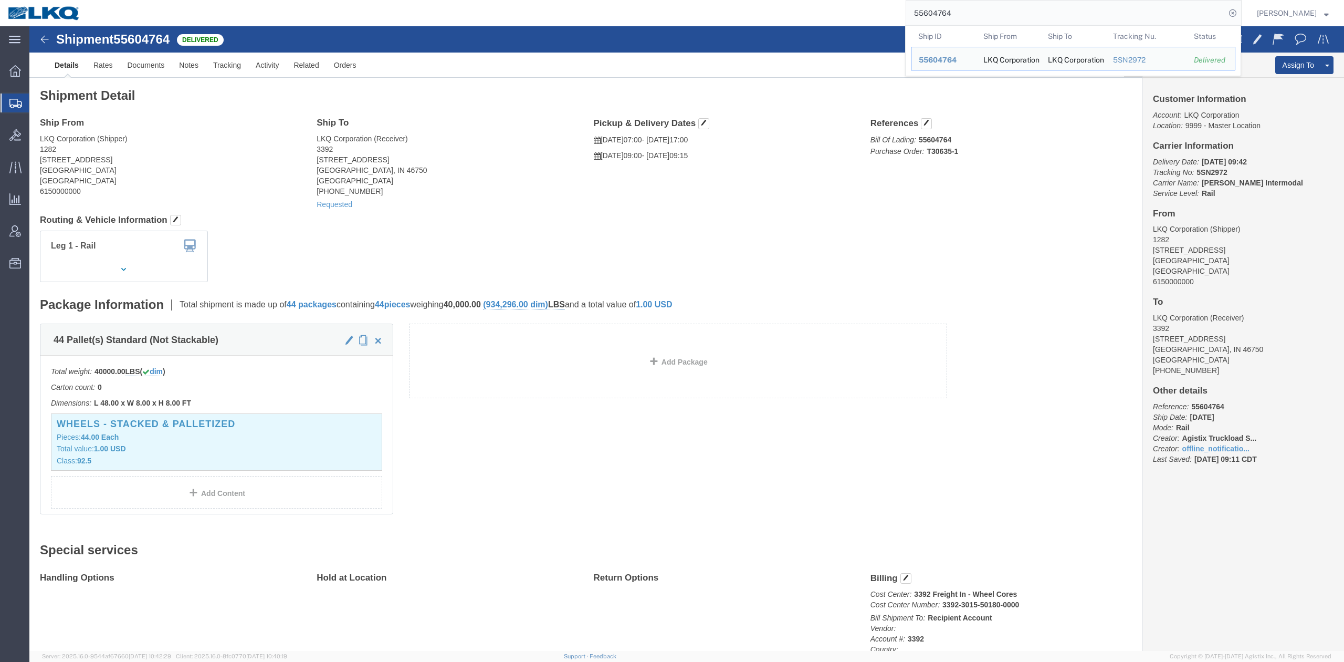
click at [1005, 17] on input "55604764" at bounding box center [1065, 13] width 319 height 25
paste input "1559"
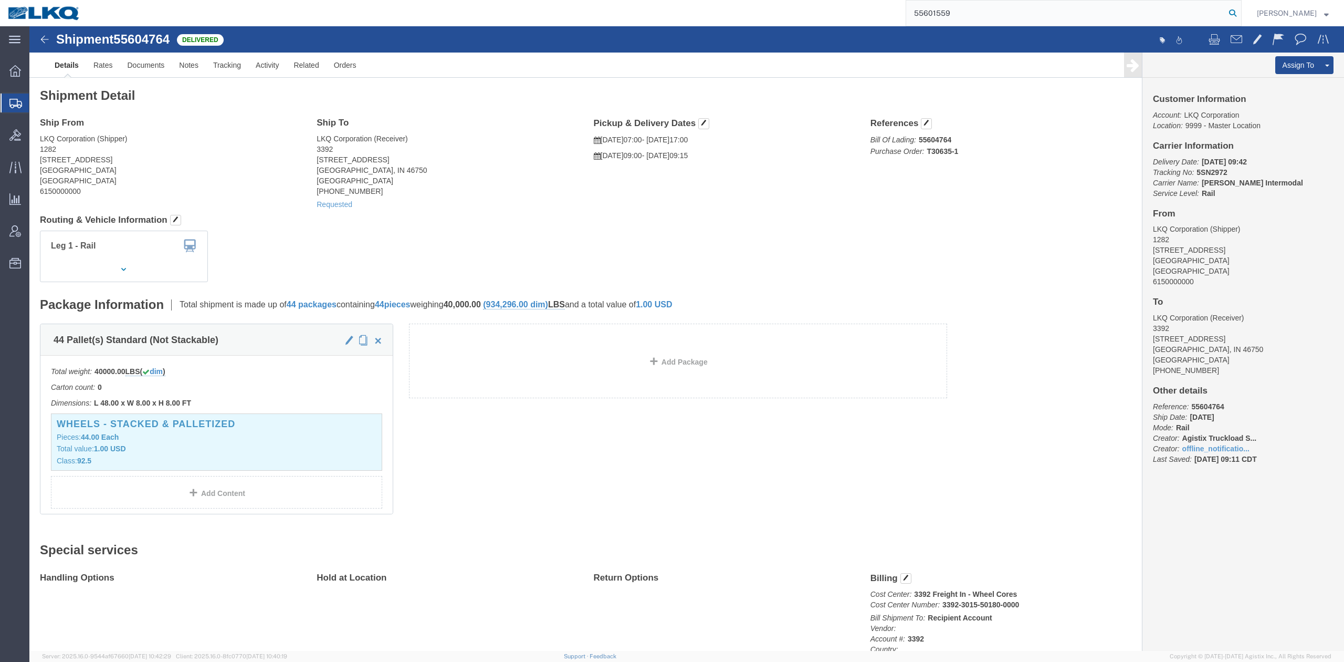
click at [1240, 11] on icon at bounding box center [1232, 13] width 15 height 15
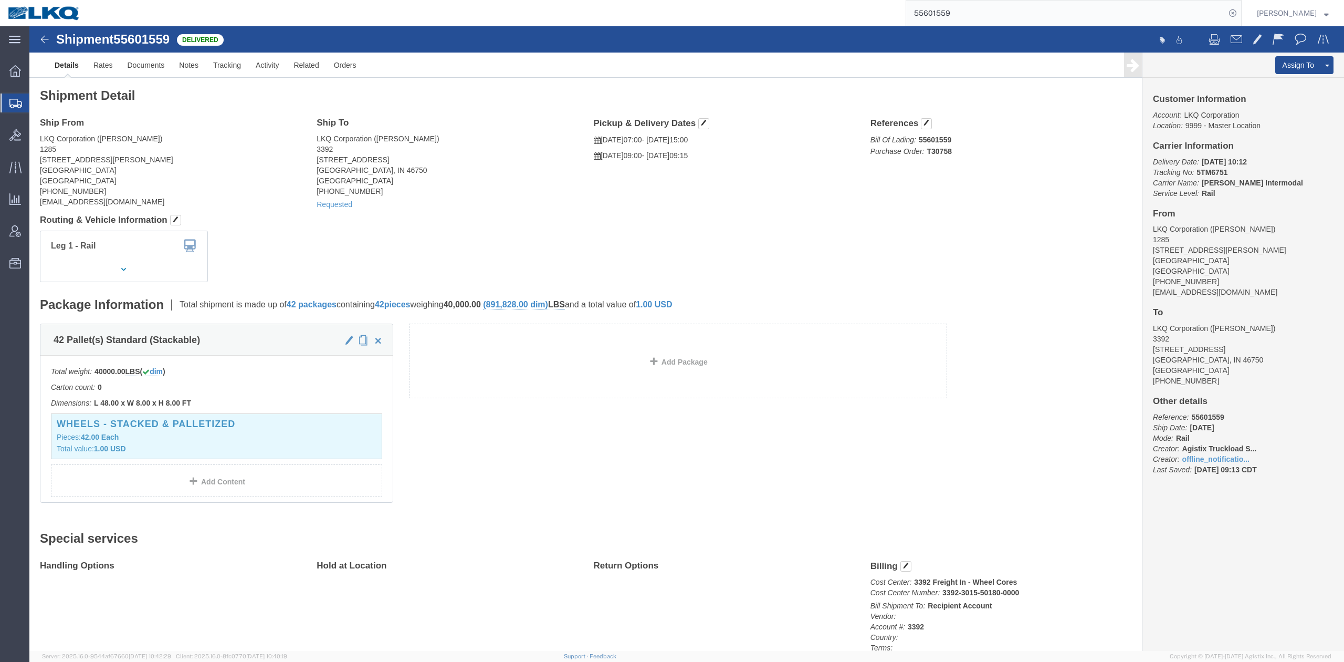
click at [1009, 19] on form "55601559" at bounding box center [1074, 13] width 336 height 26
click at [992, 7] on input "55601559" at bounding box center [1065, 13] width 319 height 25
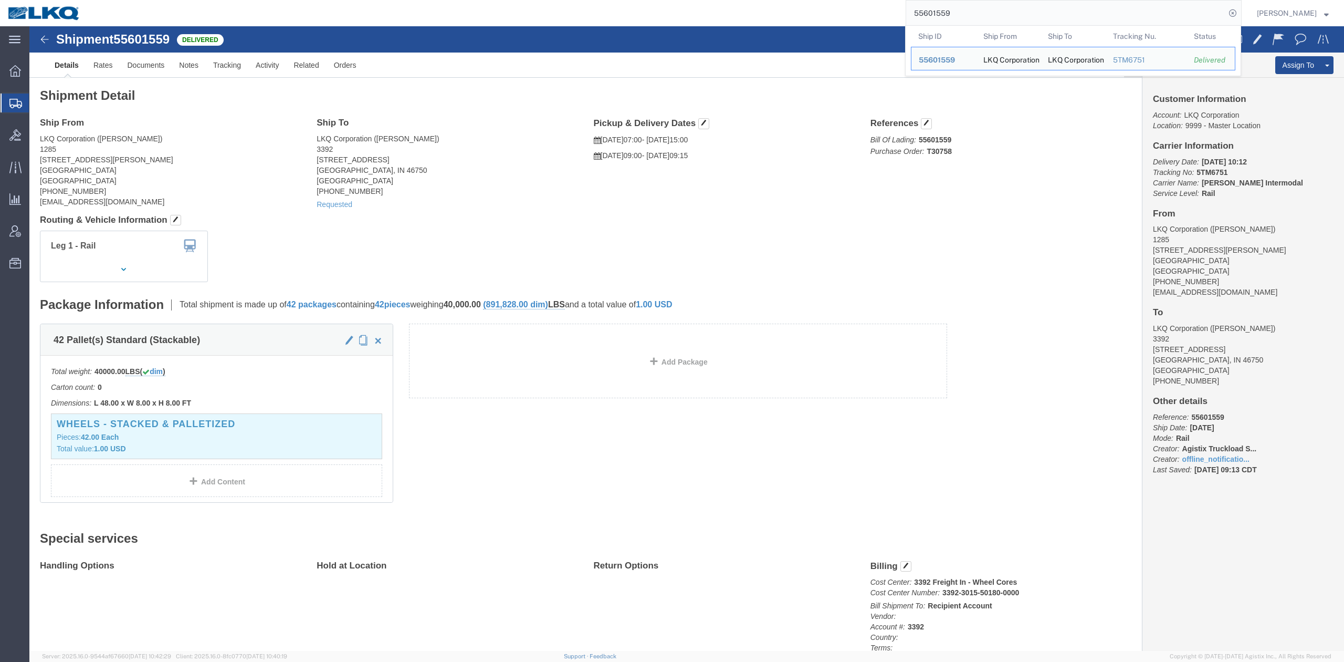
click at [992, 7] on input "55601559" at bounding box center [1065, 13] width 319 height 25
paste input "64682"
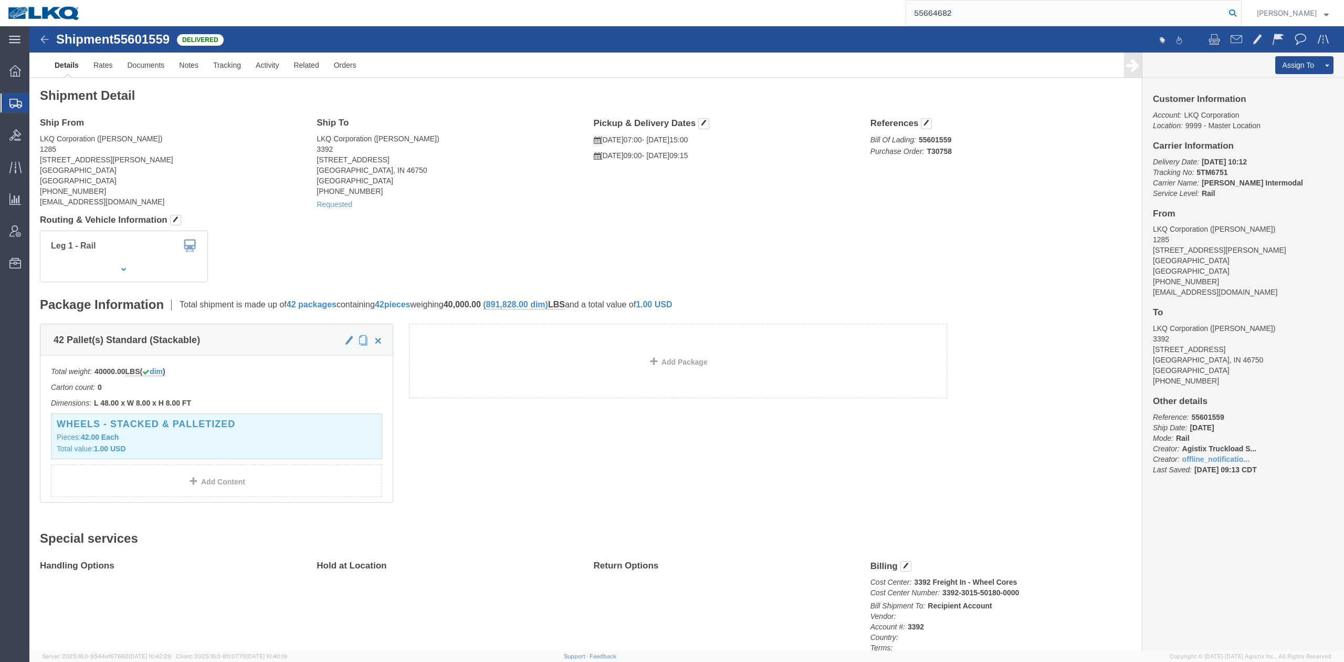
click at [1240, 11] on icon at bounding box center [1232, 13] width 15 height 15
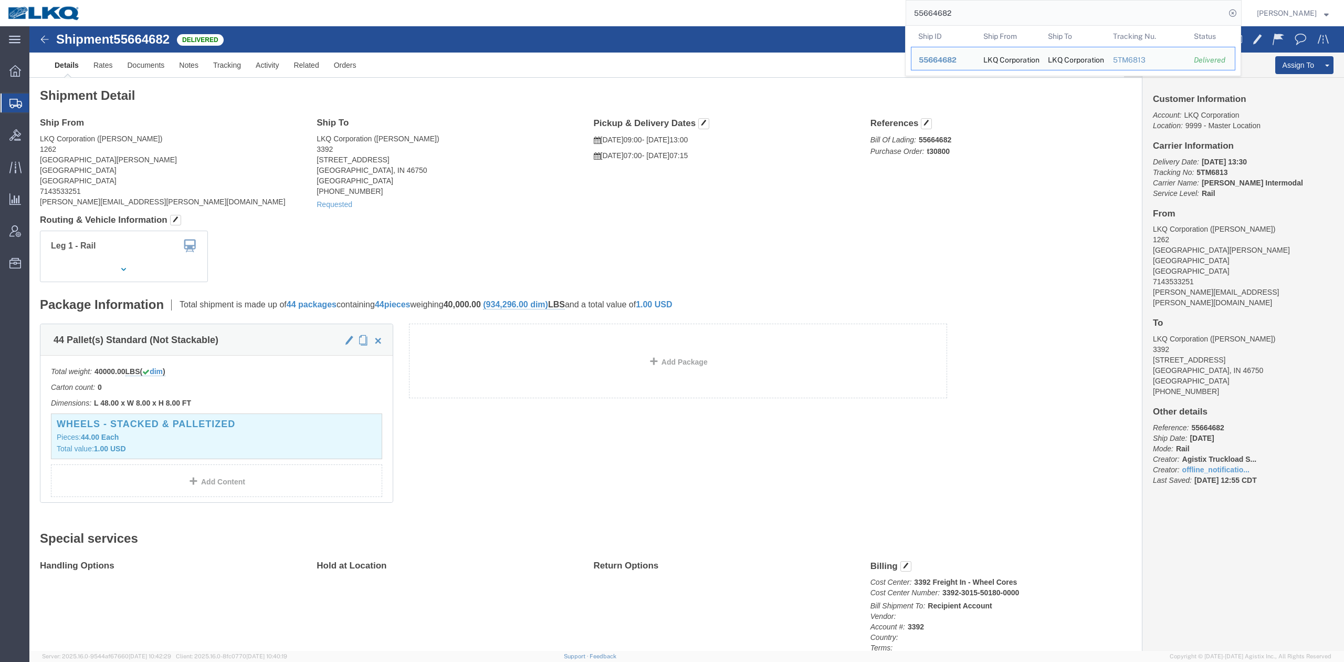
click at [969, 19] on input "55664682" at bounding box center [1065, 13] width 319 height 25
paste input "55720057"
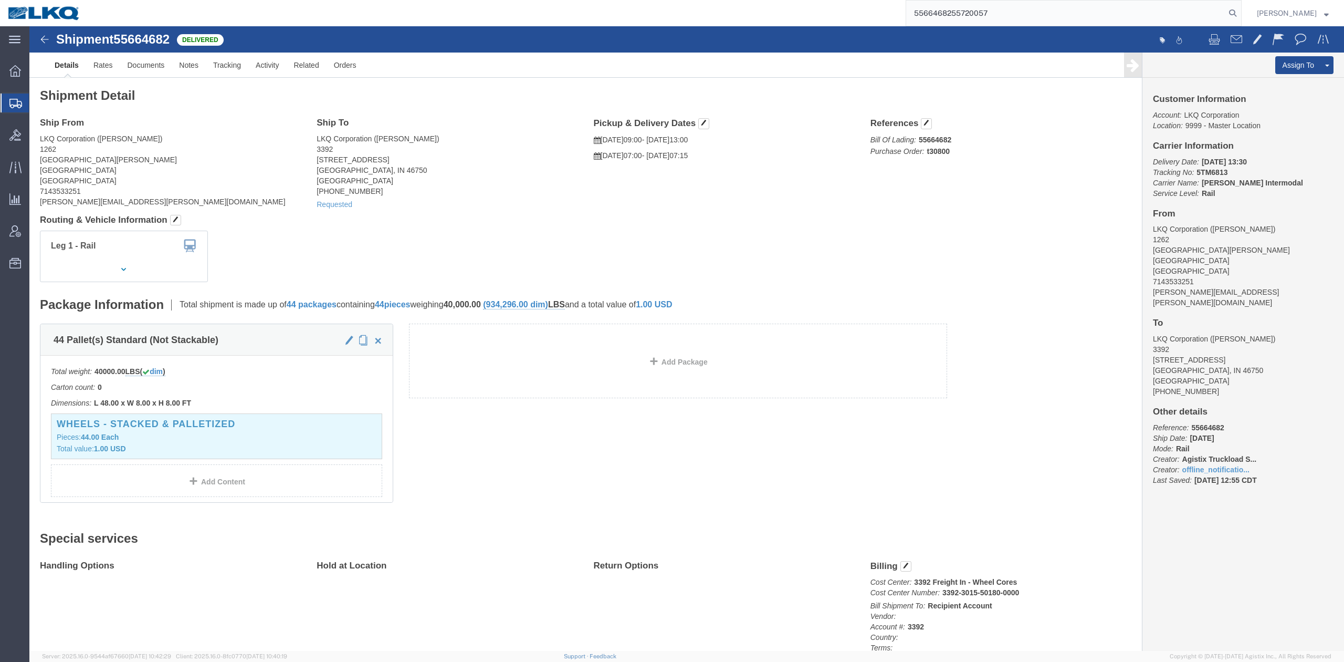
click at [1112, 3] on input "5566468255720057" at bounding box center [1065, 13] width 319 height 25
paste input "search"
click at [1240, 13] on icon at bounding box center [1232, 13] width 15 height 15
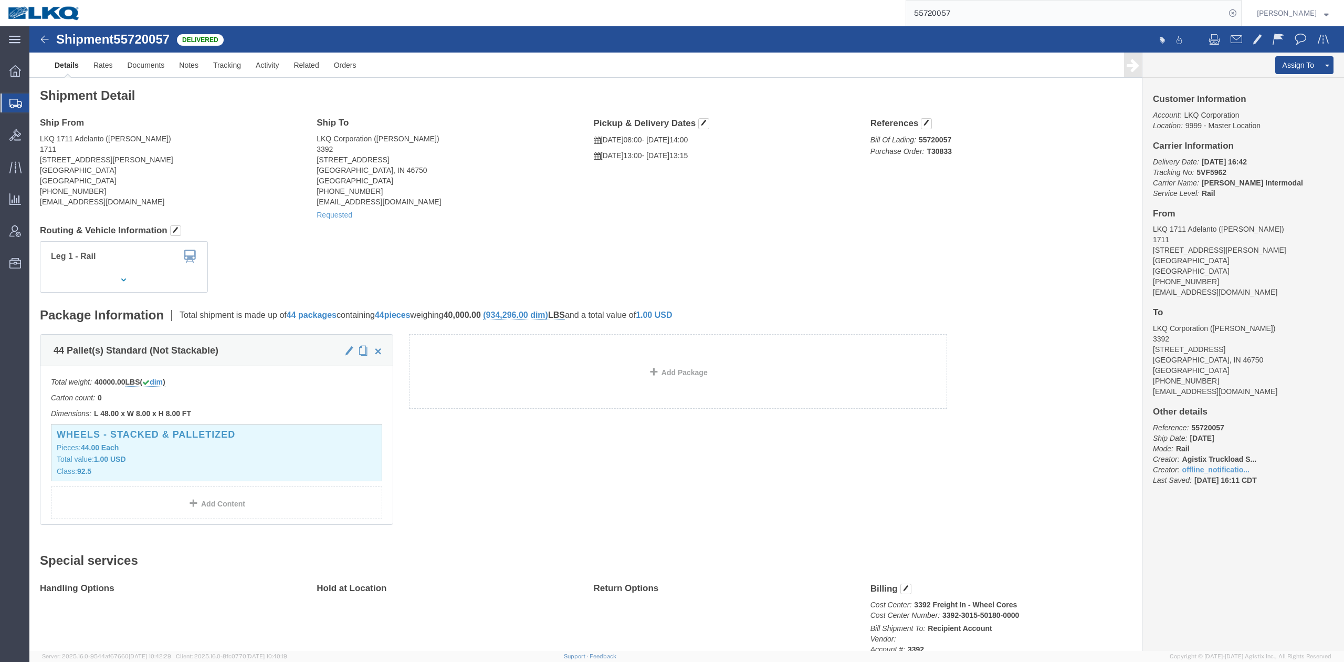
click at [994, 13] on input "55720057" at bounding box center [1065, 13] width 319 height 25
paste input "15082"
drag, startPoint x: 1250, startPoint y: 12, endPoint x: 1240, endPoint y: 24, distance: 15.3
click at [1240, 13] on icon at bounding box center [1232, 13] width 15 height 15
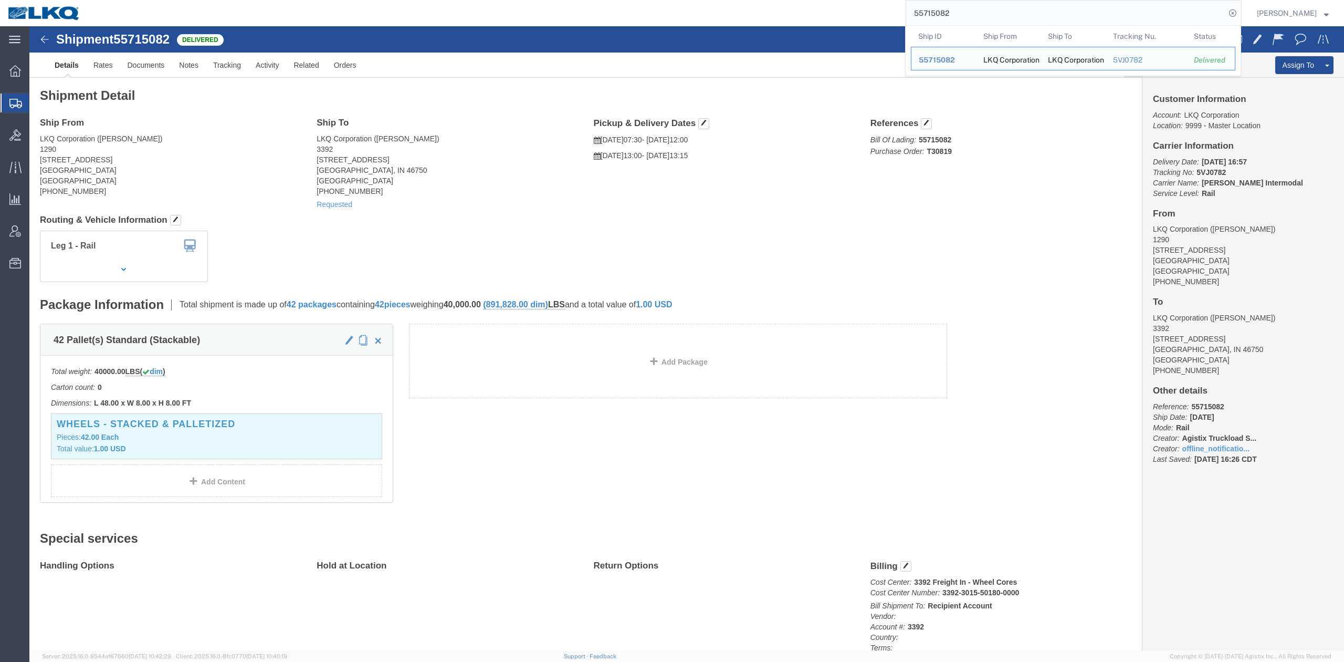
click at [981, 9] on input "55715082" at bounding box center [1065, 13] width 319 height 25
paste input "55852343"
click at [981, 9] on input "5571508255852343" at bounding box center [1065, 13] width 319 height 25
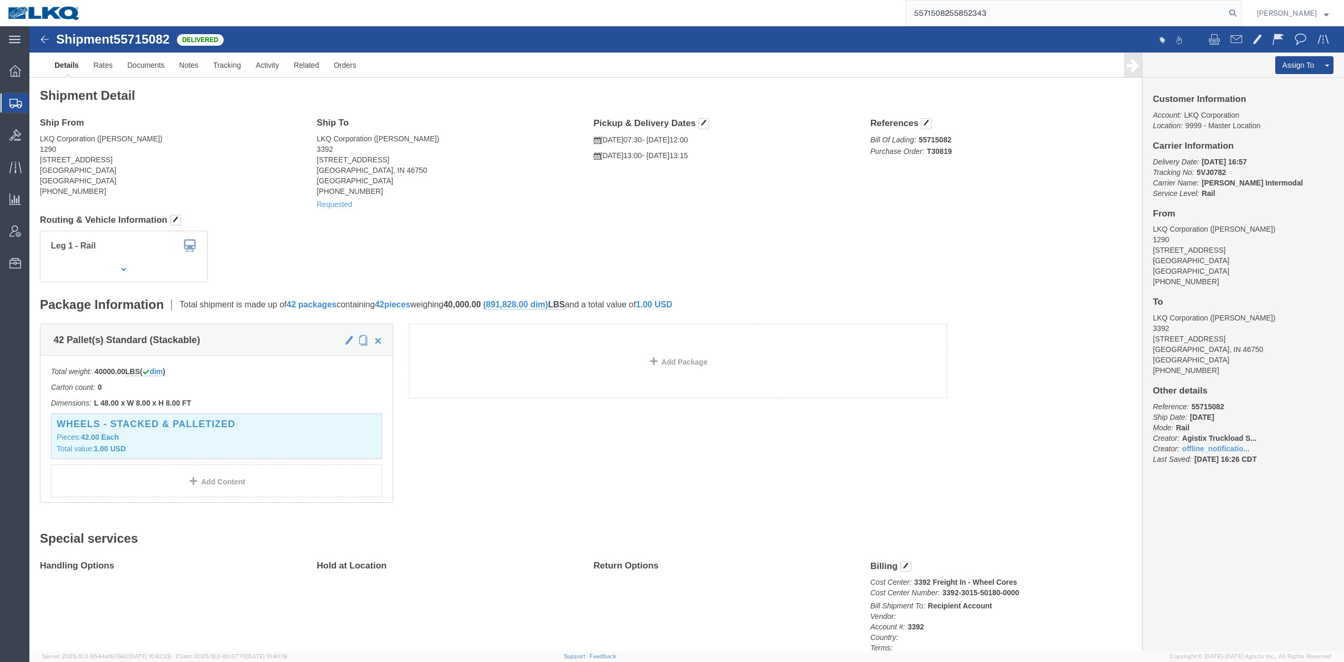
paste input "search"
click at [1240, 15] on icon at bounding box center [1232, 13] width 15 height 15
click at [1049, 4] on input "55852343" at bounding box center [1065, 13] width 319 height 25
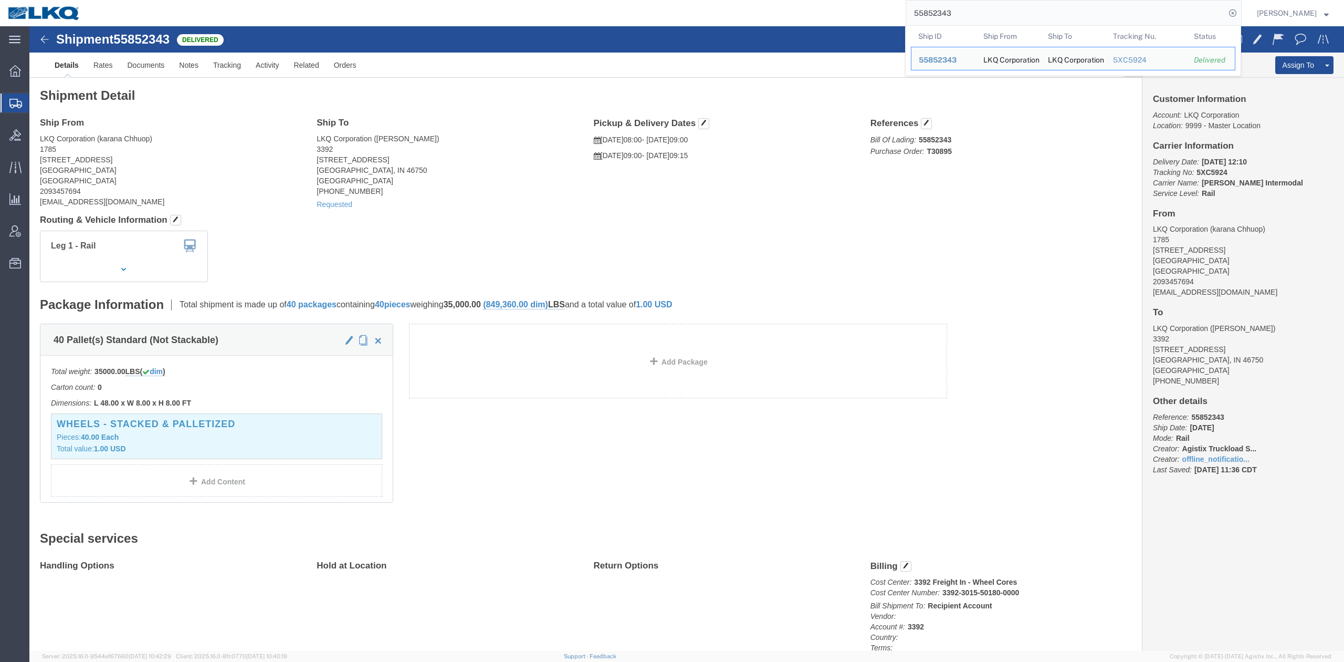
click at [1049, 3] on input "55852343" at bounding box center [1065, 13] width 319 height 25
paste input "27106"
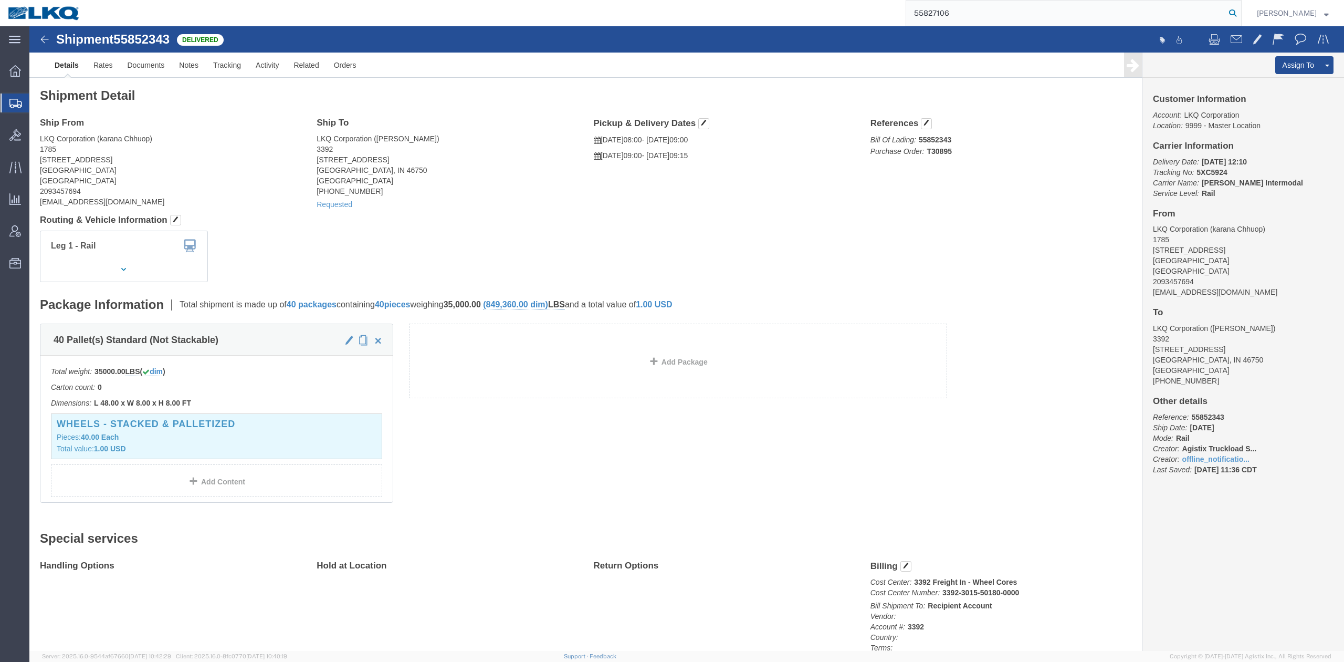
click at [1240, 15] on icon at bounding box center [1232, 13] width 15 height 15
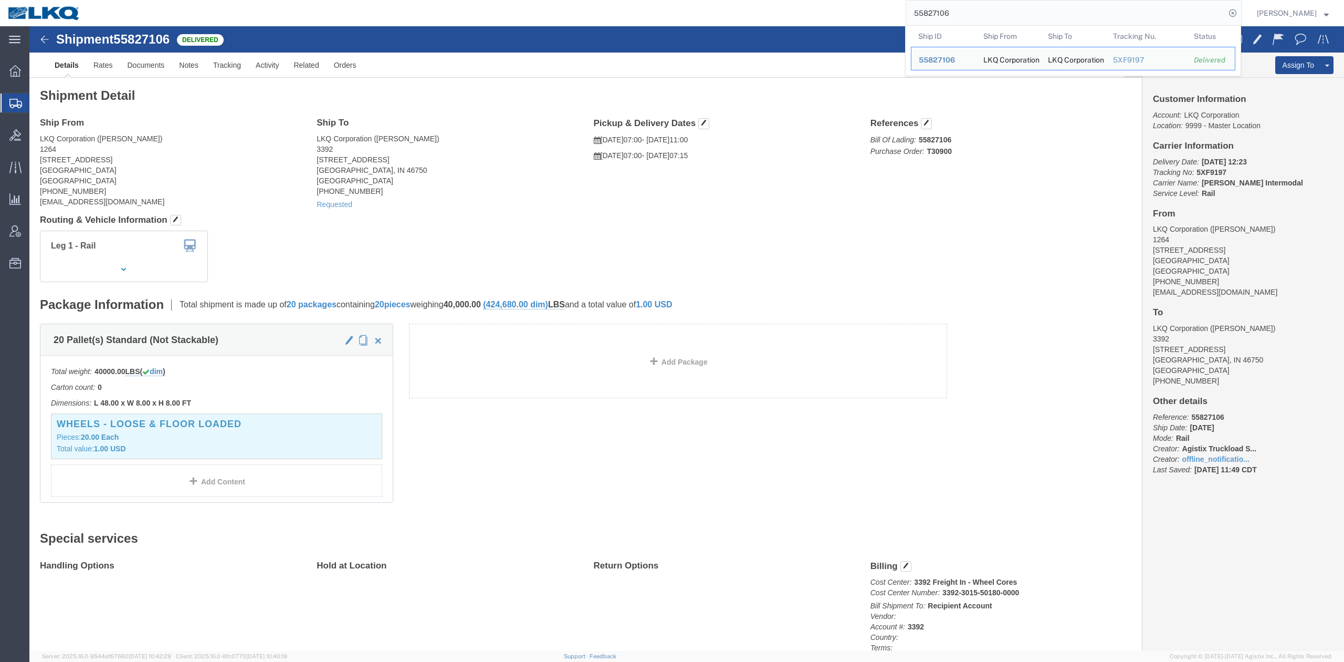
click at [960, 14] on input "55827106" at bounding box center [1065, 13] width 319 height 25
paste input "54695"
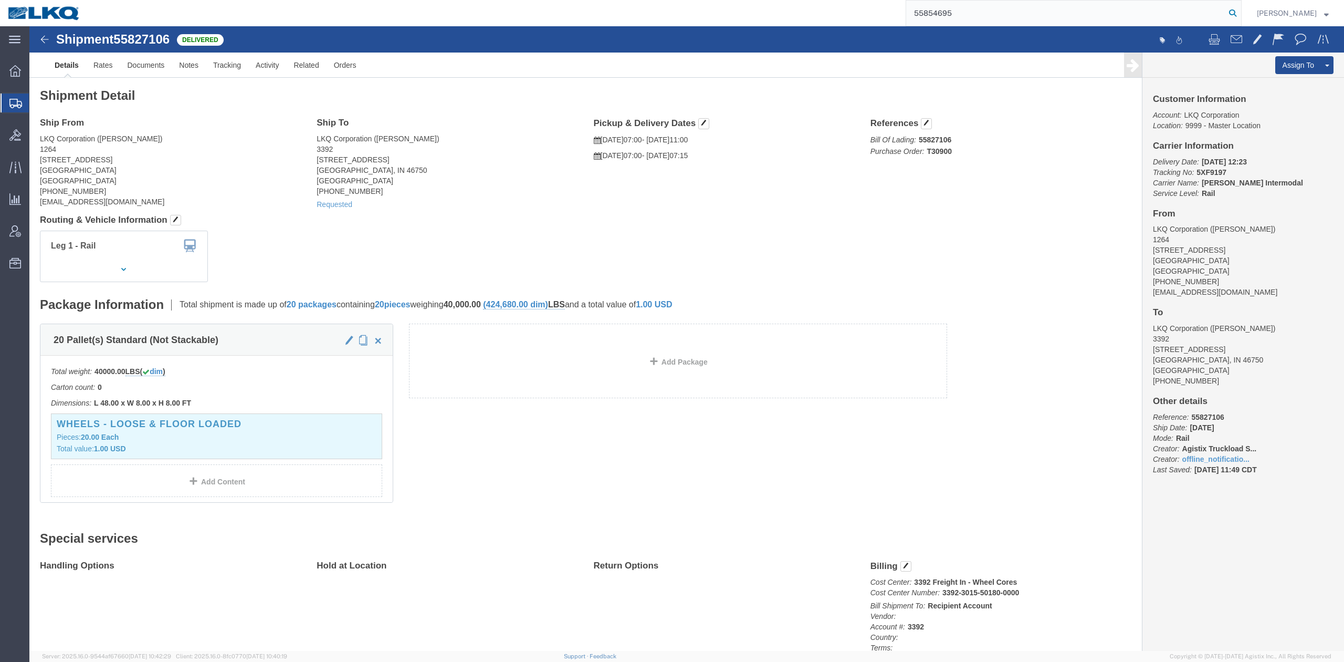
click at [1240, 11] on icon at bounding box center [1232, 13] width 15 height 15
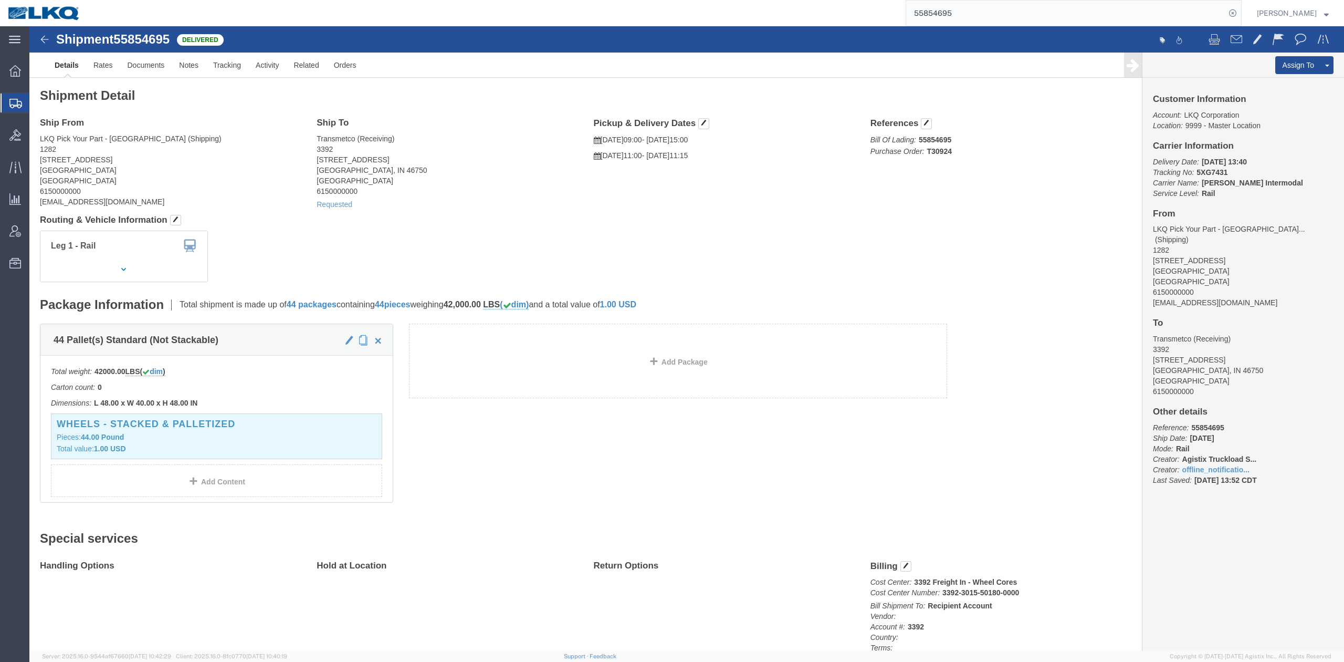
click at [949, 22] on input "55854695" at bounding box center [1065, 13] width 319 height 25
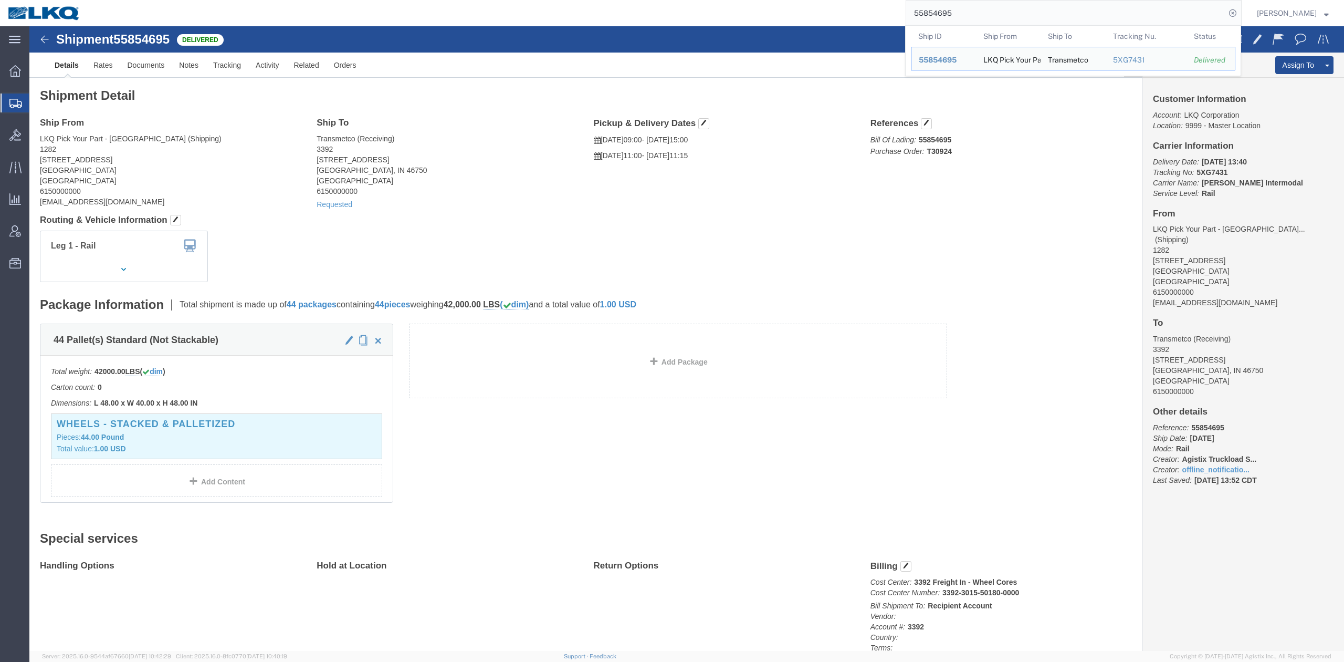
paste input "69099"
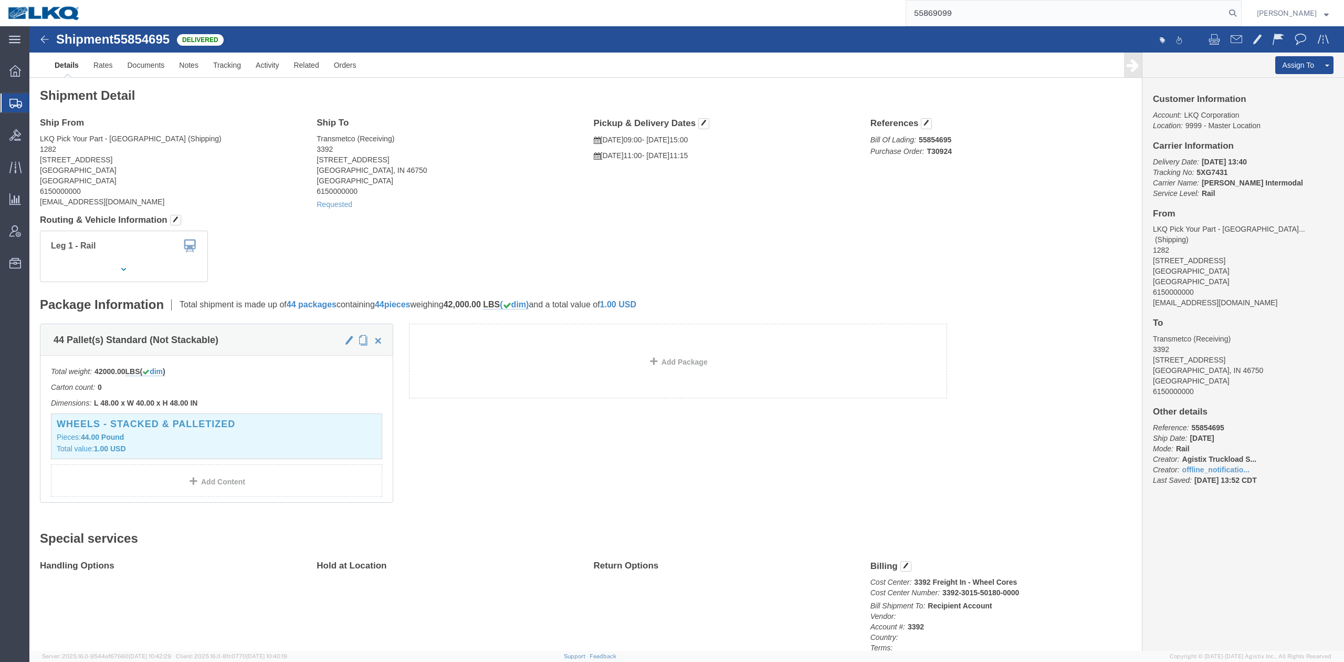
click at [1225, 11] on input "55869099" at bounding box center [1065, 13] width 319 height 25
click at [1240, 13] on icon at bounding box center [1232, 13] width 15 height 15
click at [986, 15] on input "55869099" at bounding box center [1065, 13] width 319 height 25
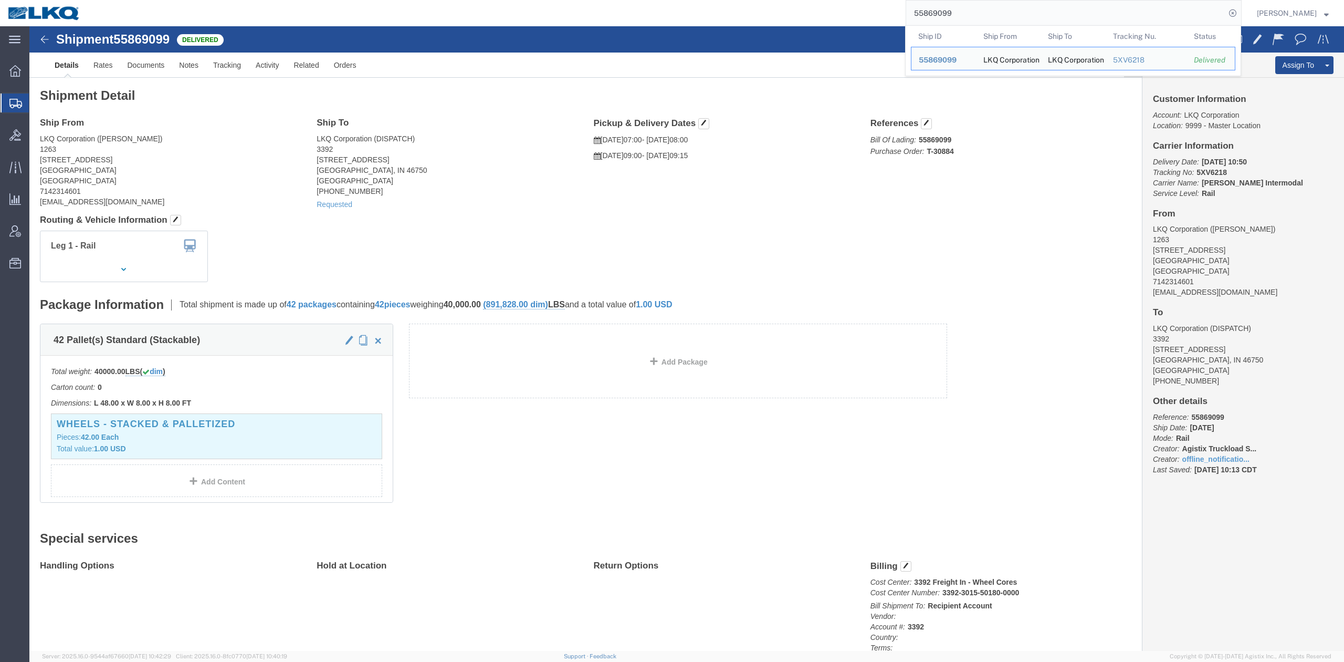
click at [986, 15] on input "55869099" at bounding box center [1065, 13] width 319 height 25
paste input "98444"
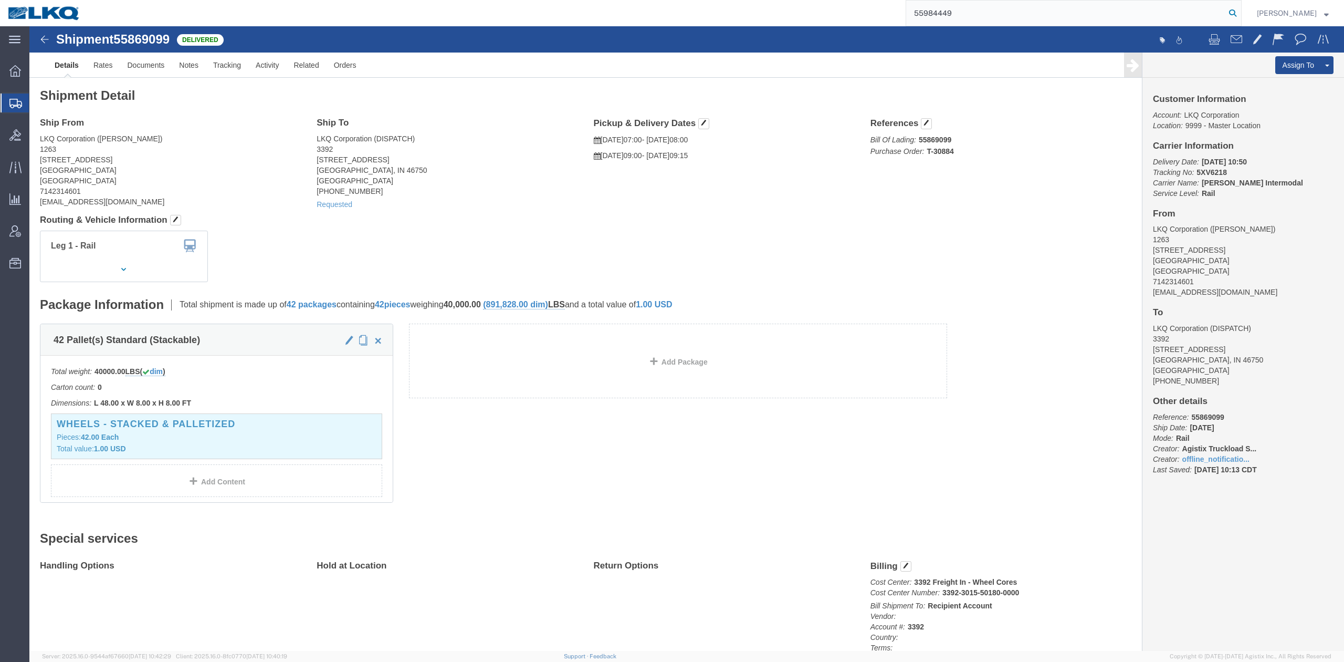
click at [1240, 9] on icon at bounding box center [1232, 13] width 15 height 15
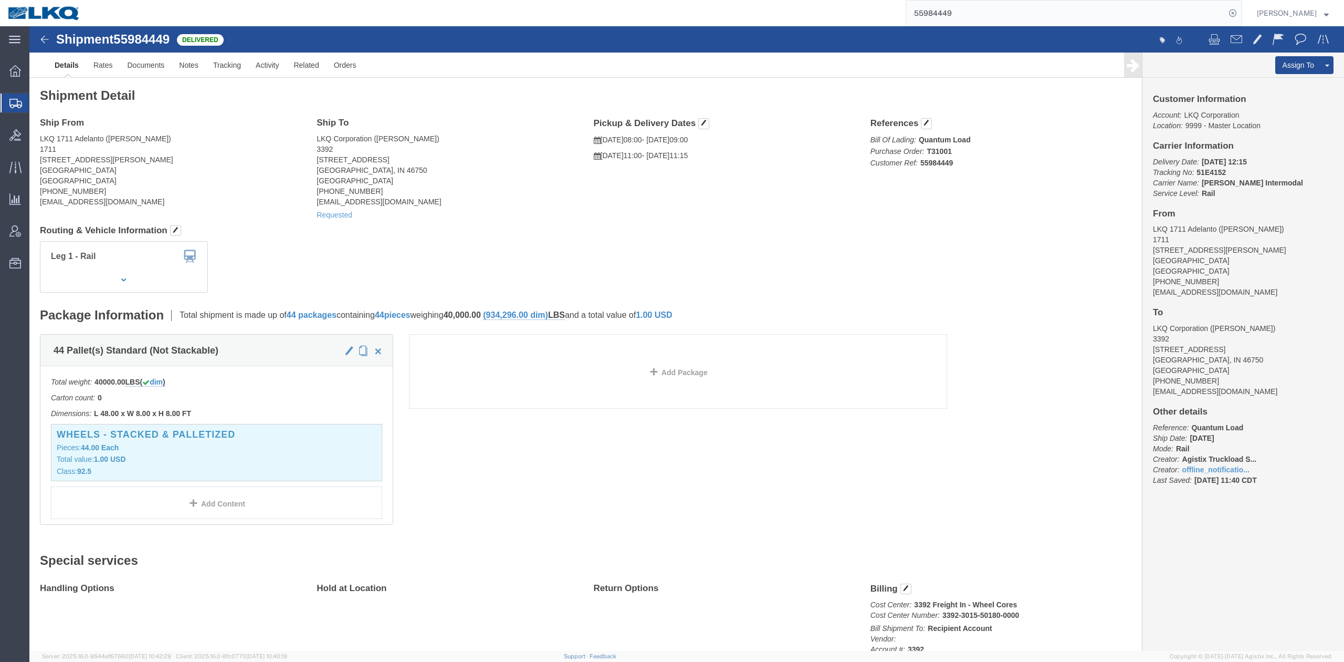
click at [963, 11] on input "55984449" at bounding box center [1065, 13] width 319 height 25
click at [963, 12] on input "55984449" at bounding box center [1065, 13] width 319 height 25
paste input "6145755"
drag, startPoint x: 1248, startPoint y: 13, endPoint x: 1240, endPoint y: 19, distance: 10.4
click at [1240, 13] on icon at bounding box center [1232, 13] width 15 height 15
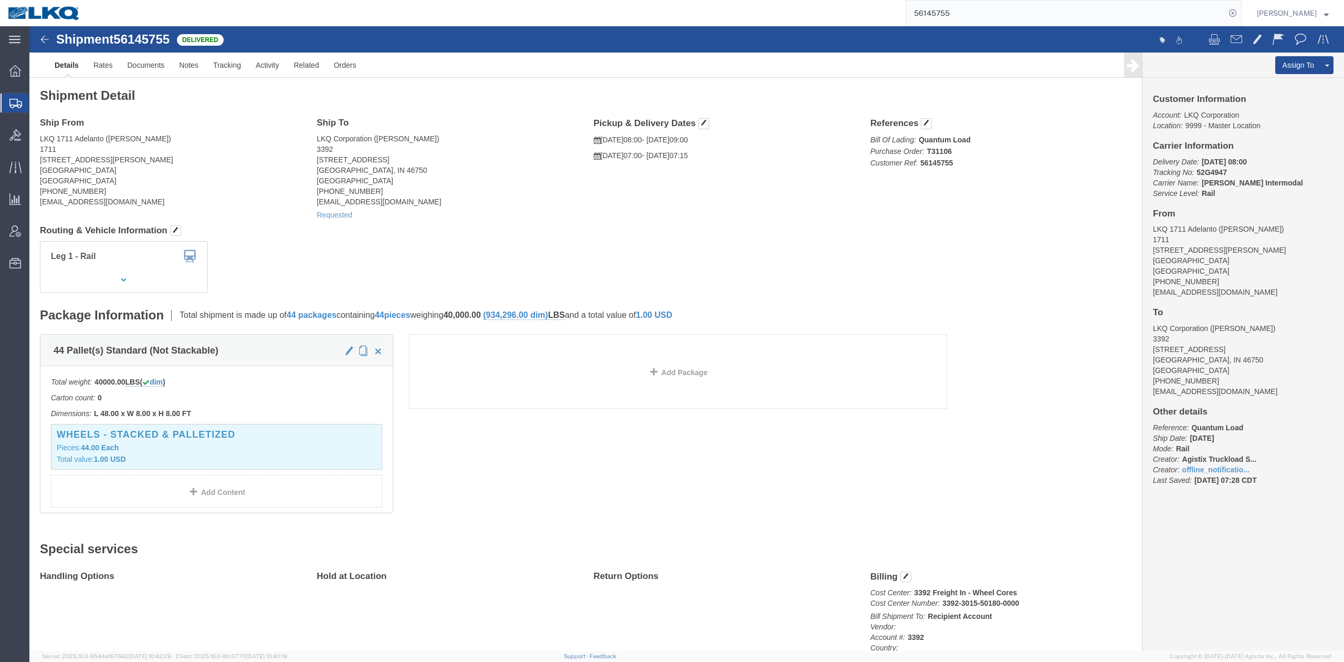
click at [955, 22] on input "56145755" at bounding box center [1065, 13] width 319 height 25
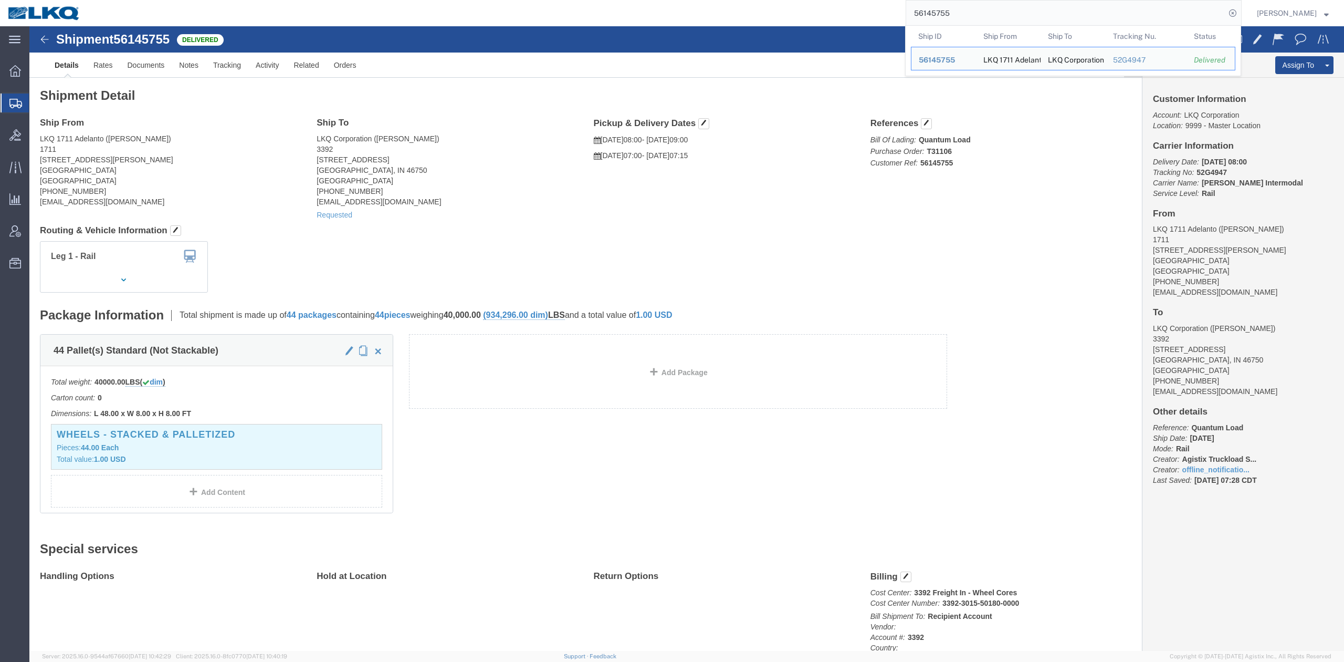
click at [955, 22] on input "56145755" at bounding box center [1065, 13] width 319 height 25
paste input "94342"
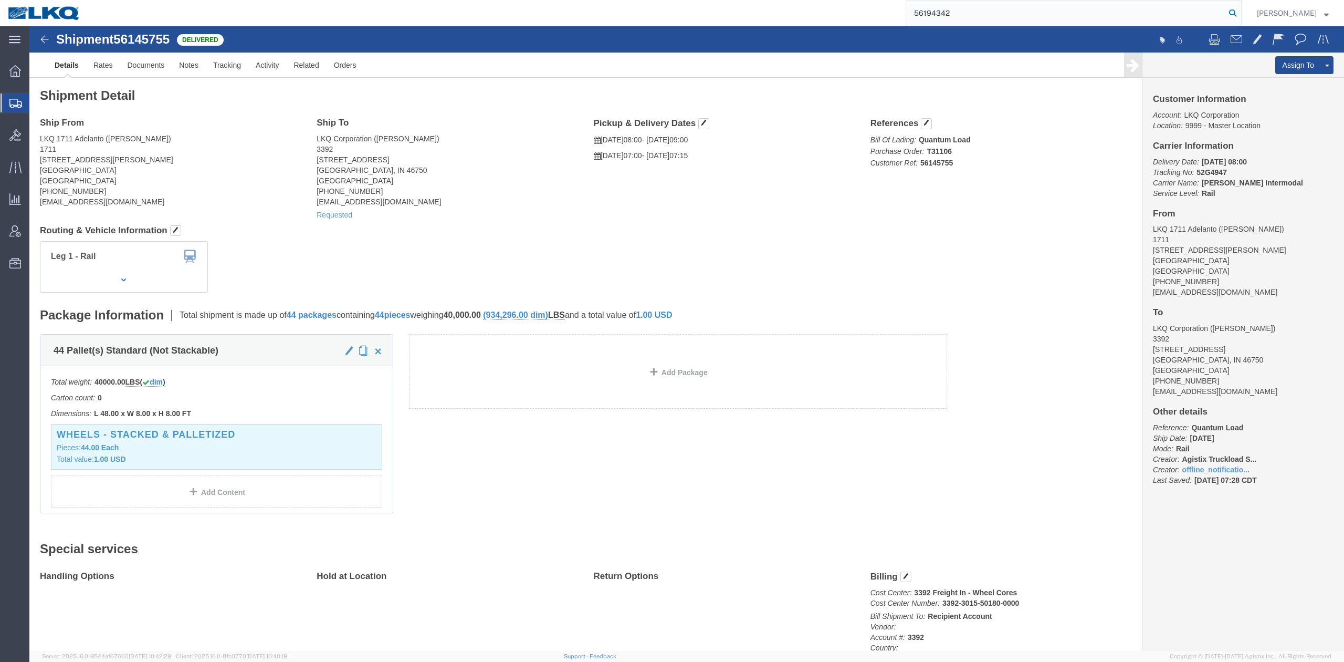
click at [1240, 13] on icon at bounding box center [1232, 13] width 15 height 15
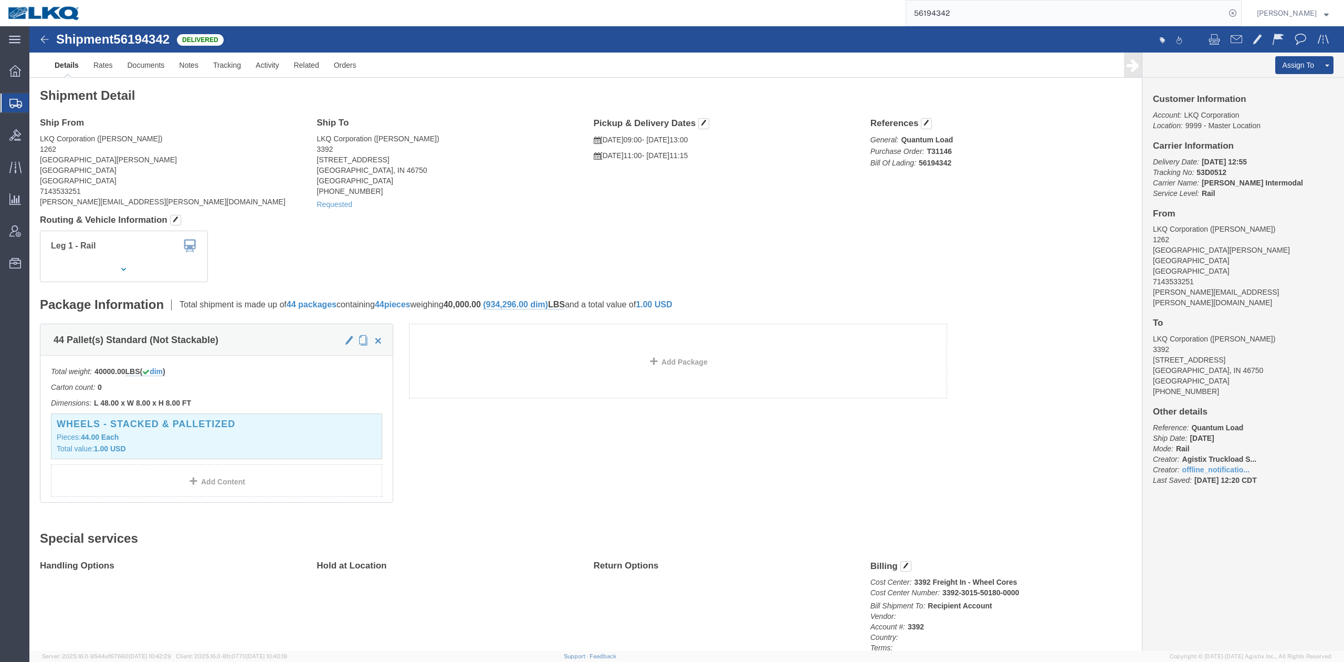
click at [981, 16] on input "56194342" at bounding box center [1065, 13] width 319 height 25
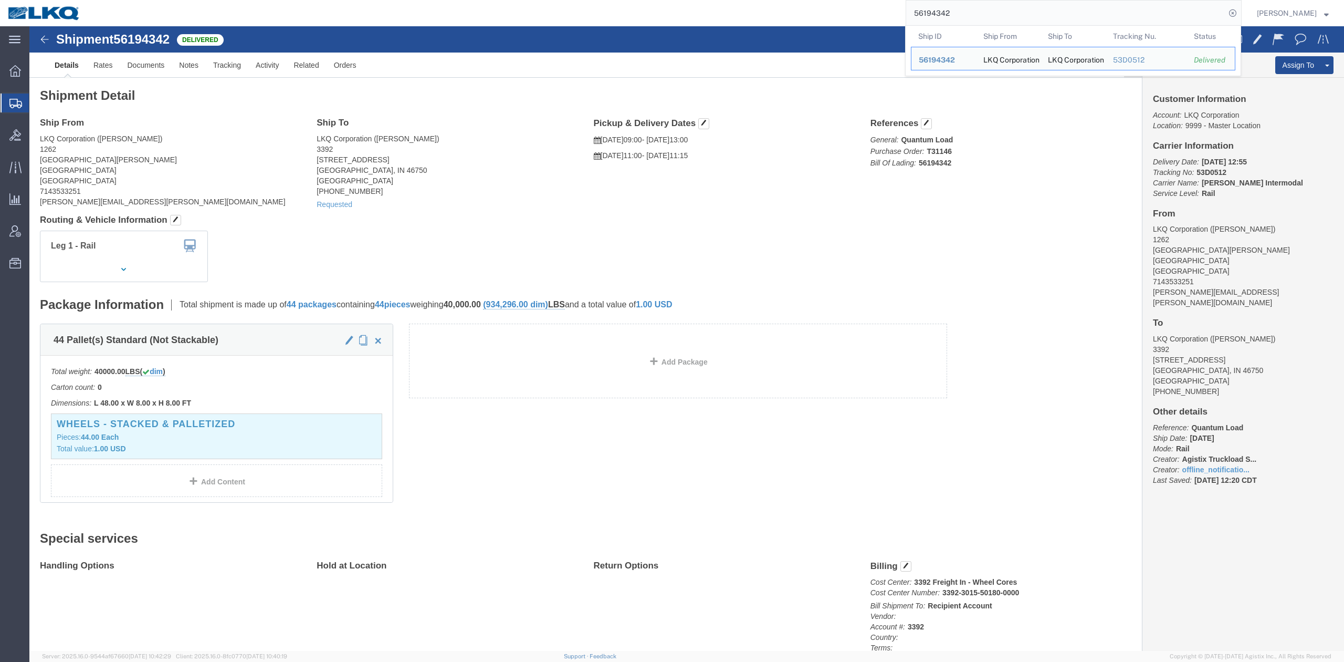
click at [981, 15] on input "56194342" at bounding box center [1065, 13] width 319 height 25
paste input "82474"
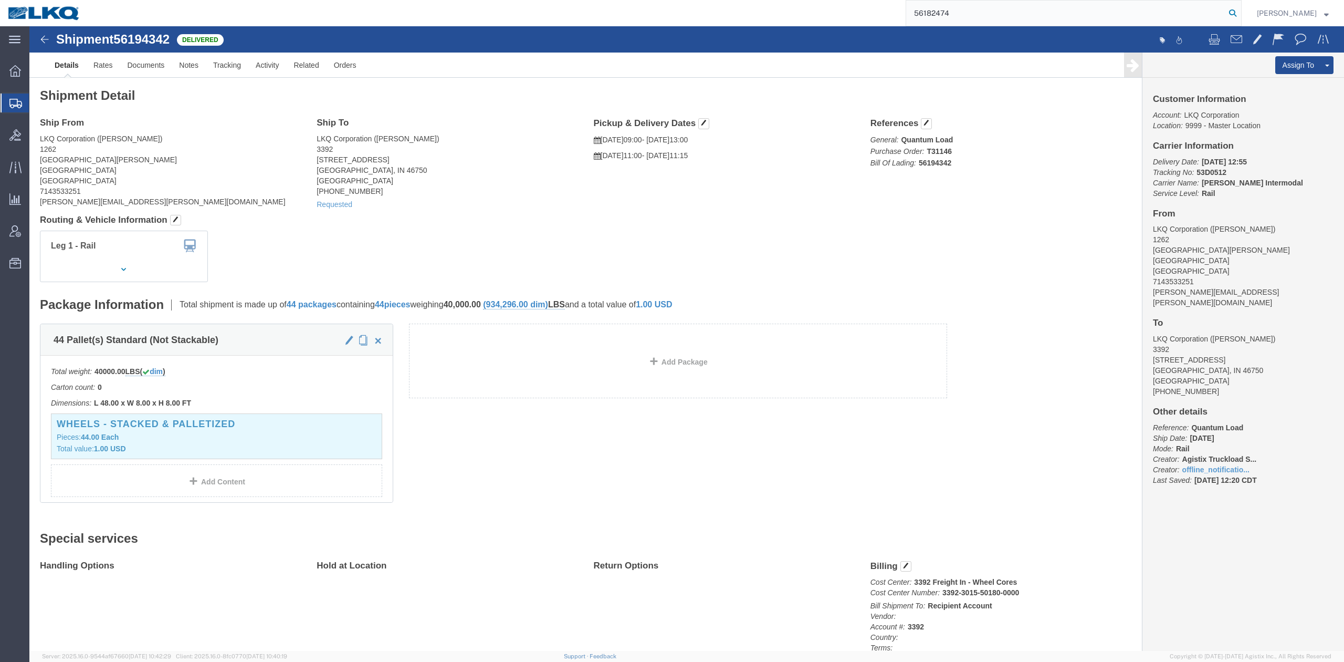
click at [1240, 17] on icon at bounding box center [1232, 13] width 15 height 15
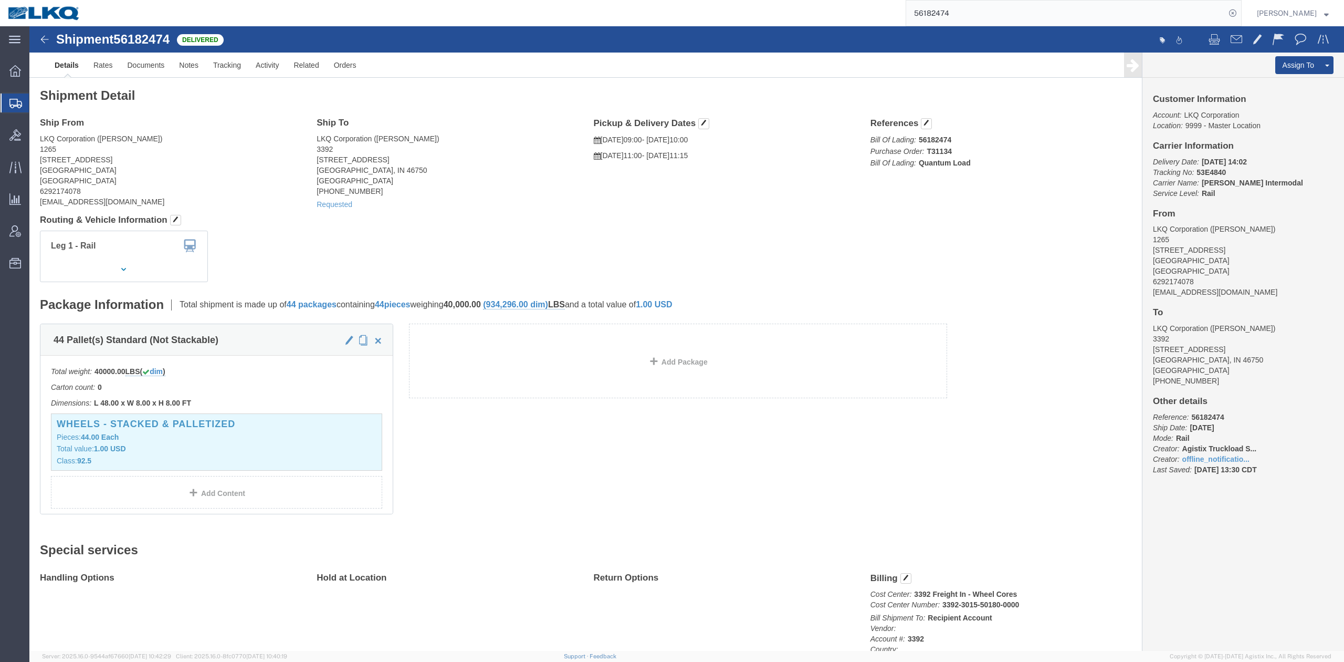
click at [1001, 24] on input "56182474" at bounding box center [1065, 13] width 319 height 25
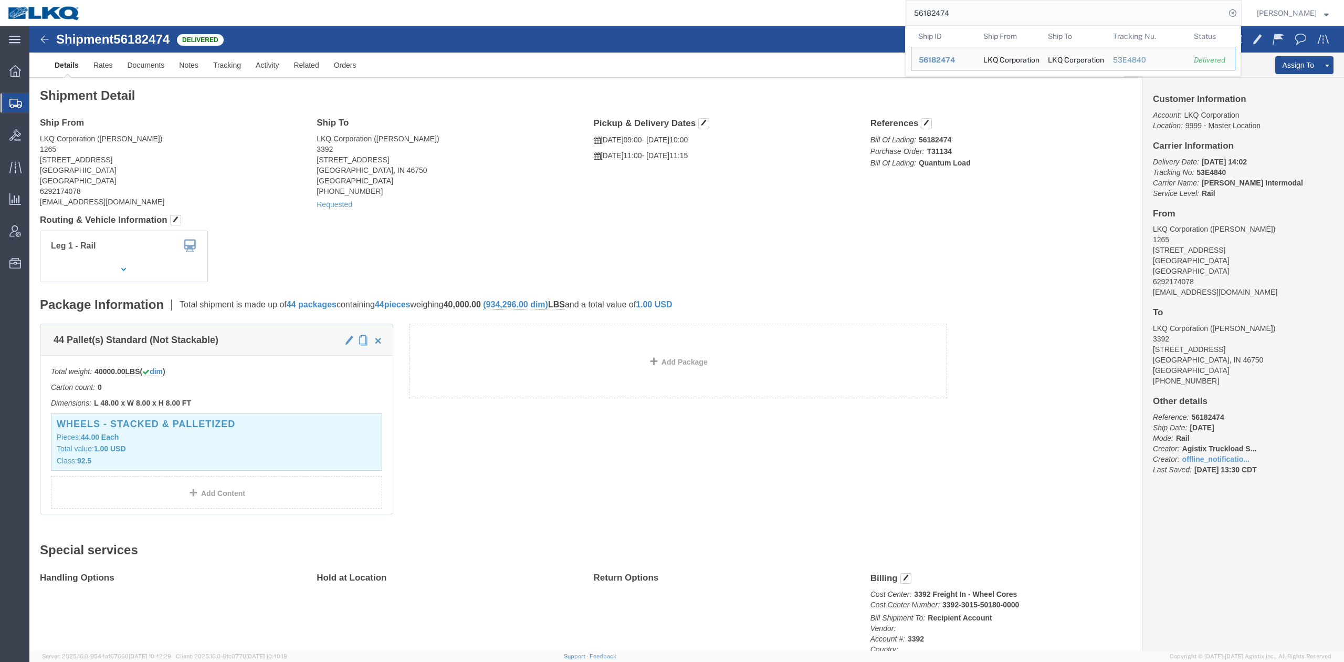
paste input "282937"
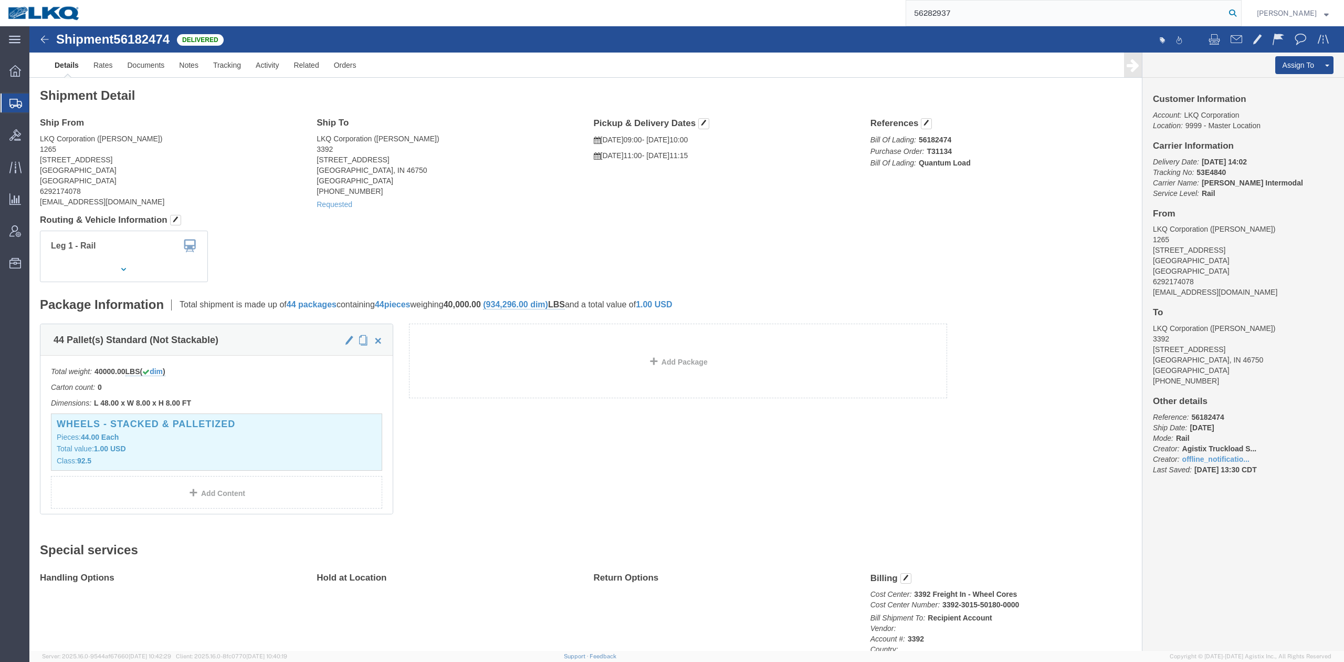
click at [1240, 15] on icon at bounding box center [1232, 13] width 15 height 15
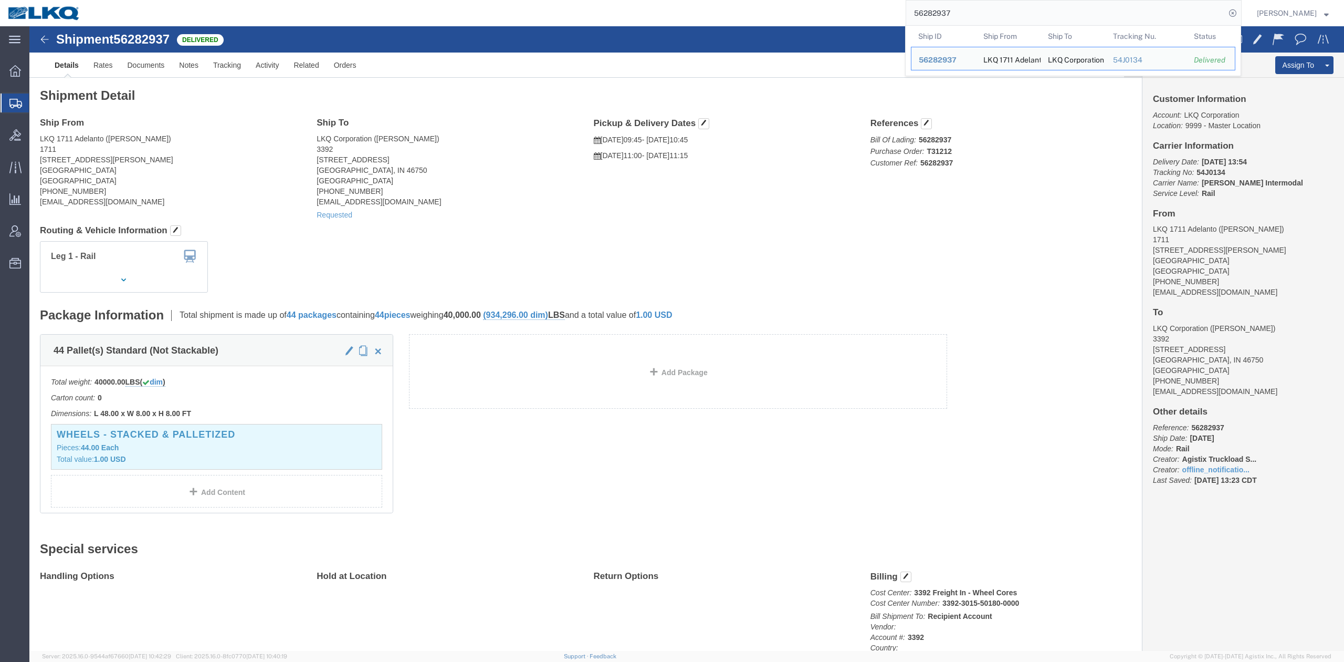
click at [981, 14] on input "56282937" at bounding box center [1065, 13] width 319 height 25
paste input "5854695"
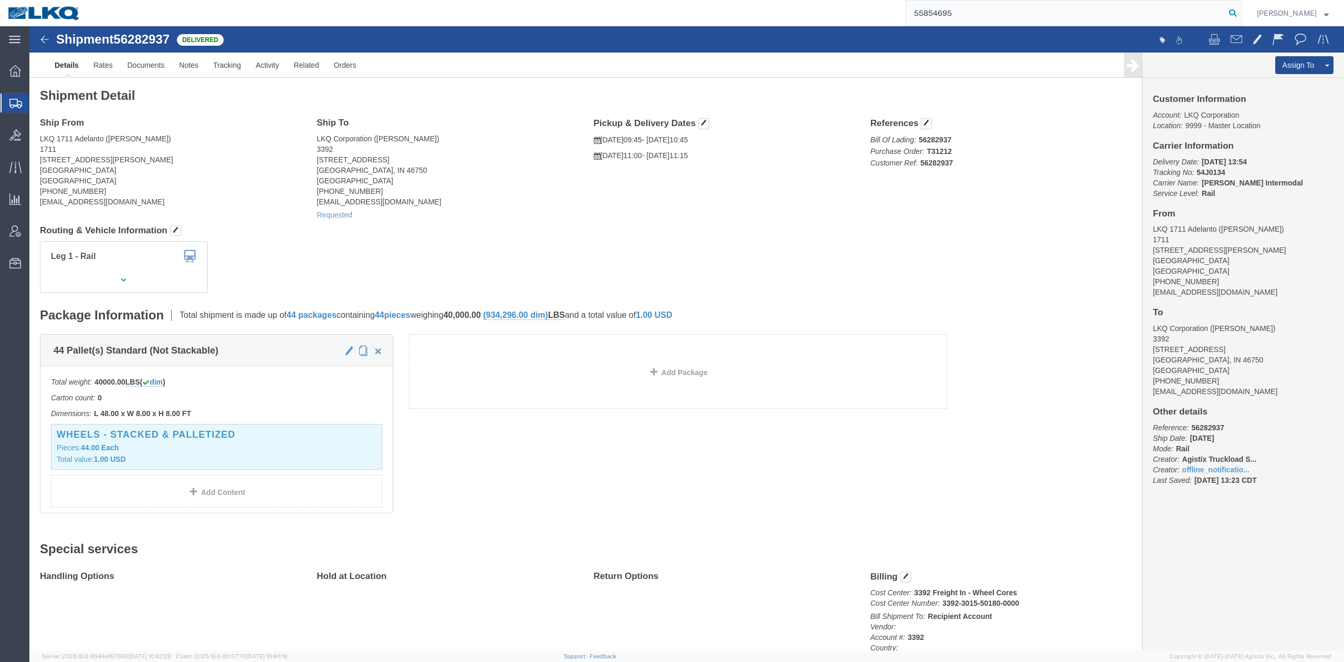
click at [1240, 14] on icon at bounding box center [1232, 13] width 15 height 15
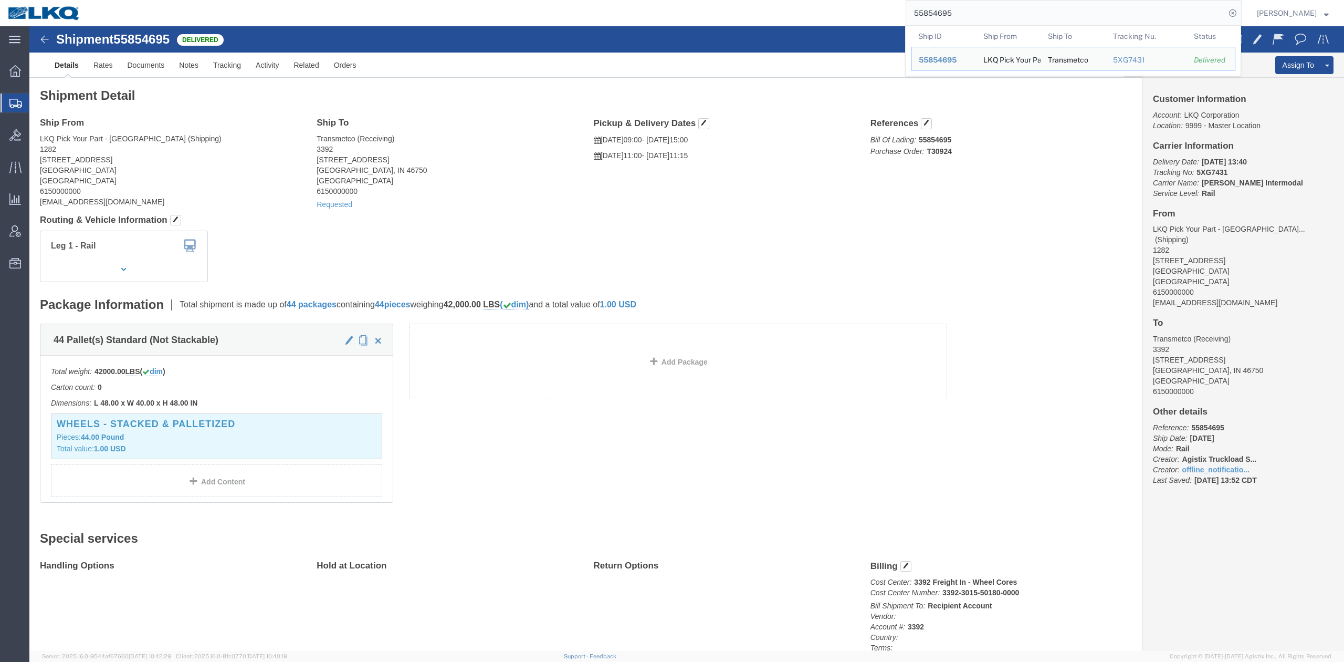
click at [1017, 12] on input "55854695" at bounding box center [1065, 13] width 319 height 25
click at [1017, 11] on input "55854695" at bounding box center [1065, 13] width 319 height 25
paste input "604764"
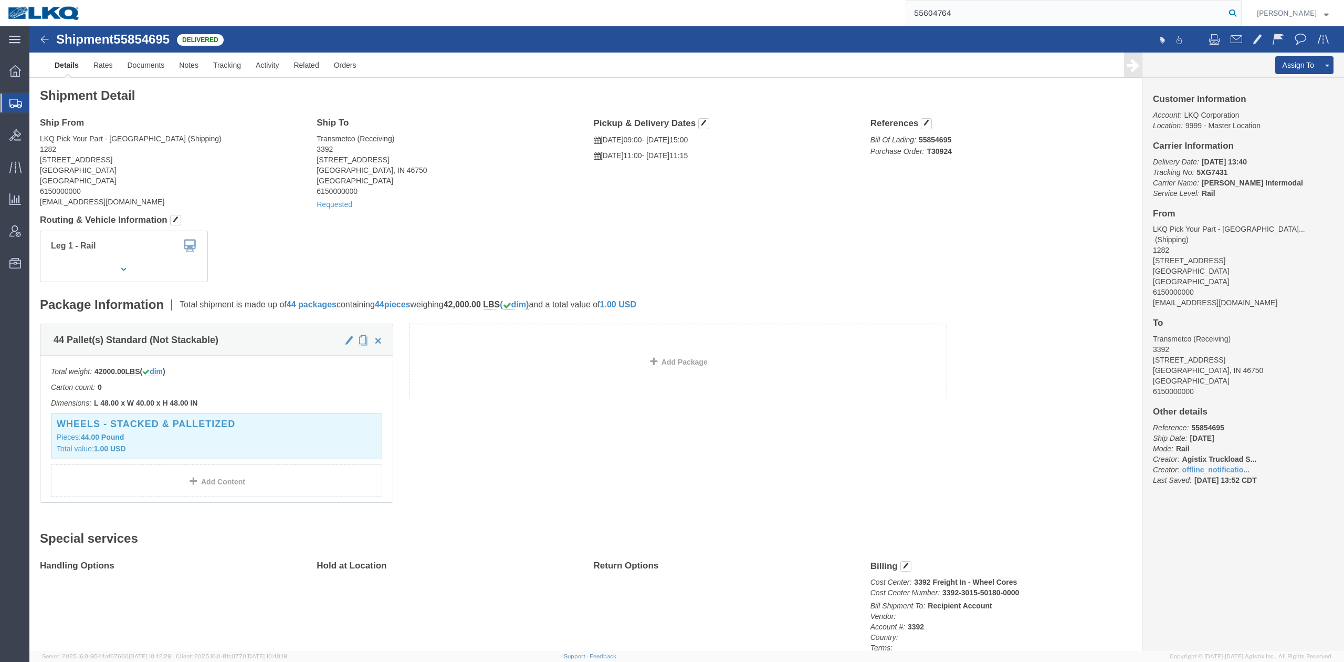
click at [1240, 13] on icon at bounding box center [1232, 13] width 15 height 15
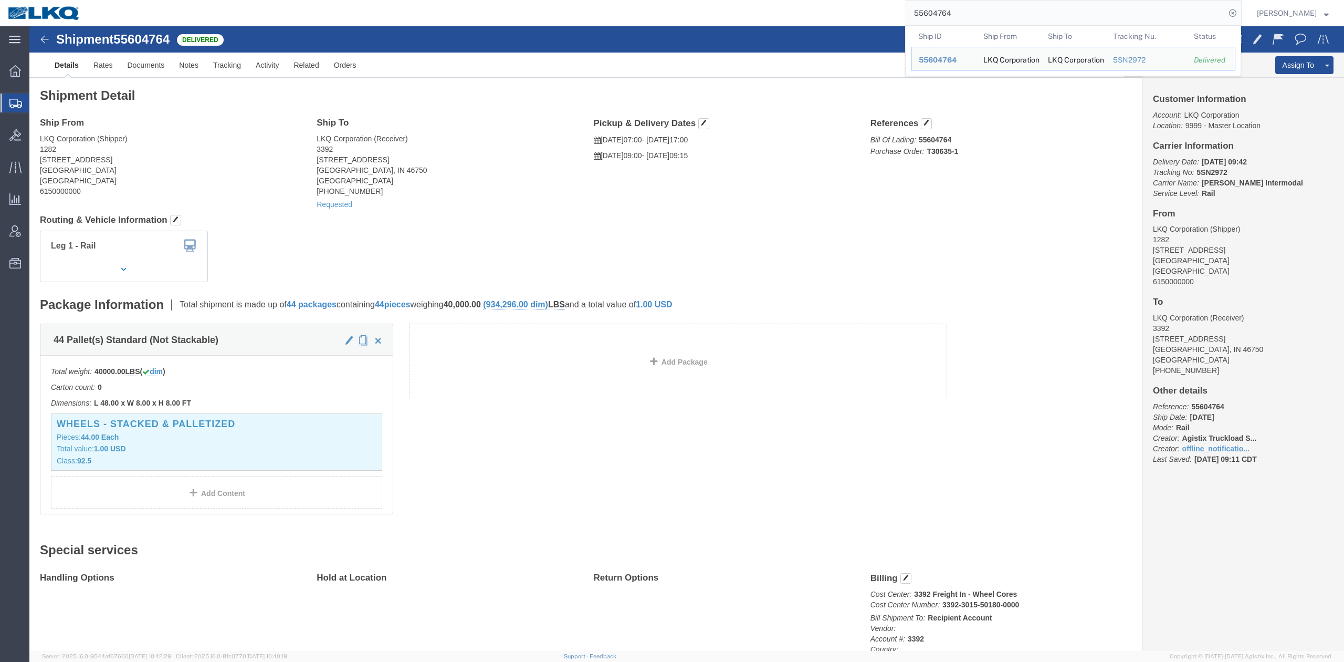
click at [979, 22] on input "55604764" at bounding box center [1065, 13] width 319 height 25
paste input "1559"
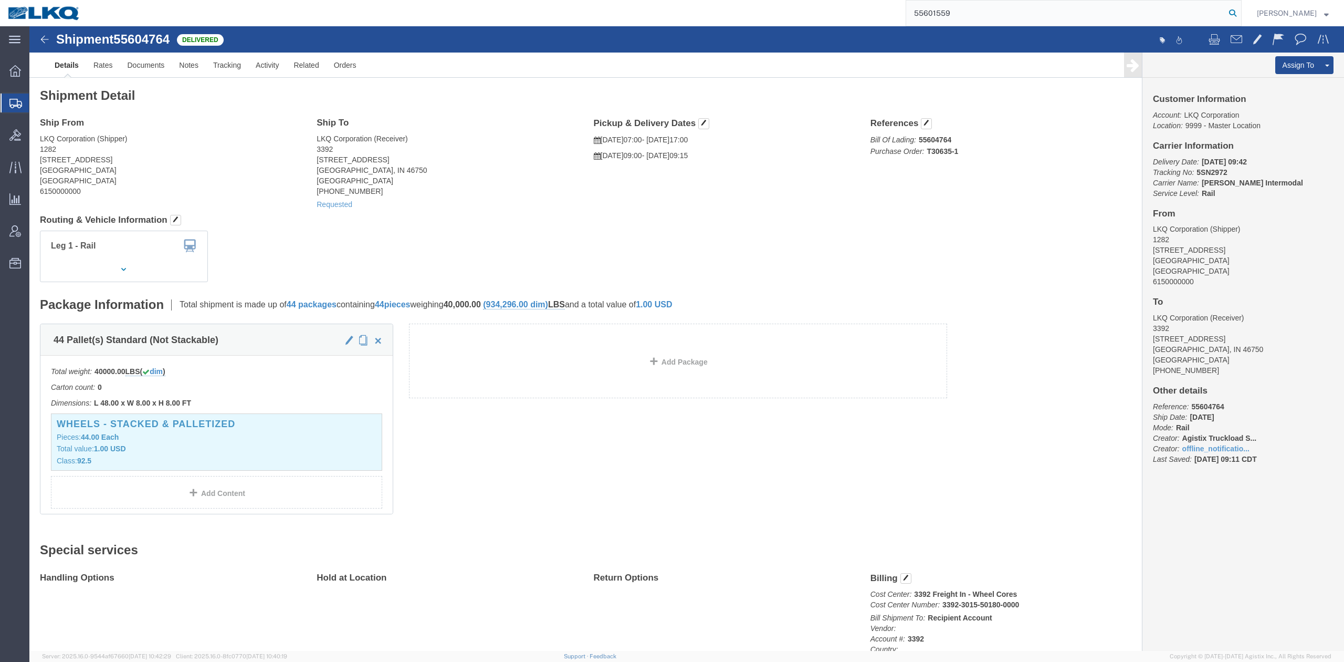
click at [1240, 15] on icon at bounding box center [1232, 13] width 15 height 15
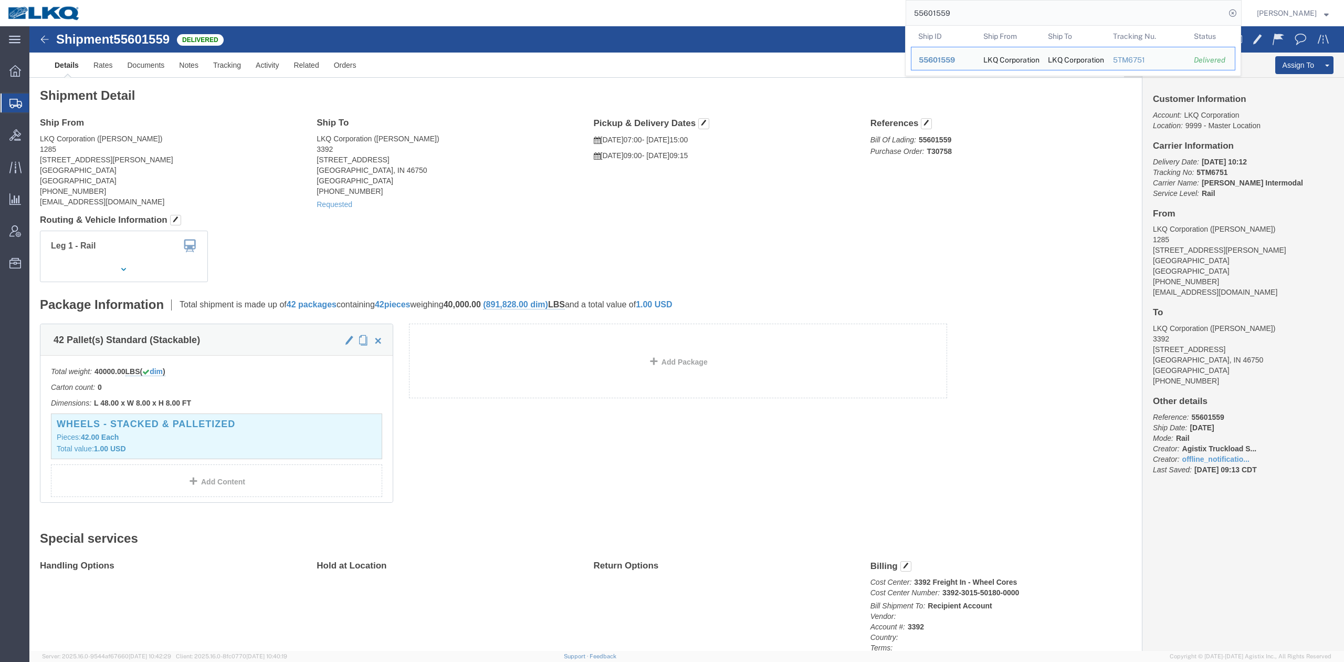
click at [979, 14] on input "55601559" at bounding box center [1065, 13] width 319 height 25
paste input "64682"
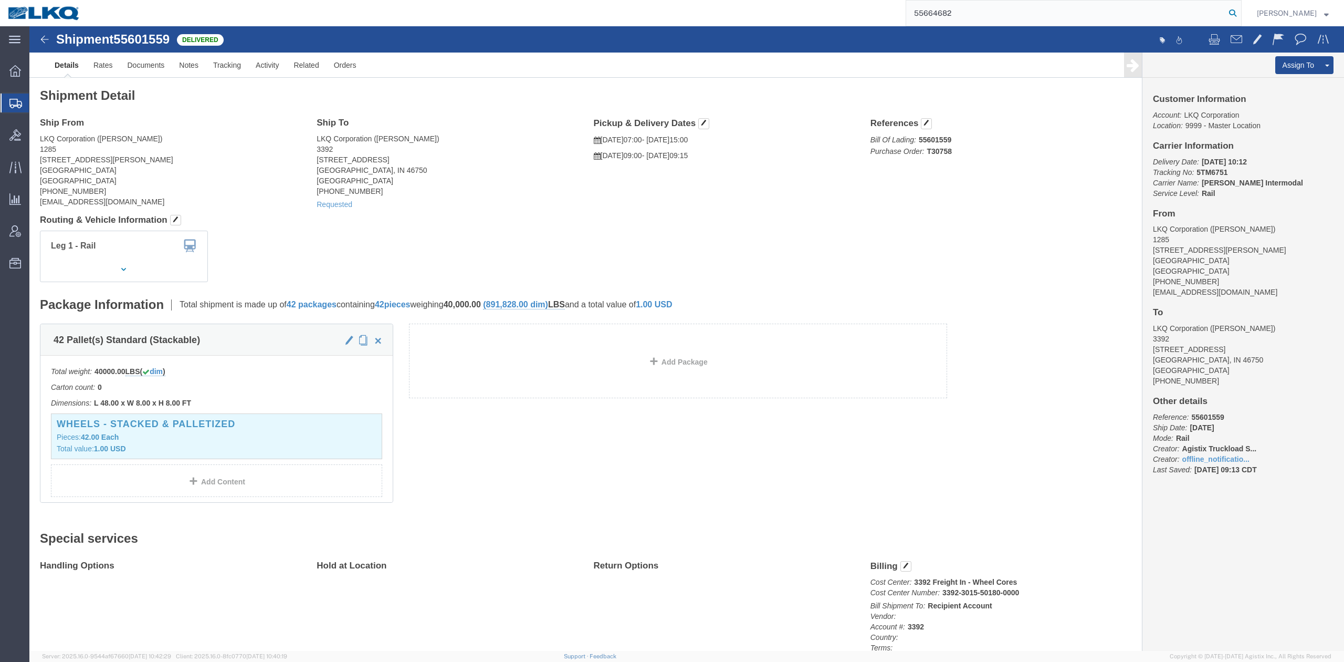
click at [1240, 9] on icon at bounding box center [1232, 13] width 15 height 15
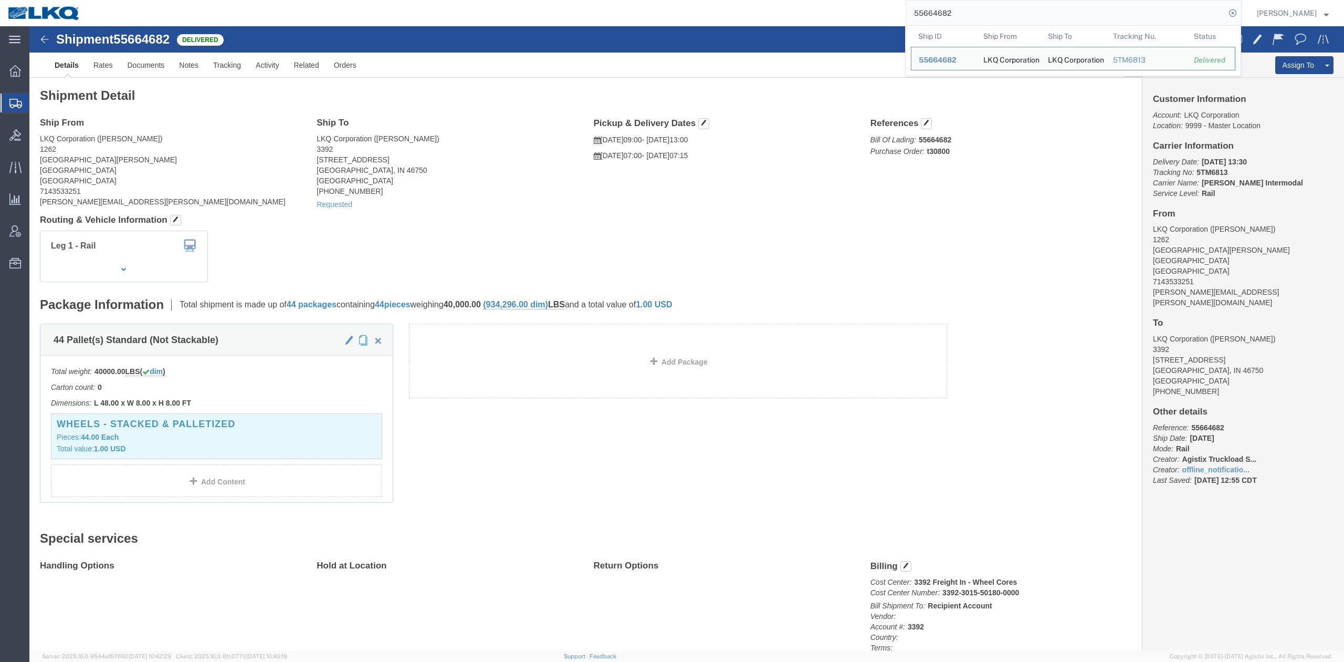
click at [1030, 15] on input "55664682" at bounding box center [1065, 13] width 319 height 25
paste input "715082"
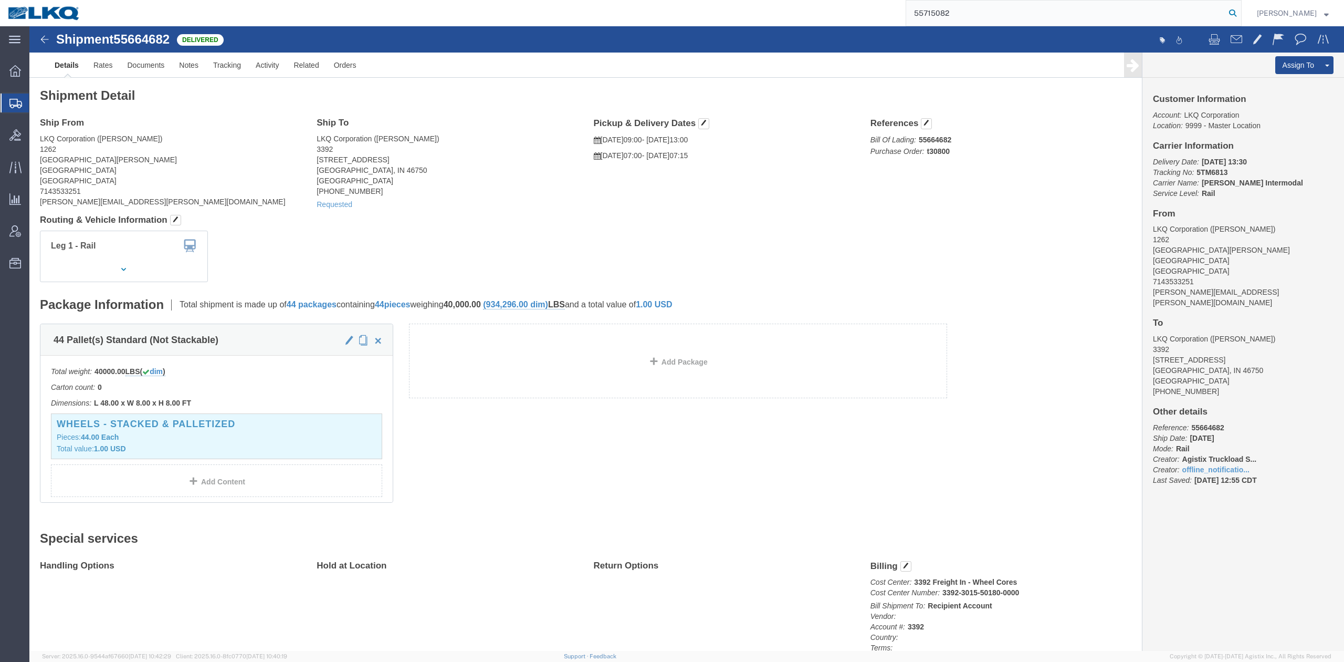
click at [1240, 15] on icon at bounding box center [1232, 13] width 15 height 15
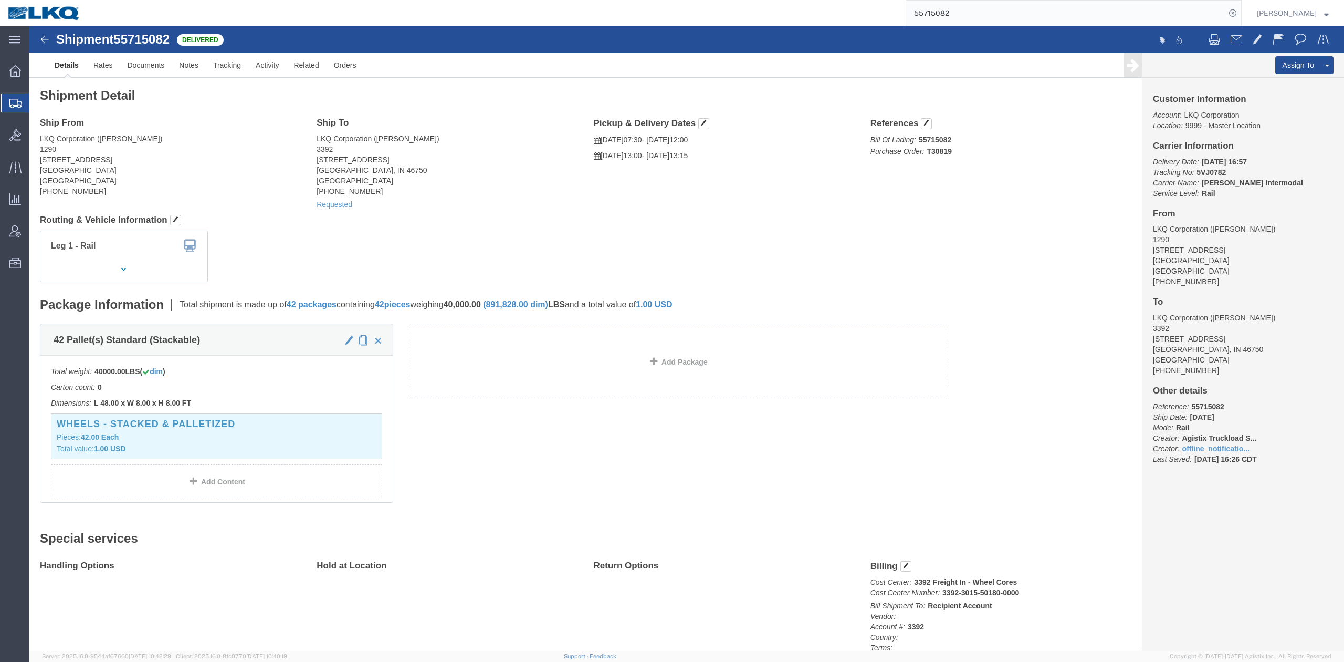
drag, startPoint x: 150, startPoint y: 161, endPoint x: 143, endPoint y: 153, distance: 10.8
click address "LKQ Corporation (Veronica Chavez) 1290 3760 Pyrite St Riverside, CA 92509 Unite…"
click at [962, 5] on input "55715082" at bounding box center [1065, 13] width 319 height 25
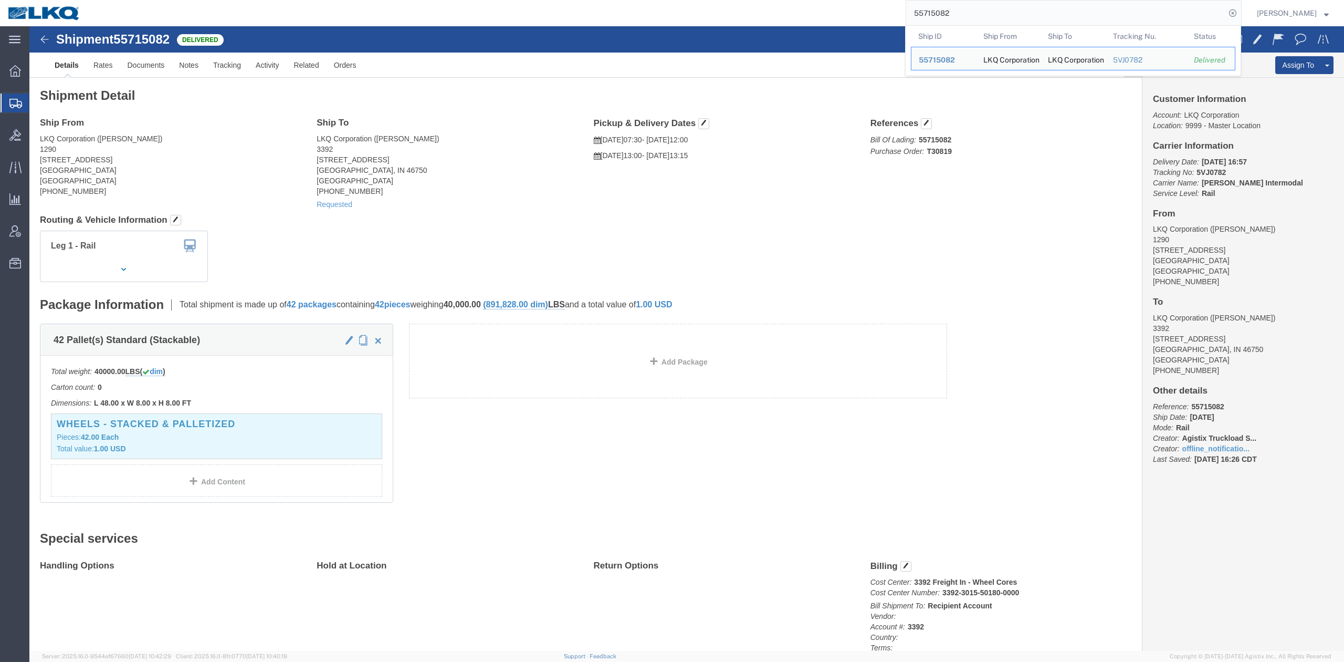
paste input "827106"
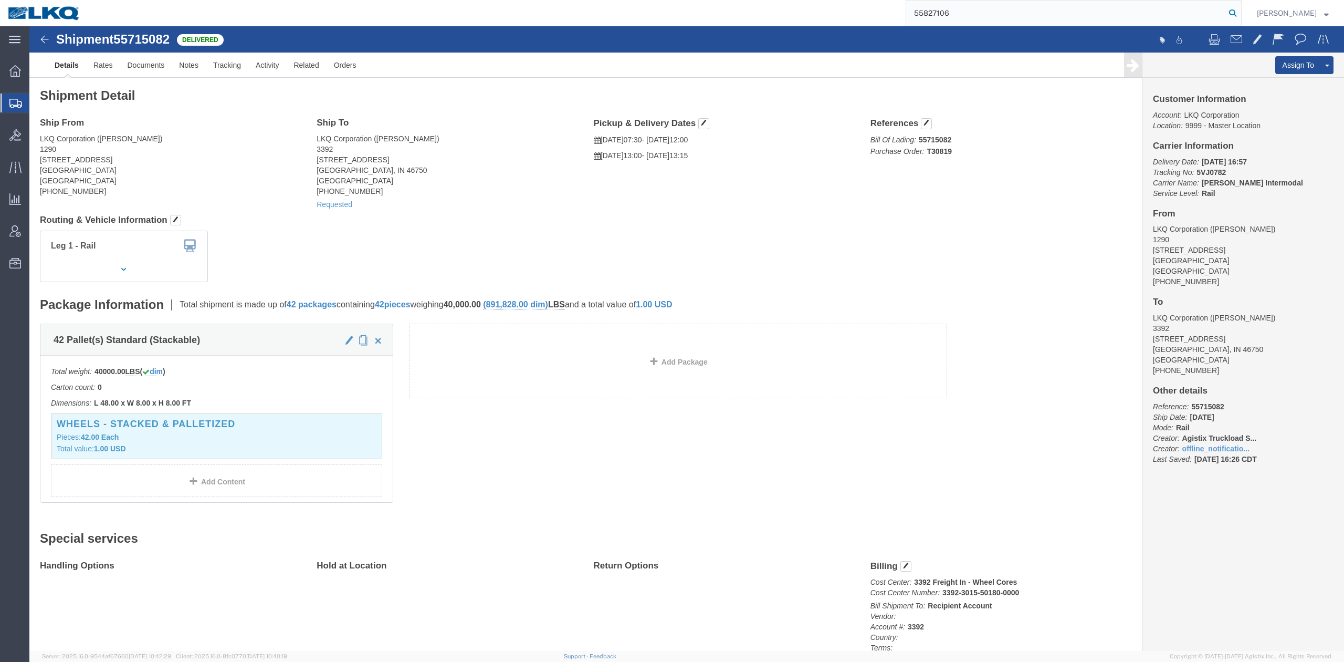
click at [1240, 15] on icon at bounding box center [1232, 13] width 15 height 15
click at [986, 5] on input "55827106" at bounding box center [1065, 13] width 319 height 25
paste input "69099"
click at [1240, 15] on icon at bounding box center [1232, 13] width 15 height 15
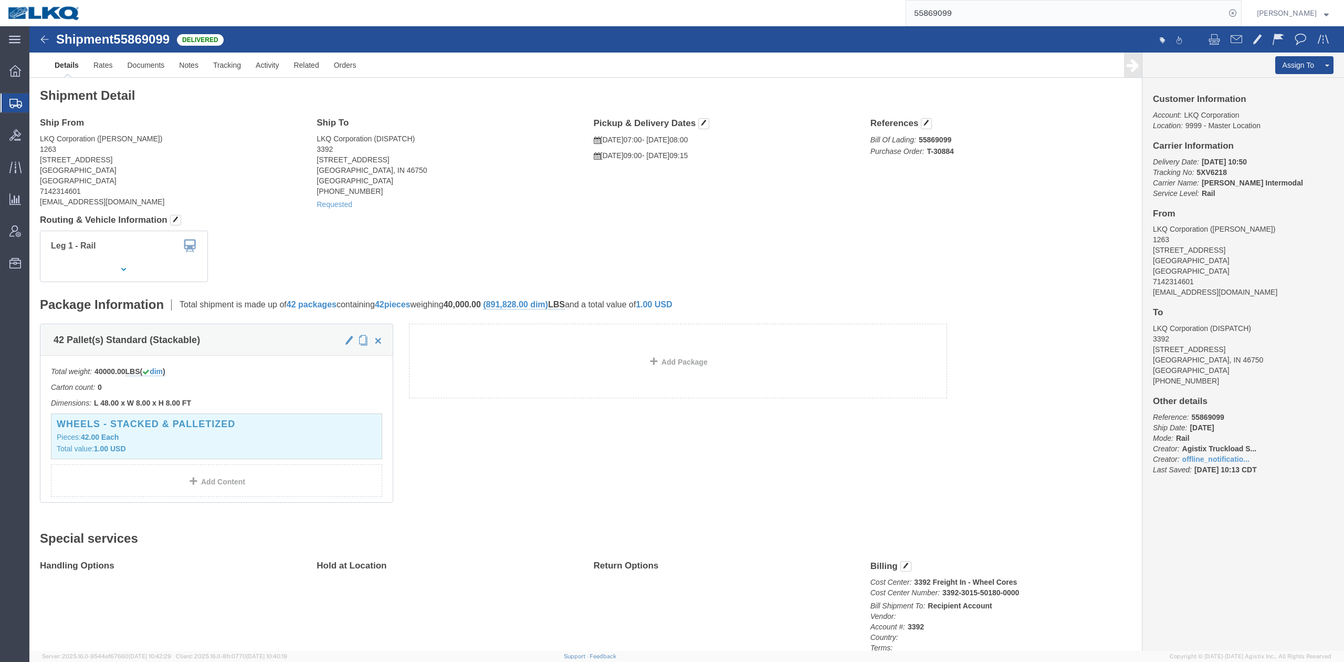
click at [969, 15] on input "55869099" at bounding box center [1065, 13] width 319 height 25
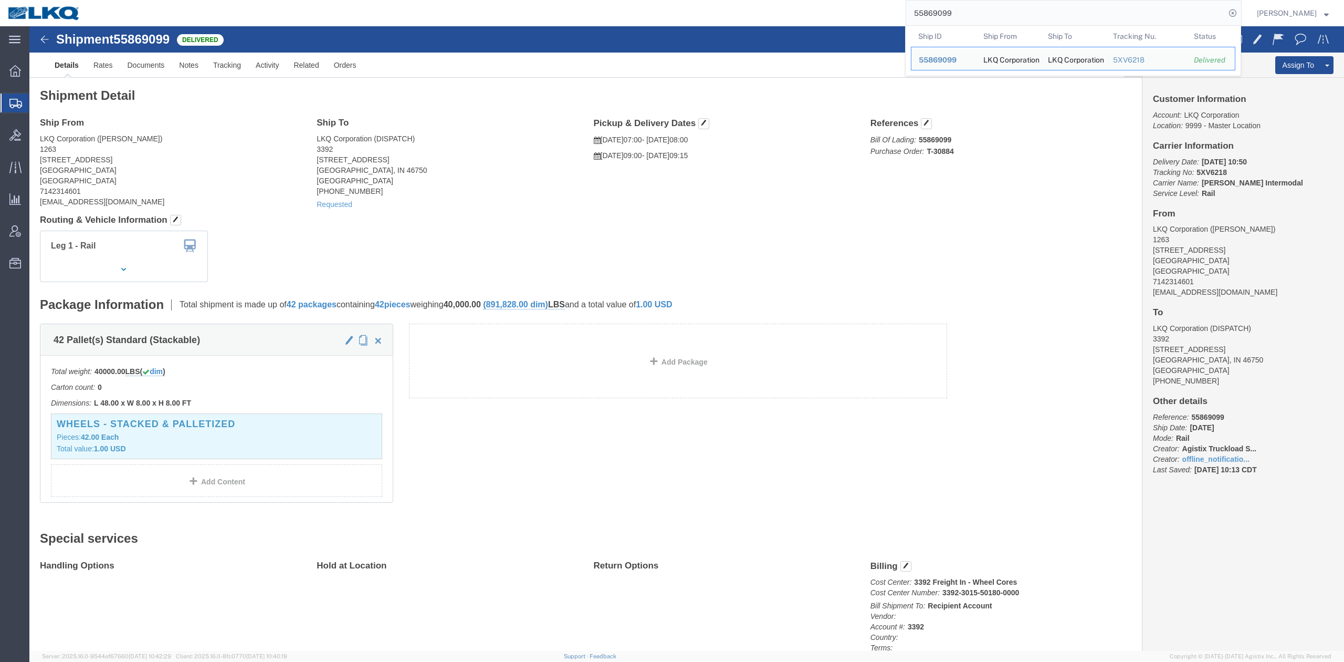
click at [969, 14] on input "55869099" at bounding box center [1065, 13] width 319 height 25
paste input "984449"
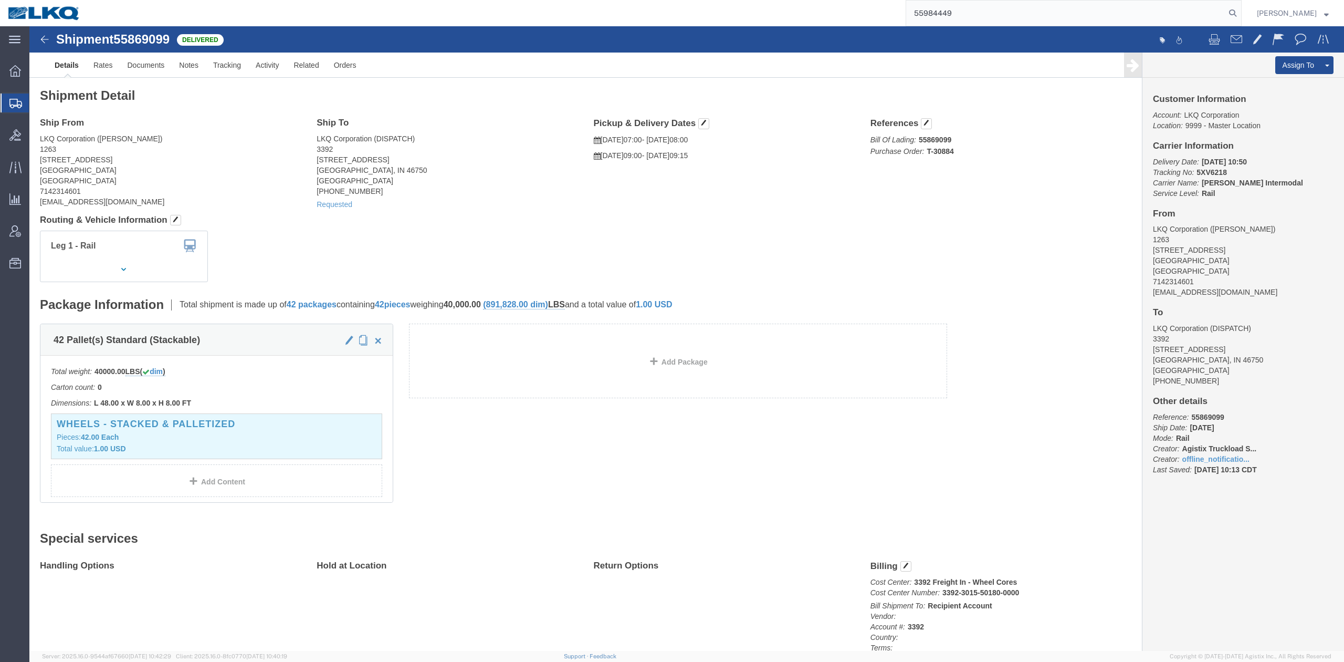
drag, startPoint x: 1254, startPoint y: 17, endPoint x: 1245, endPoint y: 21, distance: 9.9
click at [1240, 17] on icon at bounding box center [1232, 13] width 15 height 15
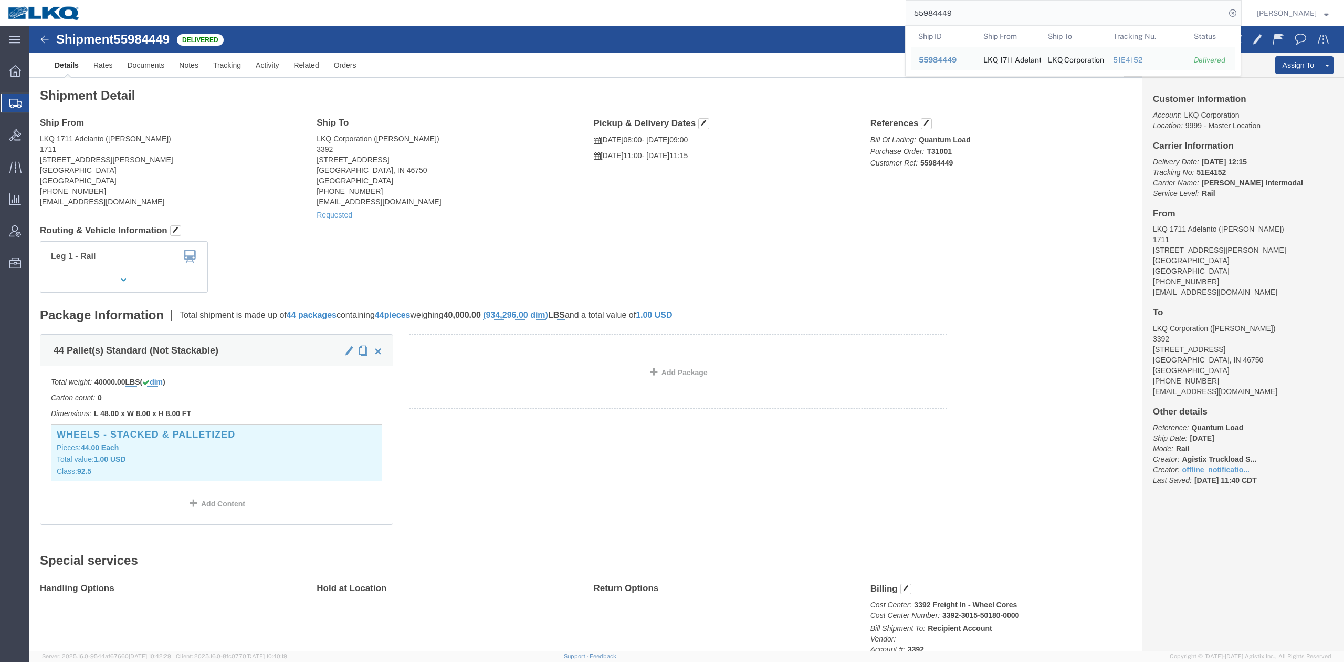
click at [1026, 9] on input "55984449" at bounding box center [1065, 13] width 319 height 25
drag, startPoint x: 1026, startPoint y: 9, endPoint x: 1062, endPoint y: 19, distance: 36.9
click at [1028, 9] on input "55984449" at bounding box center [1065, 13] width 319 height 25
paste input "6468921"
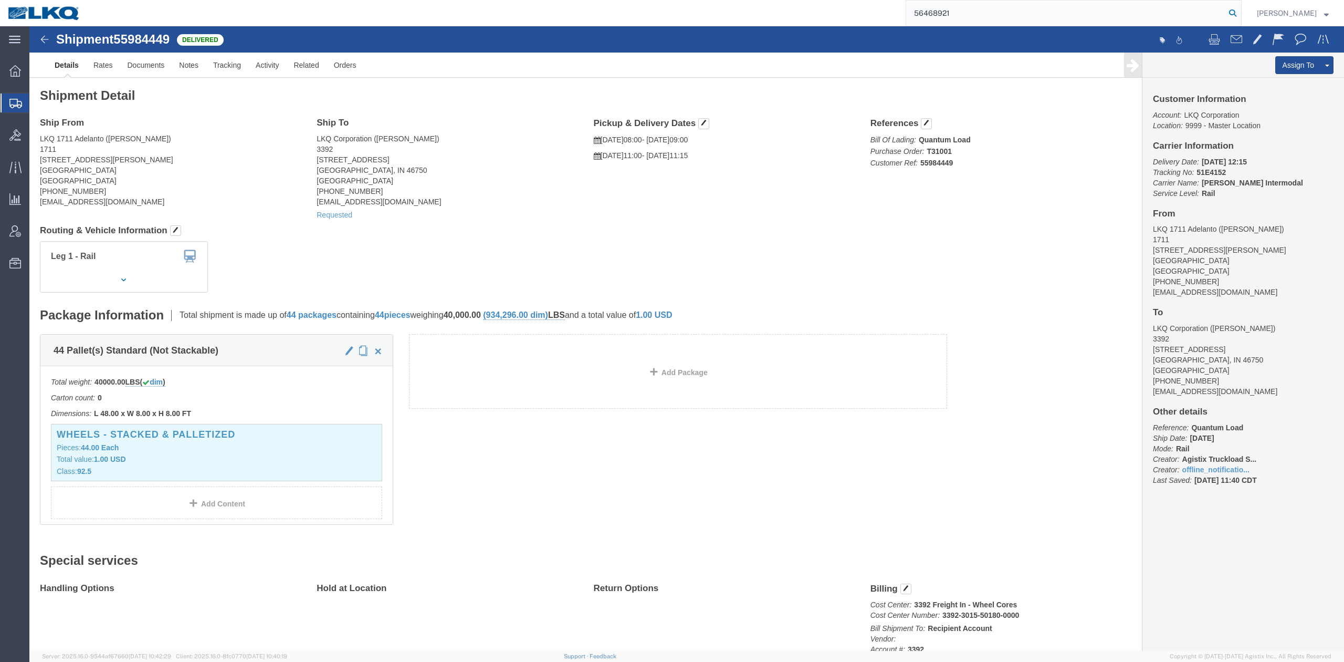
click at [1242, 19] on form "56468921" at bounding box center [1074, 13] width 336 height 26
click at [1240, 17] on icon at bounding box center [1232, 13] width 15 height 15
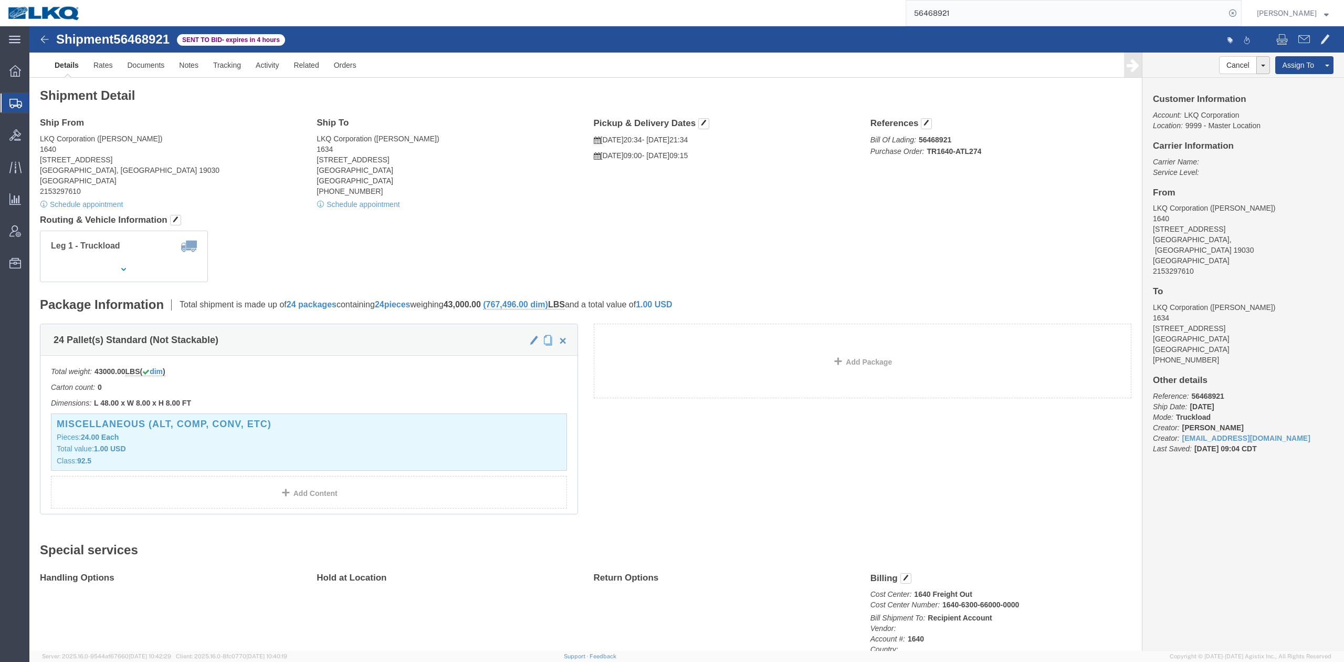
click at [981, 19] on input "56468921" at bounding box center [1065, 13] width 319 height 25
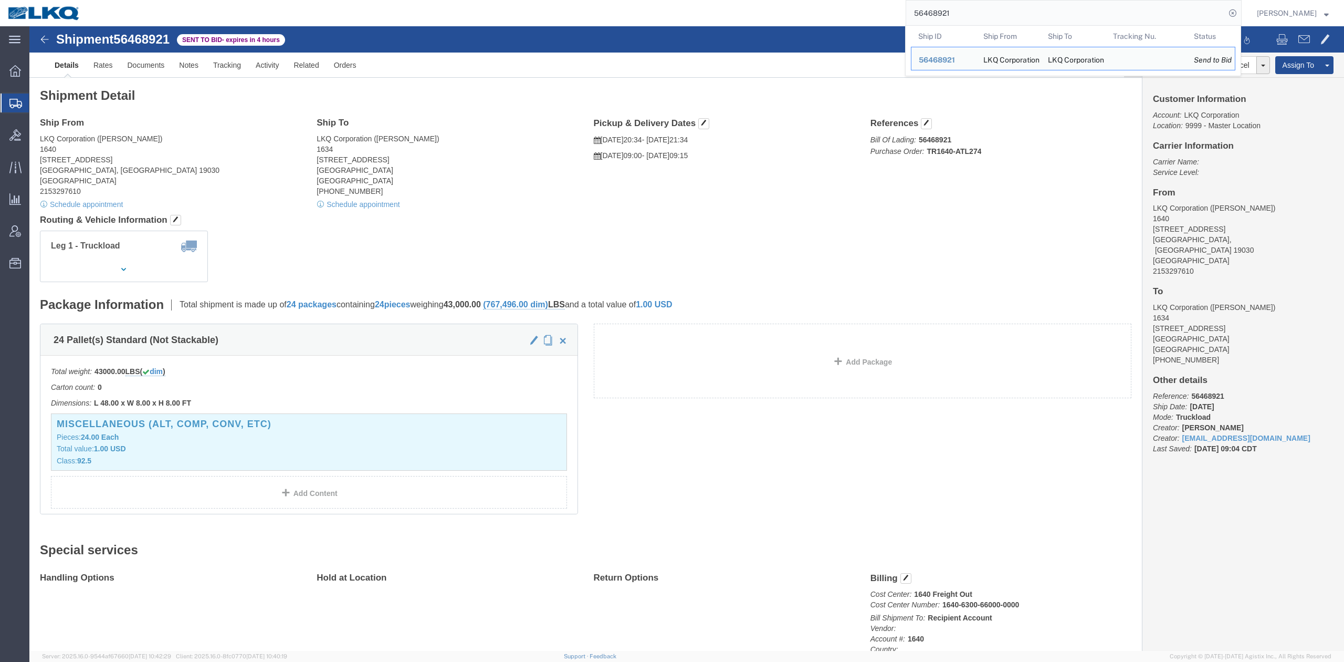
click at [981, 19] on input "56468921" at bounding box center [1065, 13] width 319 height 25
drag, startPoint x: 981, startPoint y: 19, endPoint x: 668, endPoint y: 77, distance: 317.8
click div "Shipment Detail Ship From LKQ Corporation (dan) 1640 199 Canal Rd, Suite 100 Fa…"
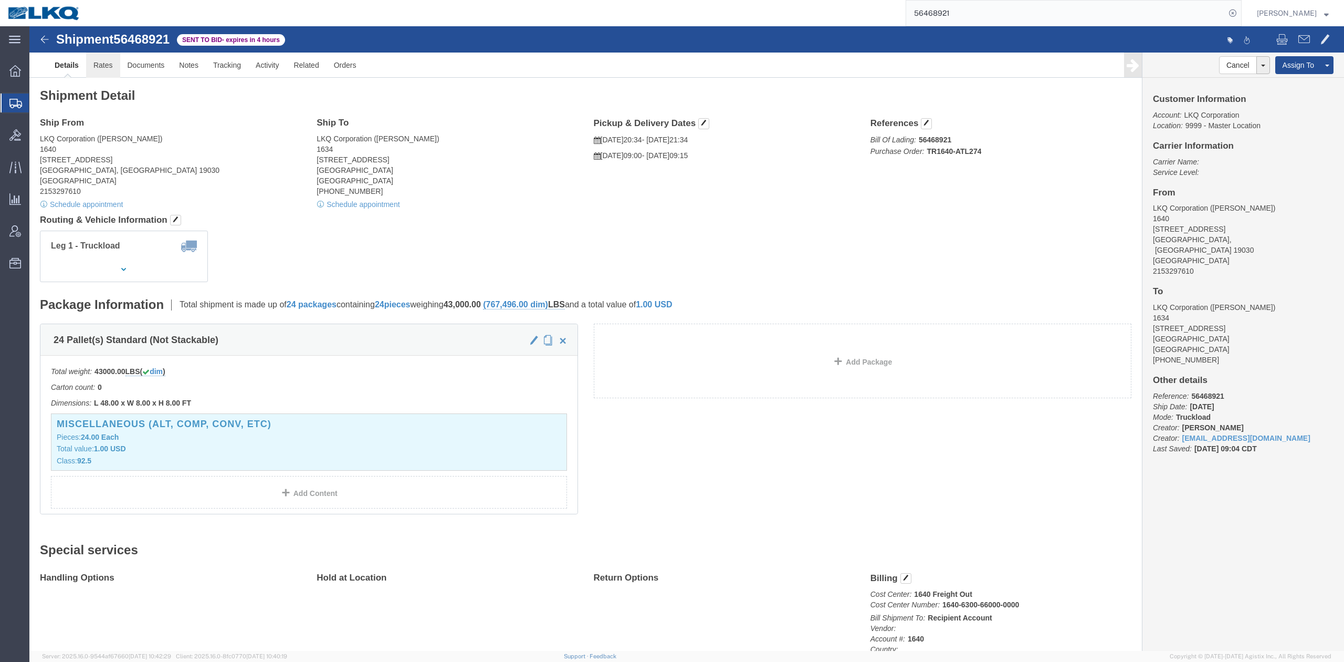
drag, startPoint x: 70, startPoint y: 32, endPoint x: 64, endPoint y: 289, distance: 257.4
click link "Rates"
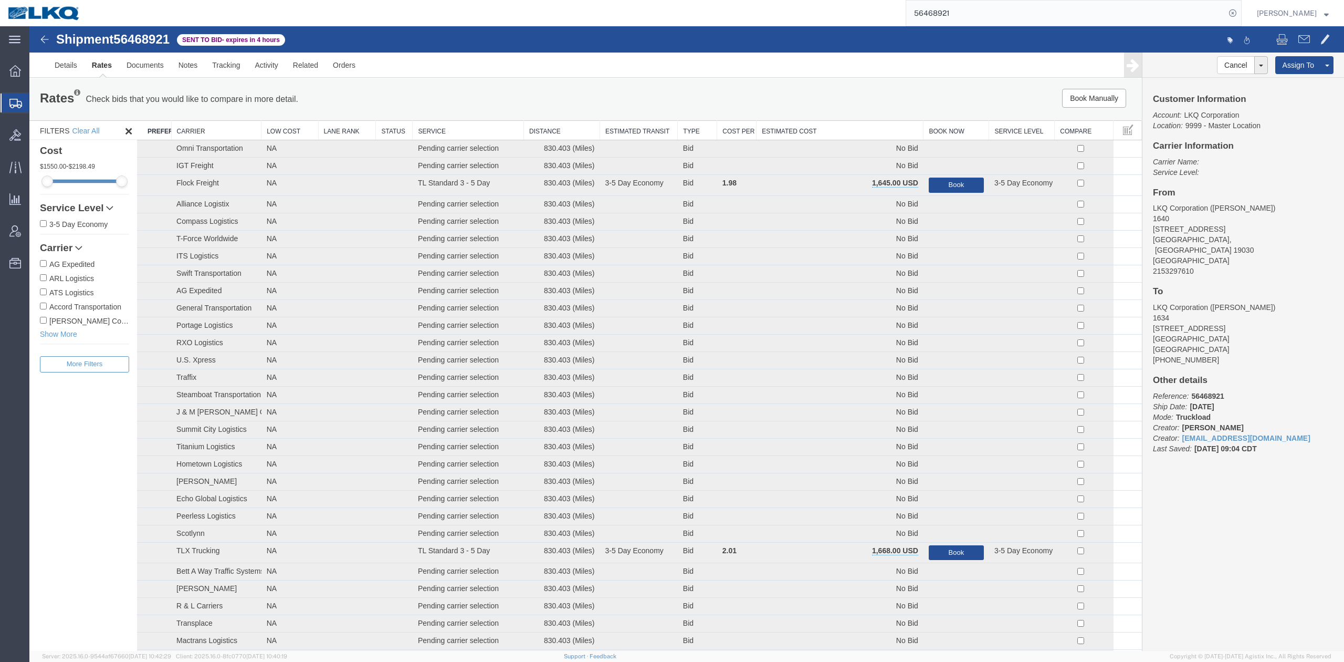
click at [794, 126] on th "Estimated Cost" at bounding box center [840, 130] width 167 height 19
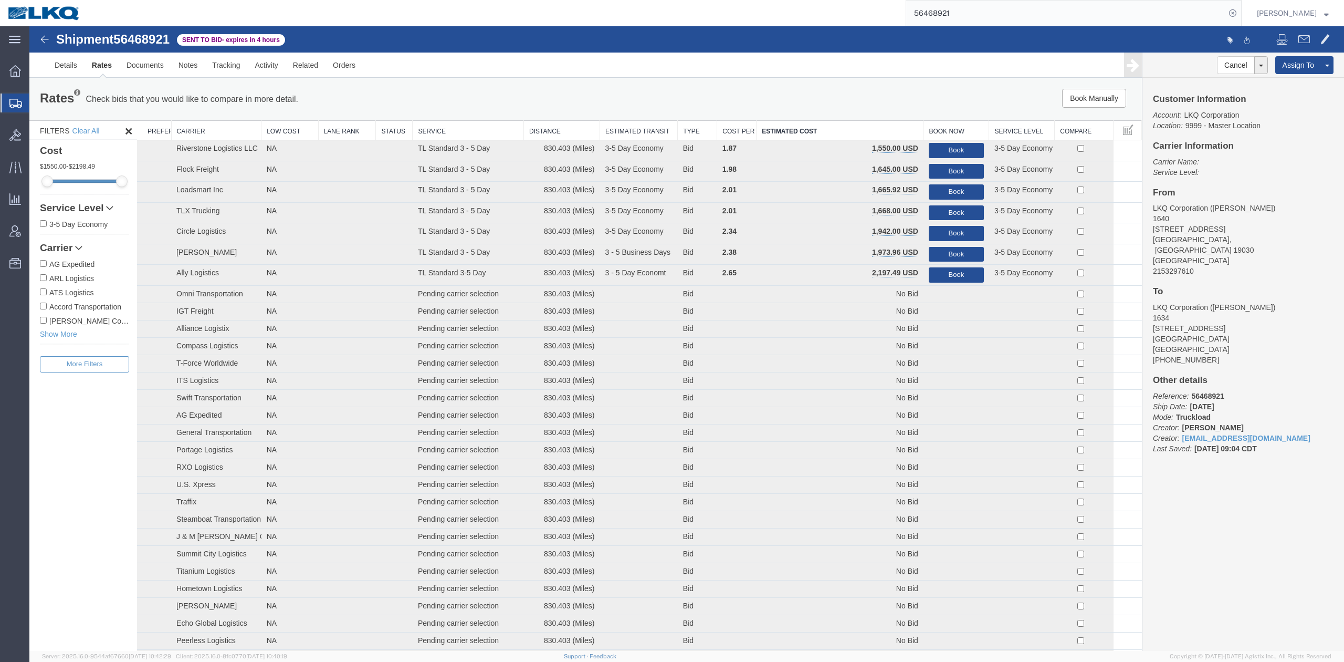
click at [956, 20] on input "56468921" at bounding box center [1065, 13] width 319 height 25
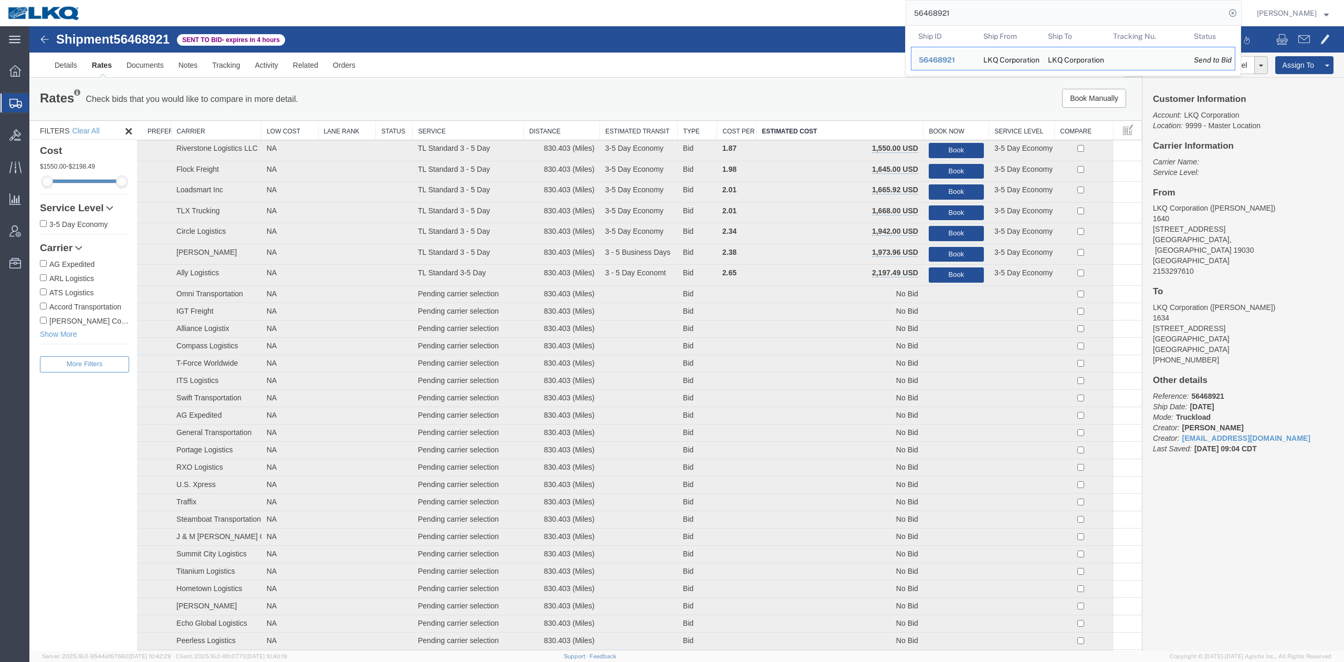
click at [956, 20] on input "56468921" at bounding box center [1065, 13] width 319 height 25
paste input "2115"
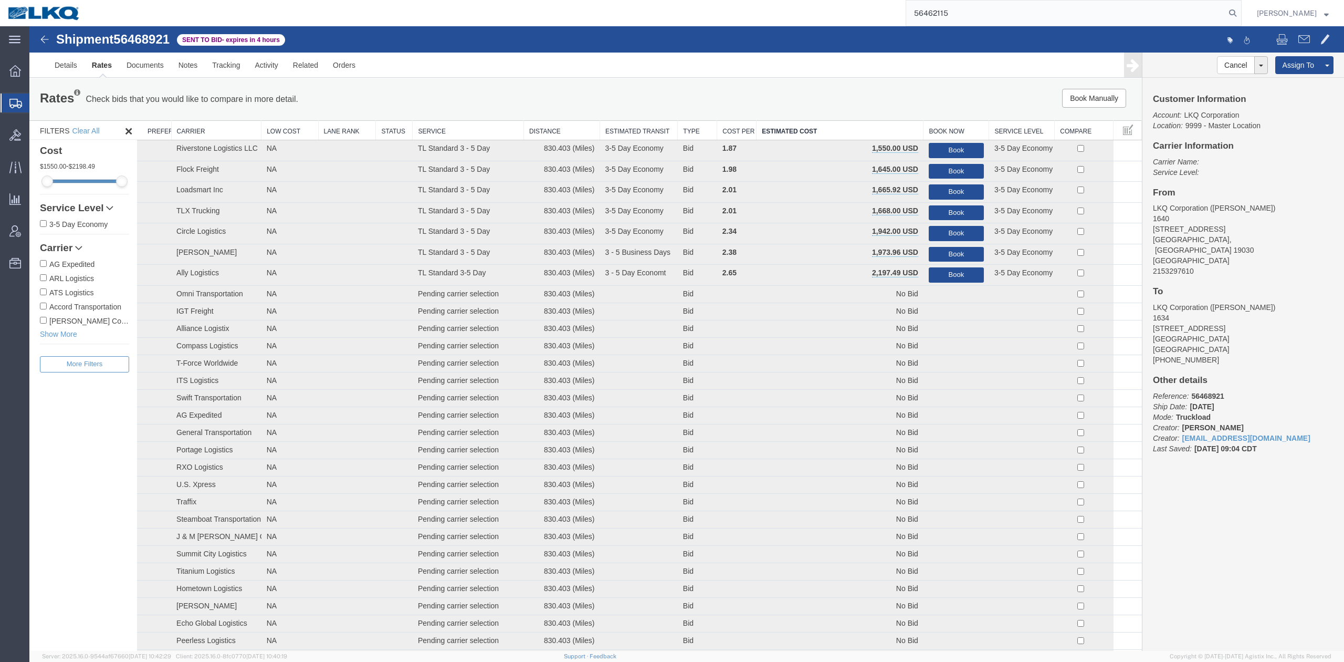
type input "56462115"
click at [1242, 19] on form "56462115" at bounding box center [1074, 13] width 336 height 26
click at [1240, 19] on icon at bounding box center [1232, 13] width 15 height 15
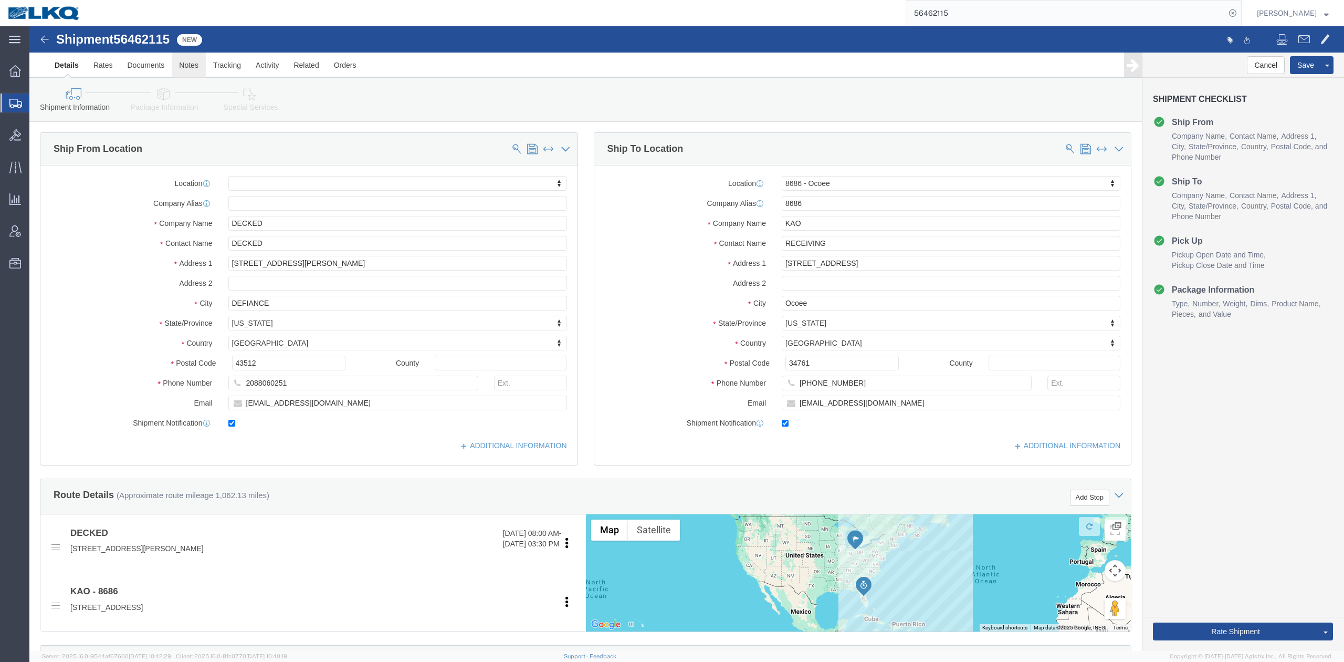
select select
select select "50211"
click link "Notes"
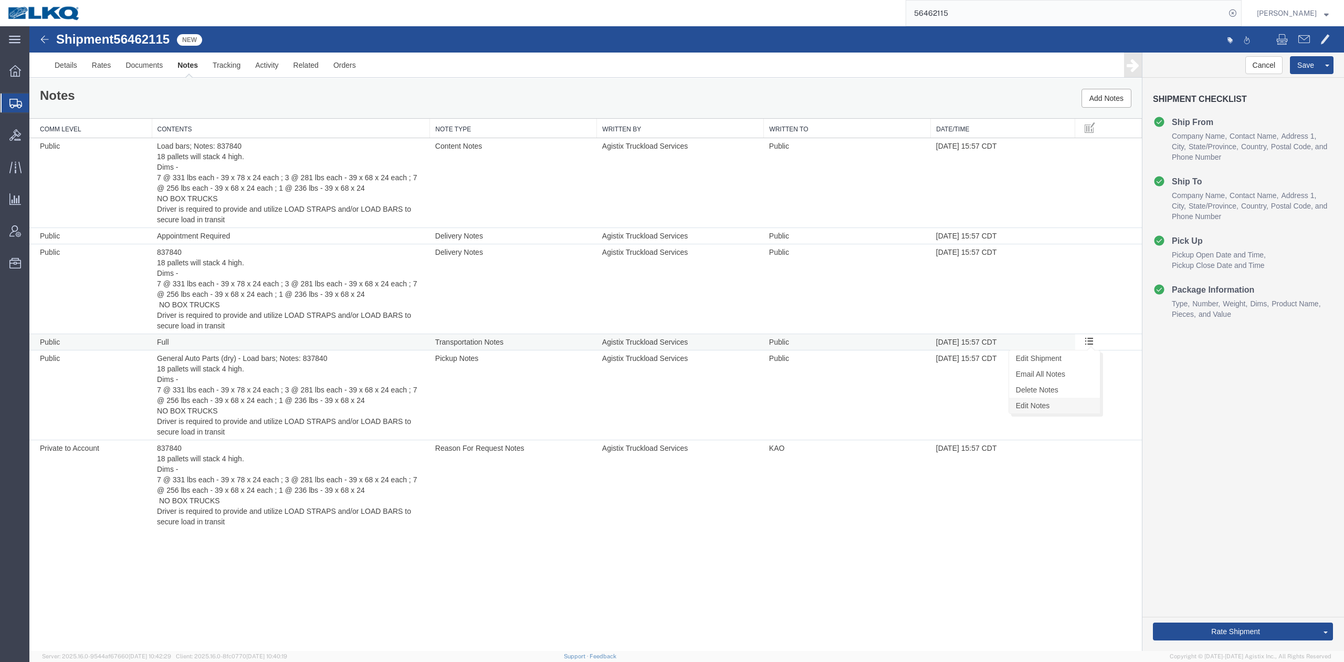
click at [1059, 402] on link "Edit Notes" at bounding box center [1054, 405] width 91 height 16
select select "TRANSPORTATION_NOTES"
select select "PUBLIC"
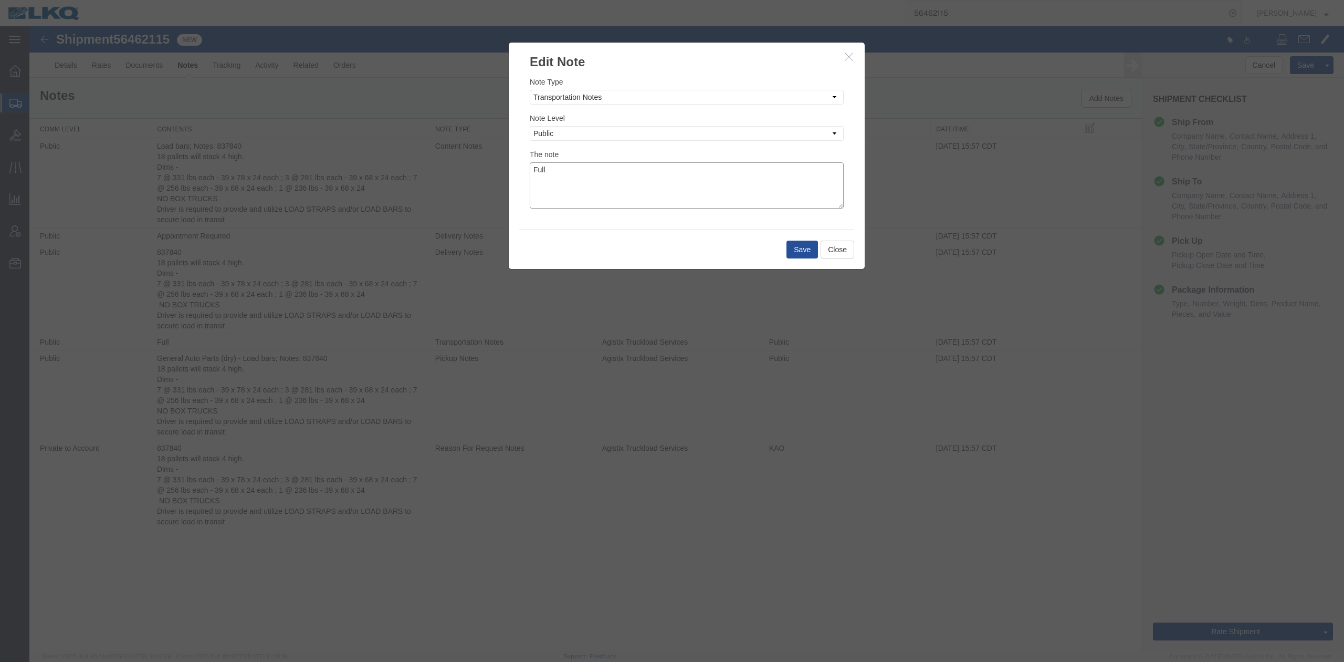
click at [461, 165] on div "Edit Note Note Type Select Approval Bid Notes Carrier Change Notes Claim Notes …" at bounding box center [686, 338] width 1315 height 624
type textarea "Partial"
click at [794, 248] on button "Save" at bounding box center [803, 249] width 32 height 18
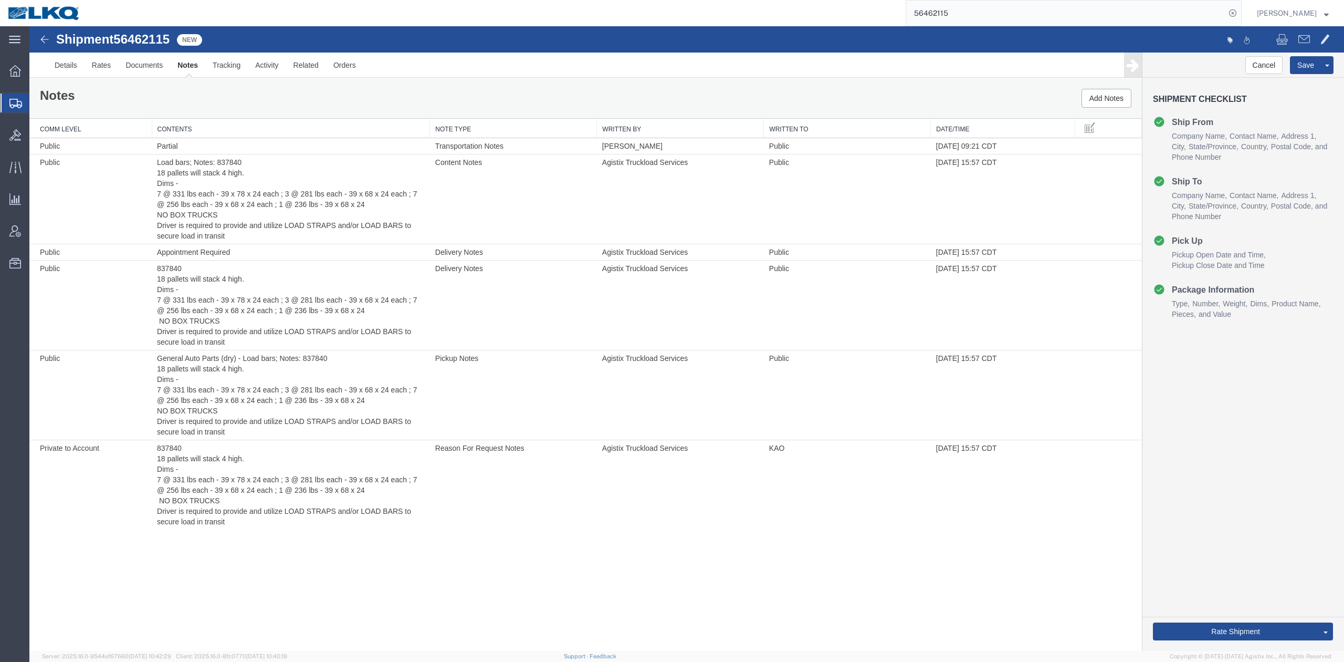
click at [976, 19] on input "56462115" at bounding box center [1065, 13] width 319 height 25
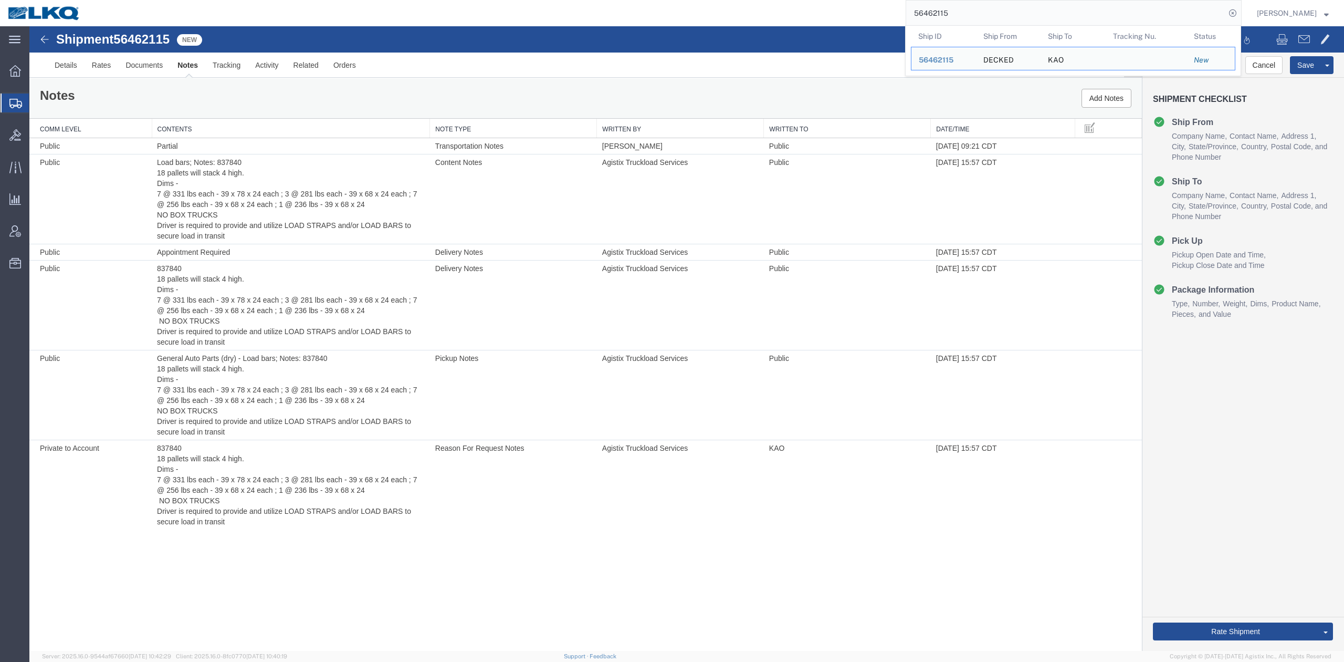
click at [977, 19] on input "56462115" at bounding box center [1065, 13] width 319 height 25
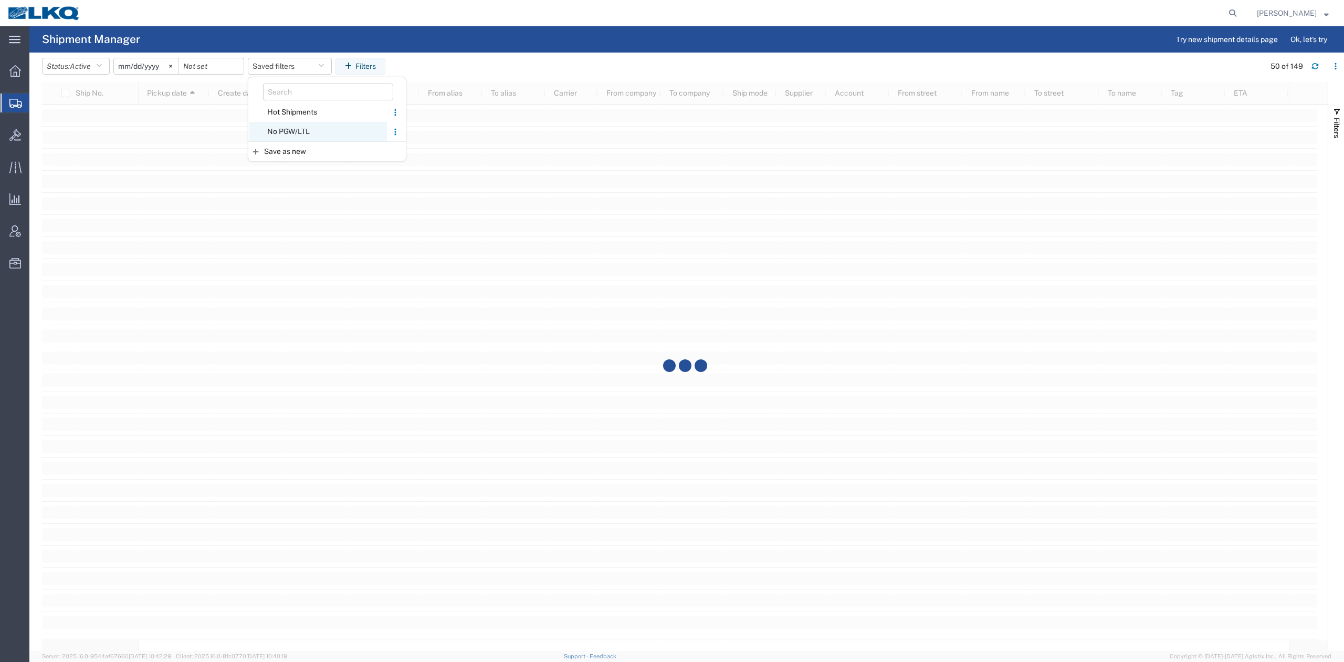
click at [311, 131] on span "No PGW/LTL" at bounding box center [318, 131] width 138 height 19
type input "[DATE]"
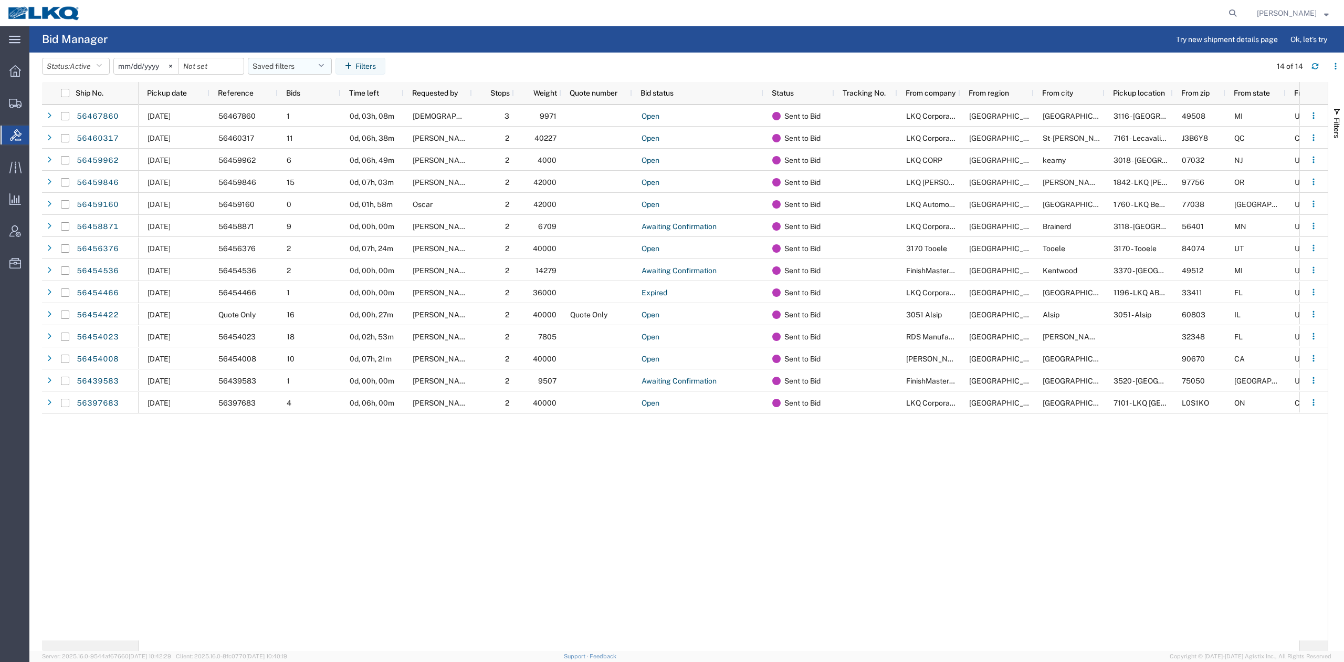
click at [184, 97] on div "Pickup date" at bounding box center [176, 93] width 58 height 17
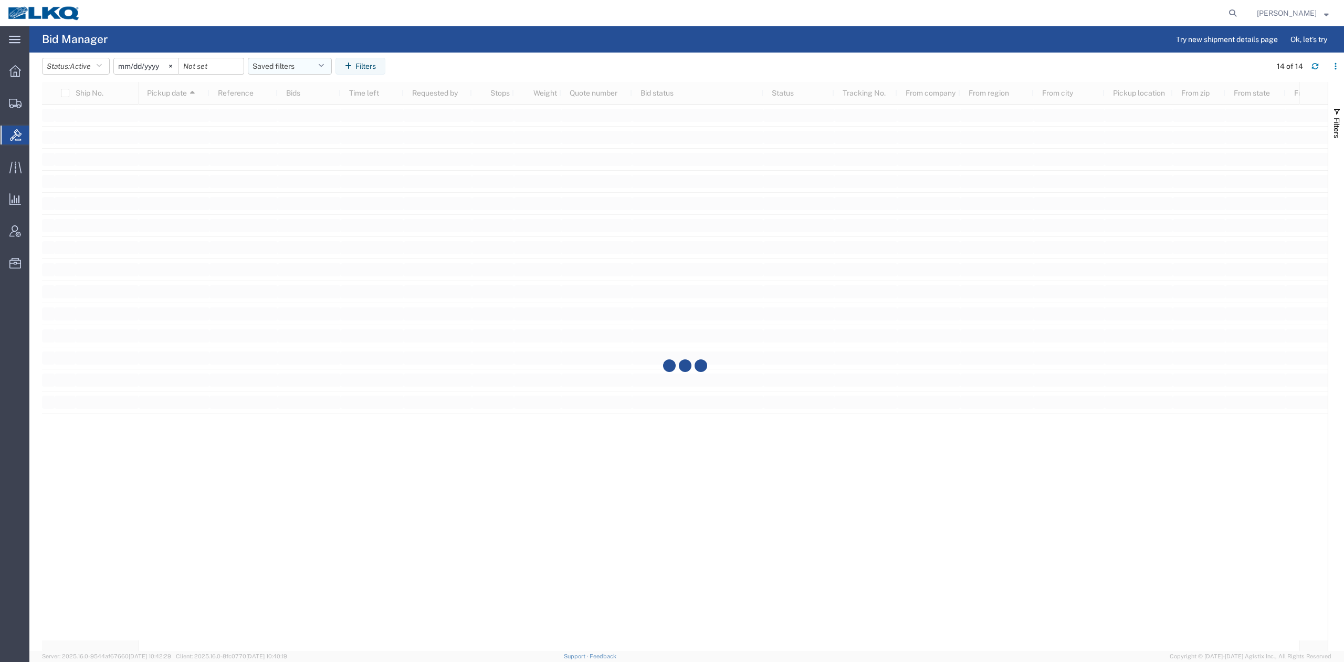
click at [298, 66] on button "Saved filters" at bounding box center [290, 66] width 84 height 17
click at [305, 112] on span "No PGW/LTL" at bounding box center [318, 111] width 138 height 19
type input "[DATE]"
